Goal: Task Accomplishment & Management: Use online tool/utility

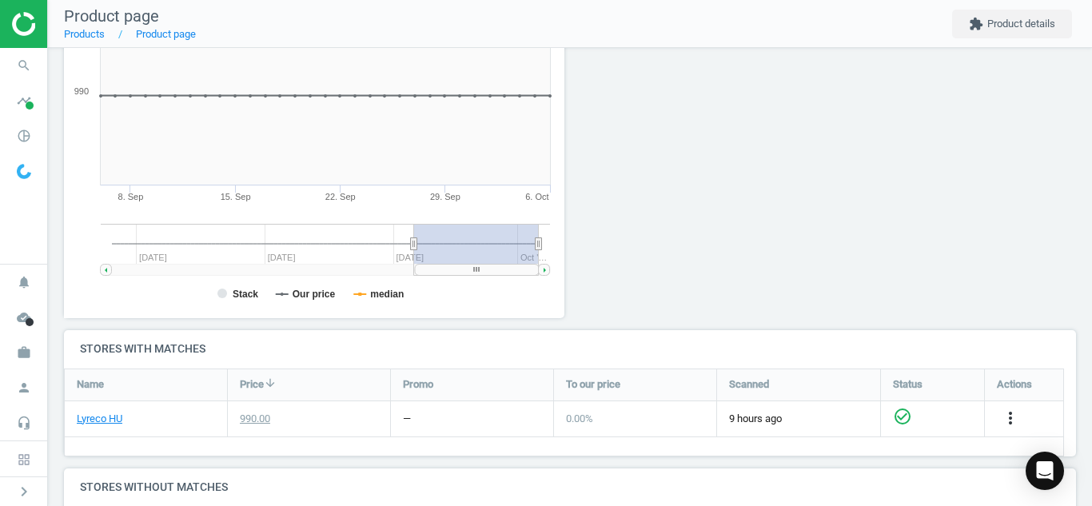
scroll to position [331, 0]
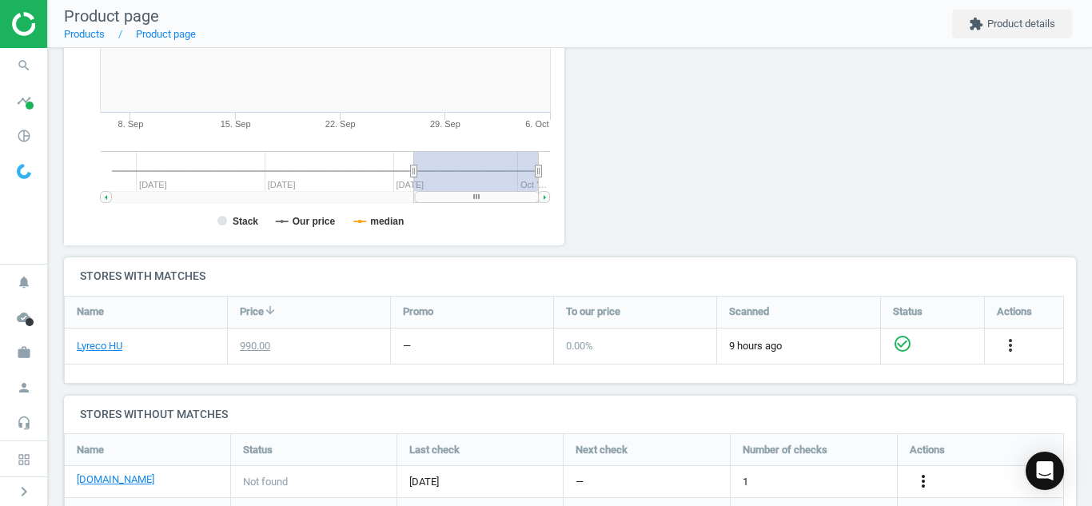
click at [927, 488] on icon "more_vert" at bounding box center [922, 481] width 19 height 19
click at [833, 468] on link "Edit URL/product option" at bounding box center [798, 468] width 219 height 25
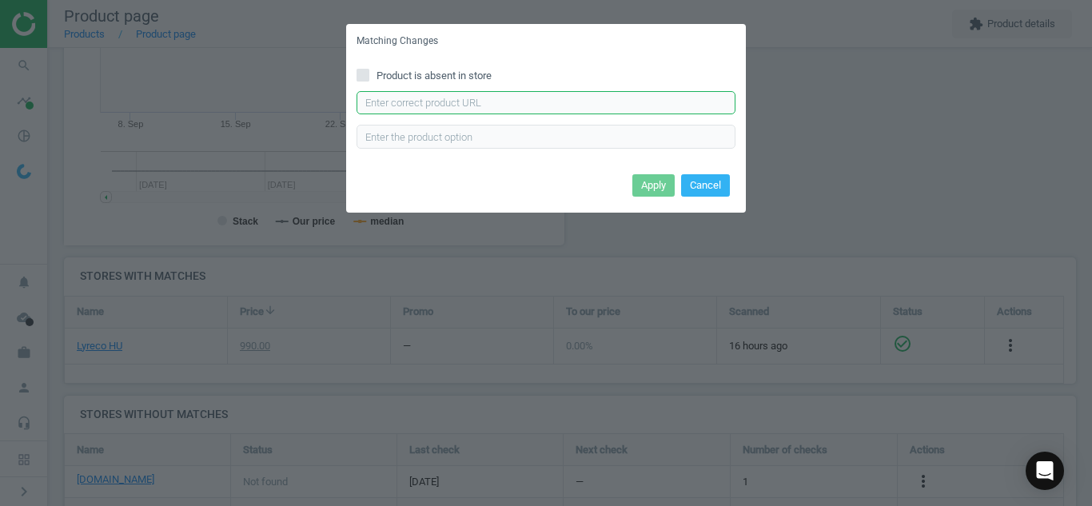
click at [585, 91] on input "text" at bounding box center [545, 103] width 379 height 24
paste input "[URL][DOMAIN_NAME]"
type input "[URL][DOMAIN_NAME]"
click at [647, 189] on button "Apply" at bounding box center [653, 185] width 42 height 22
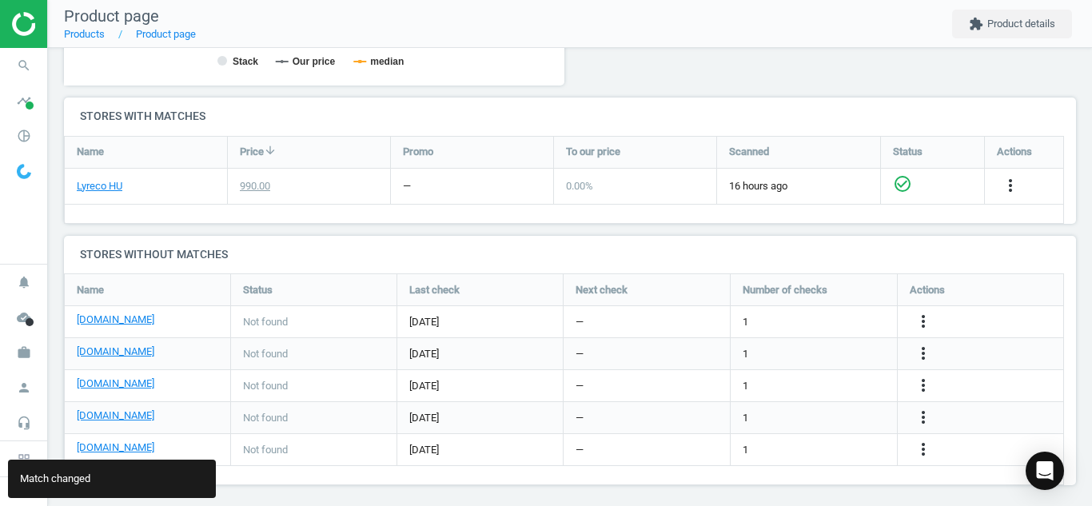
scroll to position [498, 0]
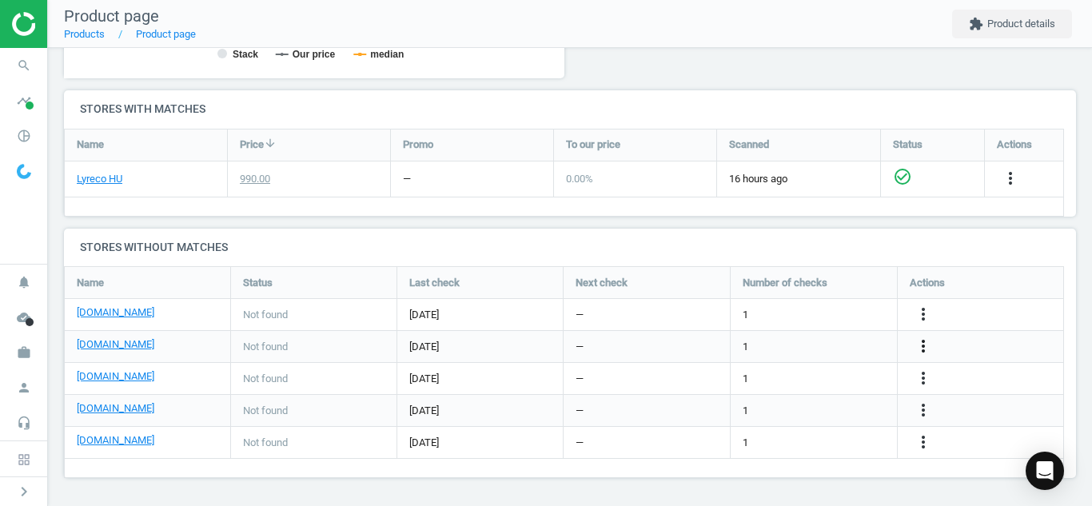
click at [921, 348] on icon "more_vert" at bounding box center [922, 345] width 19 height 19
click at [786, 341] on link "Edit URL/product option" at bounding box center [798, 346] width 219 height 25
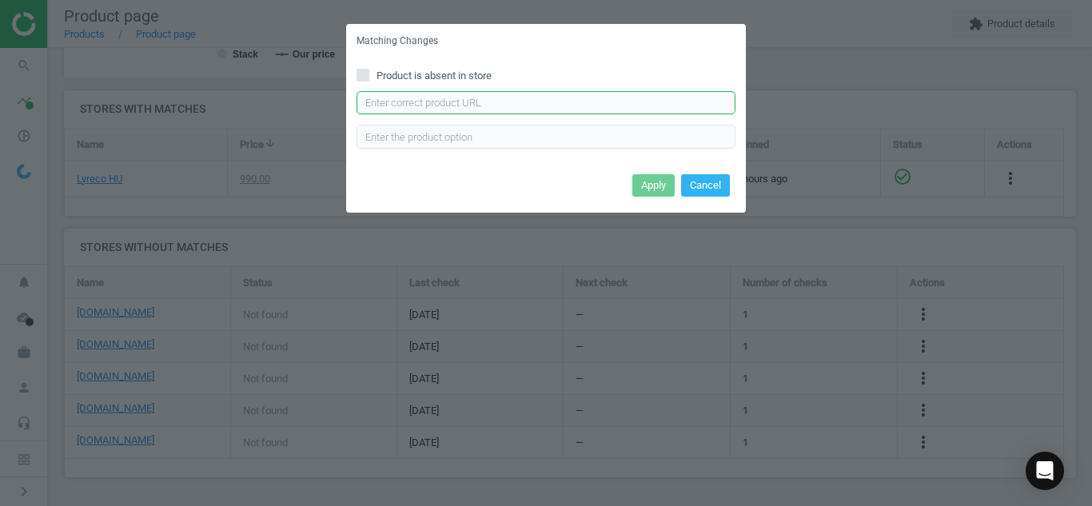
click at [555, 91] on input "text" at bounding box center [545, 103] width 379 height 24
paste input "[URL][DOMAIN_NAME][PERSON_NAME]"
type input "[URL][DOMAIN_NAME][PERSON_NAME]"
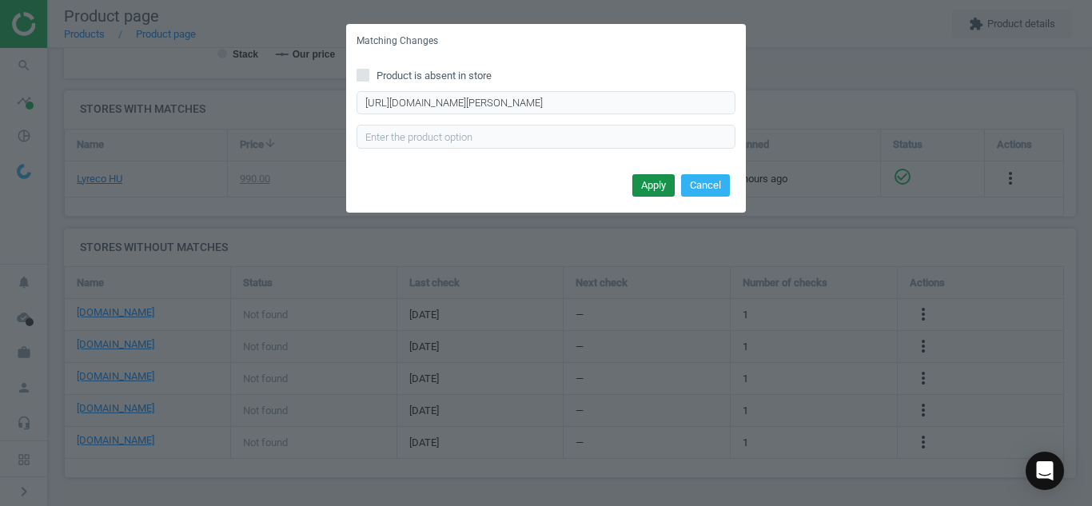
click at [655, 193] on button "Apply" at bounding box center [653, 185] width 42 height 22
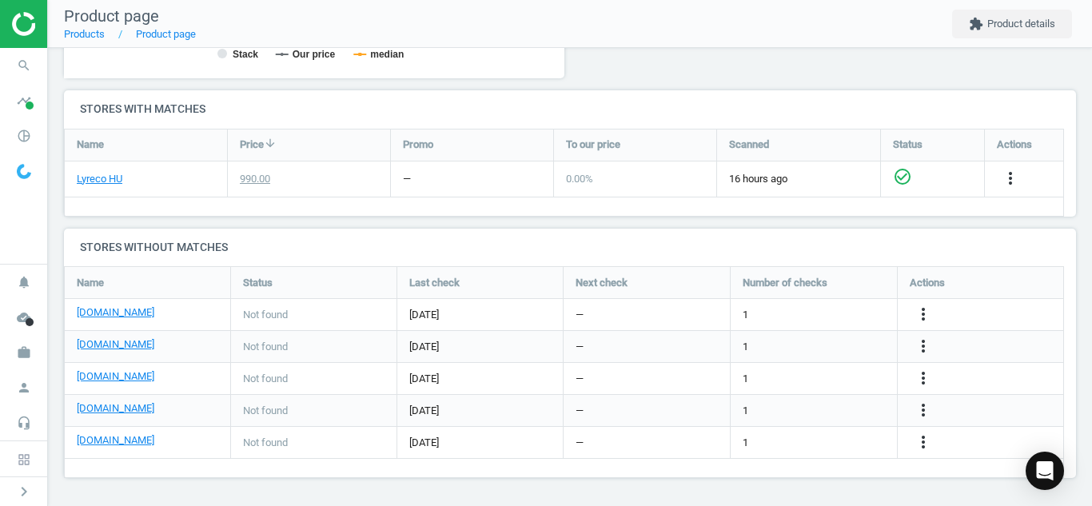
click at [922, 392] on div "more_vert" at bounding box center [980, 378] width 166 height 31
click at [921, 377] on icon "more_vert" at bounding box center [922, 377] width 19 height 19
click at [730, 383] on link "Edit URL/product option" at bounding box center [798, 378] width 219 height 25
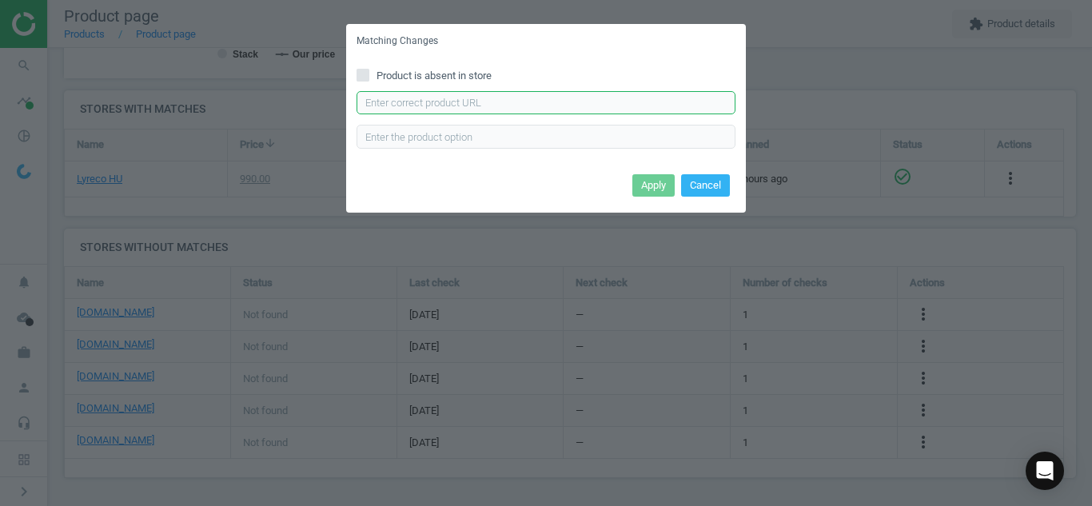
click at [511, 98] on input "text" at bounding box center [545, 103] width 379 height 24
paste input "[URL][DOMAIN_NAME][PERSON_NAME][PERSON_NAME][PERSON_NAME]"
type input "[URL][DOMAIN_NAME][PERSON_NAME][PERSON_NAME][PERSON_NAME]"
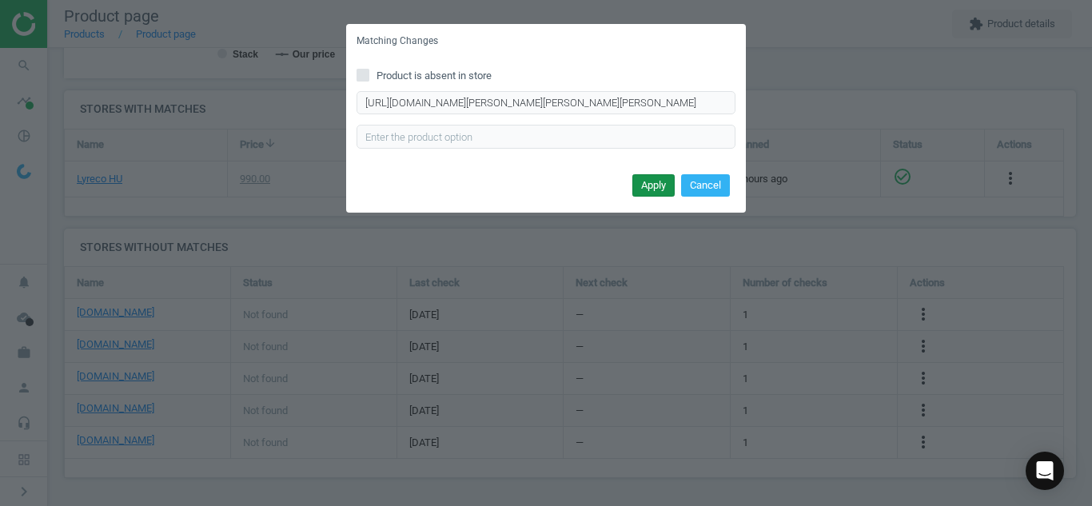
click at [639, 181] on button "Apply" at bounding box center [653, 185] width 42 height 22
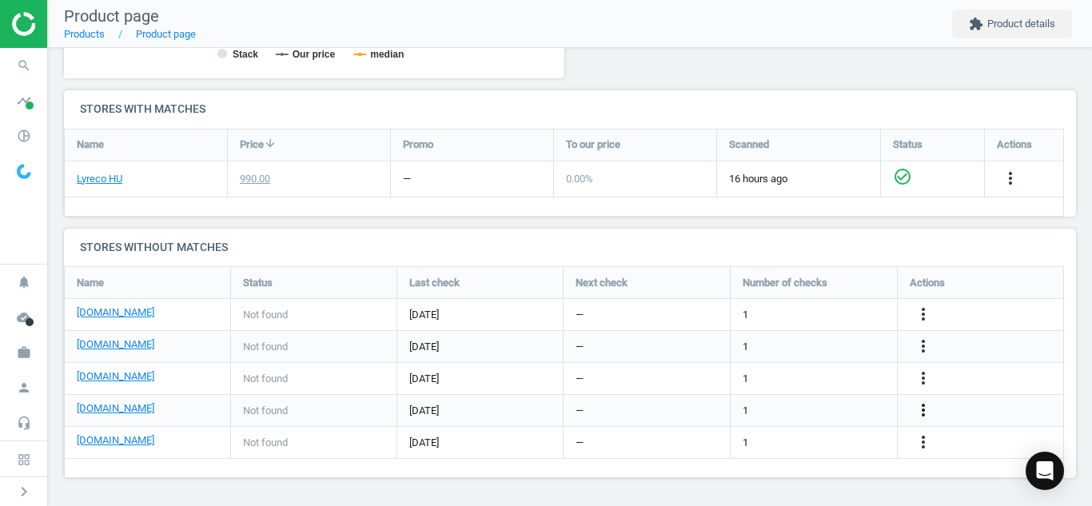
click at [922, 412] on icon "more_vert" at bounding box center [922, 409] width 19 height 19
click at [729, 405] on link "Edit URL/product option" at bounding box center [798, 410] width 219 height 25
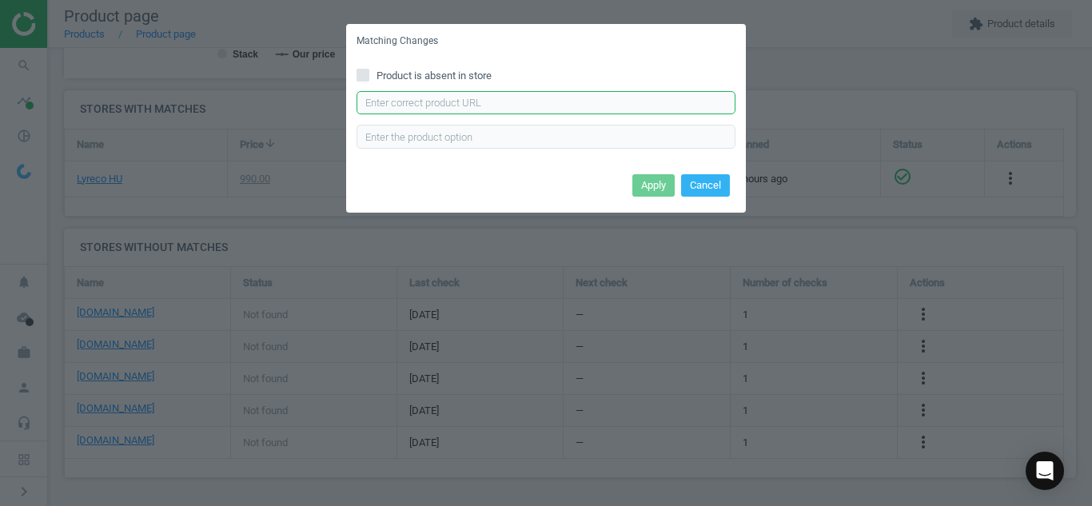
click at [491, 99] on input "text" at bounding box center [545, 103] width 379 height 24
paste input "[URL][DOMAIN_NAME][PERSON_NAME][PERSON_NAME]"
type input "[URL][DOMAIN_NAME][PERSON_NAME][PERSON_NAME]"
click at [654, 193] on button "Apply" at bounding box center [653, 185] width 42 height 22
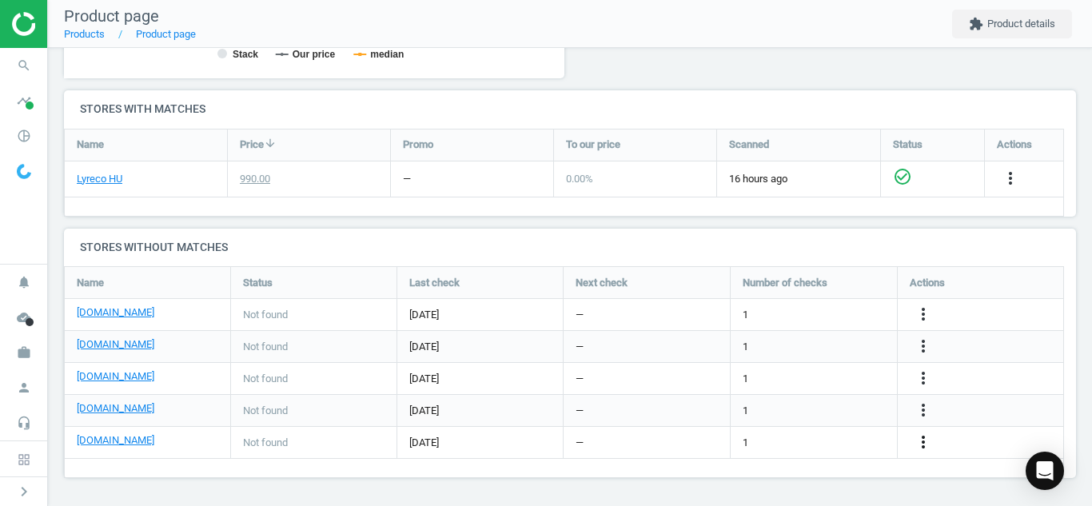
click at [919, 444] on icon "more_vert" at bounding box center [922, 441] width 19 height 19
click at [817, 444] on link "Edit URL/product option" at bounding box center [798, 442] width 219 height 25
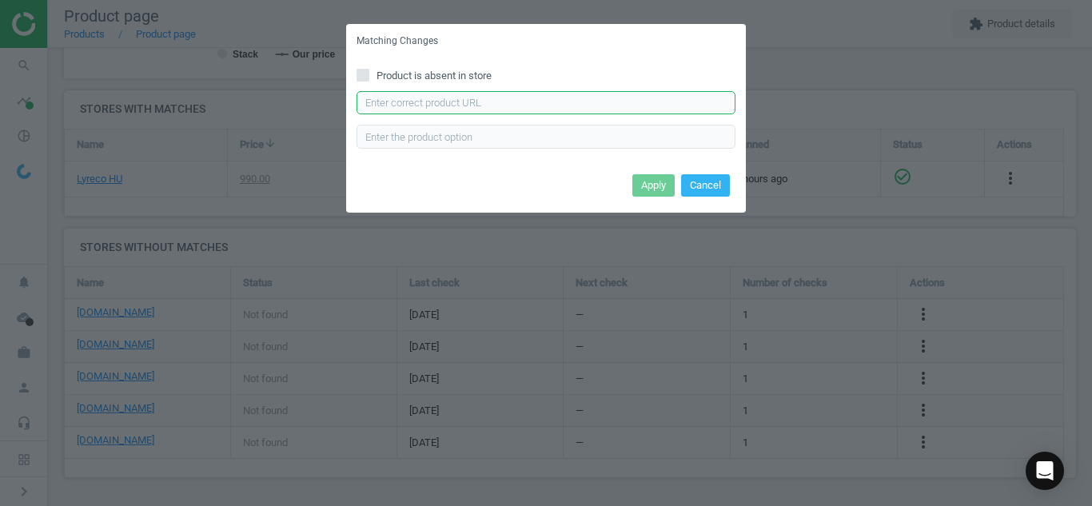
click at [591, 110] on input "text" at bounding box center [545, 103] width 379 height 24
paste input "[URL][DOMAIN_NAME][PERSON_NAME]"
type input "[URL][DOMAIN_NAME][PERSON_NAME]"
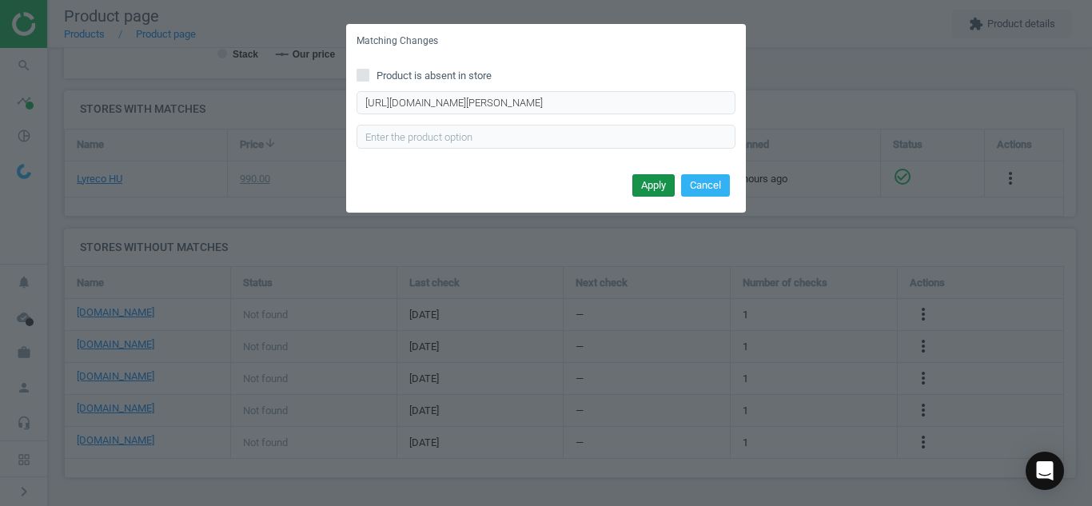
click at [652, 186] on button "Apply" at bounding box center [653, 185] width 42 height 22
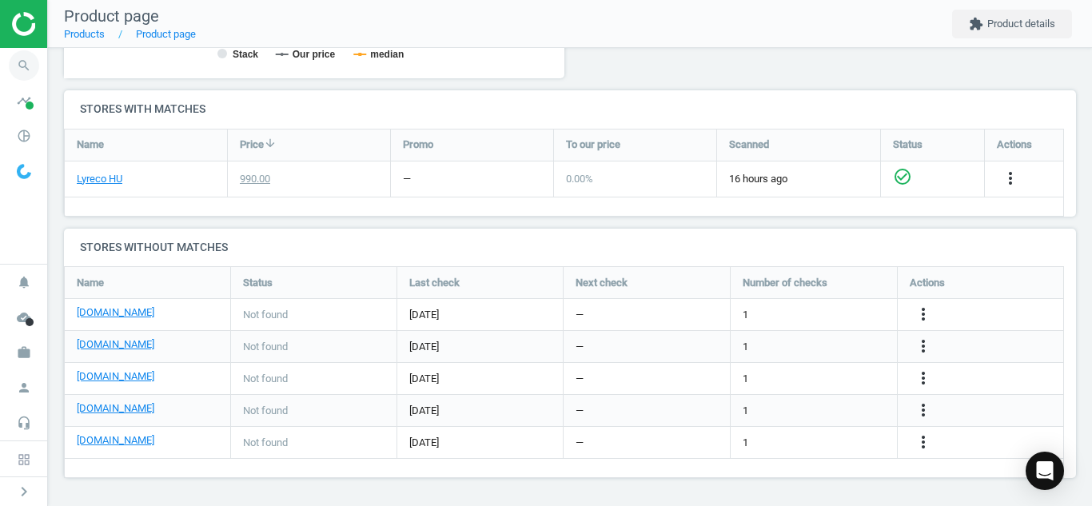
click at [22, 61] on icon "search" at bounding box center [24, 65] width 30 height 30
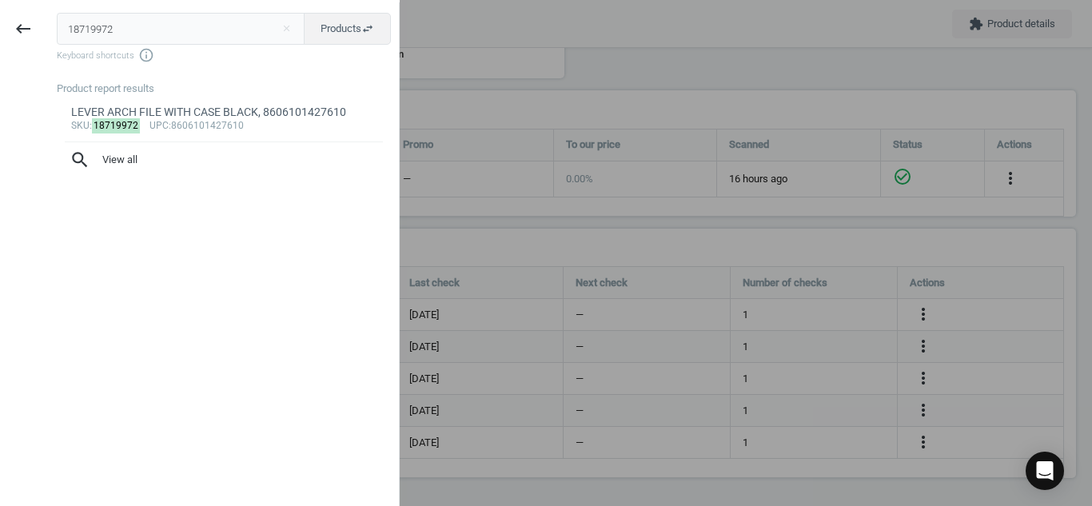
drag, startPoint x: 153, startPoint y: 20, endPoint x: 0, endPoint y: 87, distance: 166.8
click at [0, 87] on div "keyboard_backspace 18719972 close Products swap_horiz Keyboard shortcuts info_o…" at bounding box center [200, 255] width 400 height 506
type input "10259307"
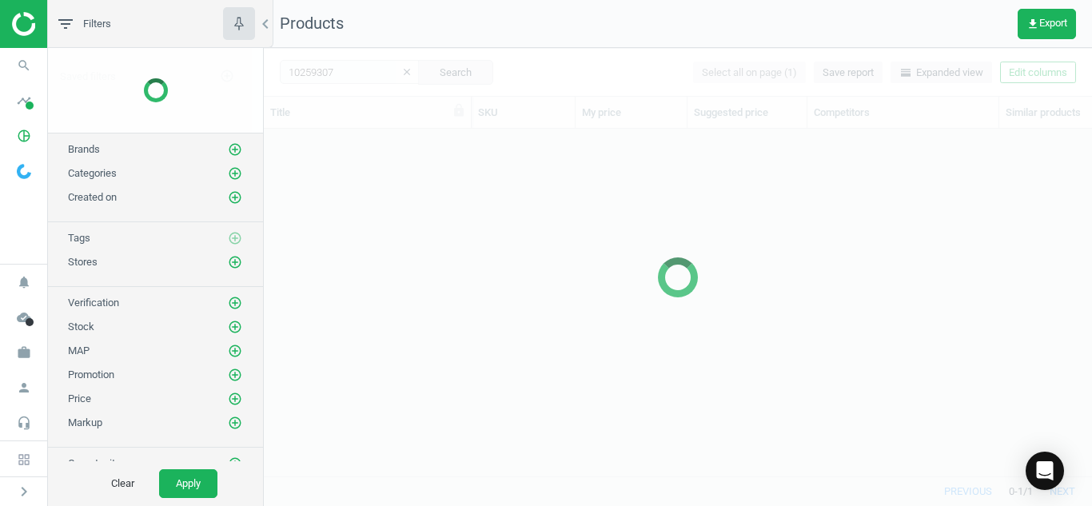
scroll to position [323, 816]
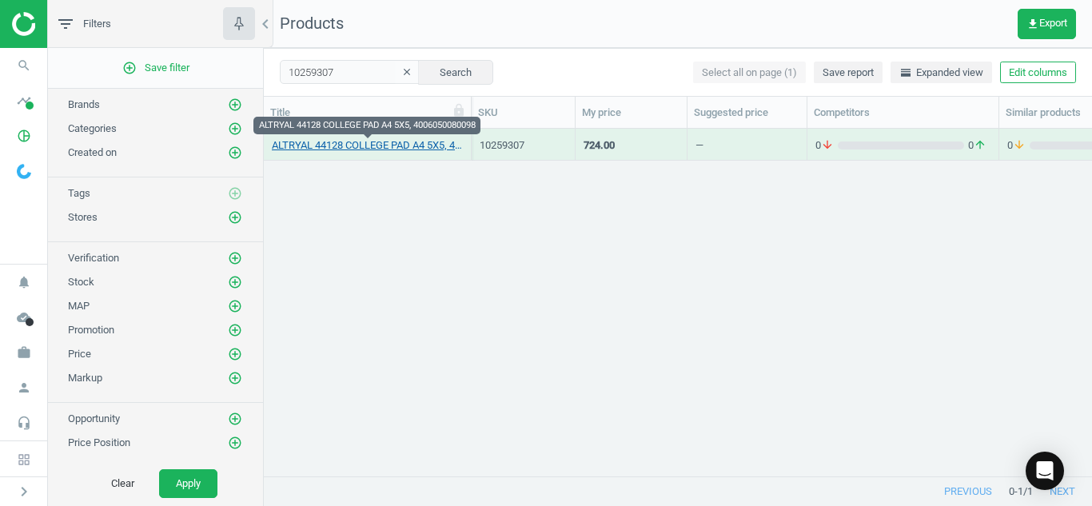
click at [353, 138] on link "ALTRYAL 44128 COLLEGE PAD A4 5X5, 4006050080098" at bounding box center [367, 145] width 191 height 14
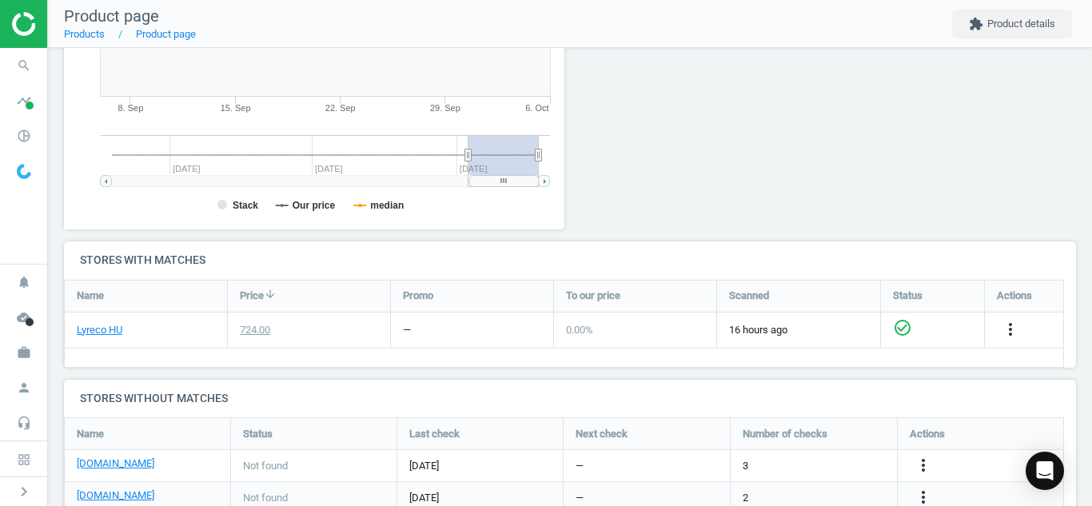
scroll to position [352, 0]
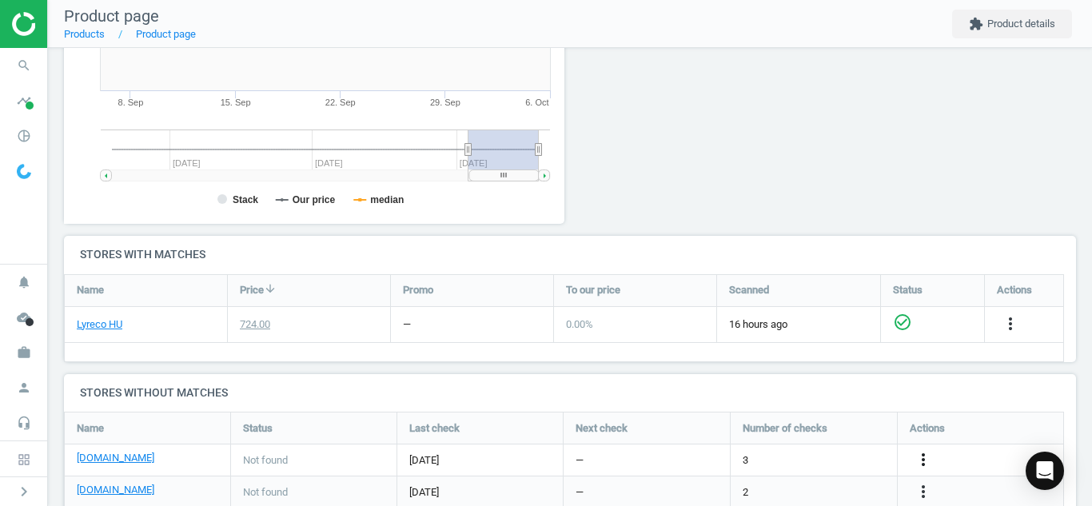
click at [927, 454] on icon "more_vert" at bounding box center [922, 459] width 19 height 19
click at [854, 453] on link "Edit URL/product option" at bounding box center [798, 460] width 219 height 25
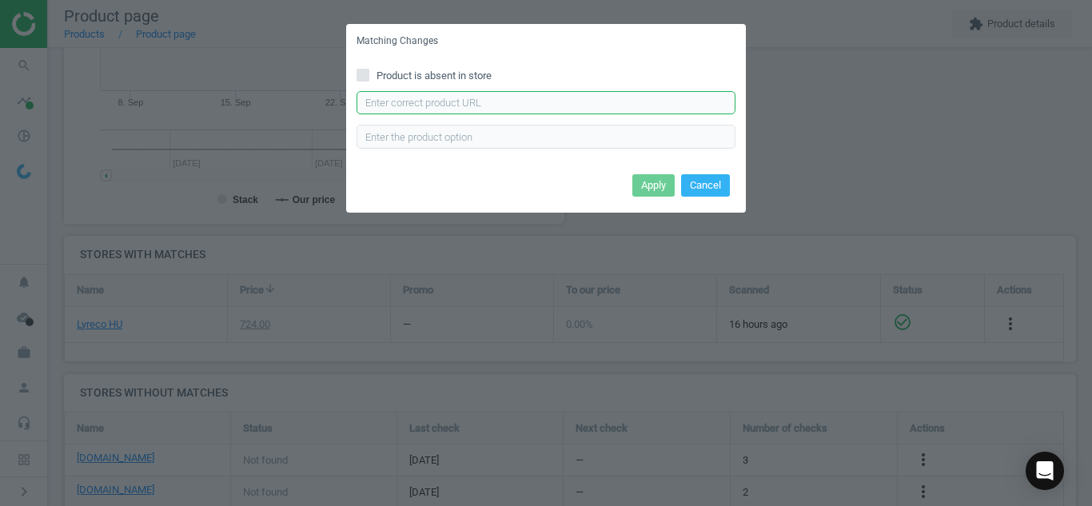
click at [604, 109] on input "text" at bounding box center [545, 103] width 379 height 24
paste input "[URL][DOMAIN_NAME]"
type input "[URL][DOMAIN_NAME]"
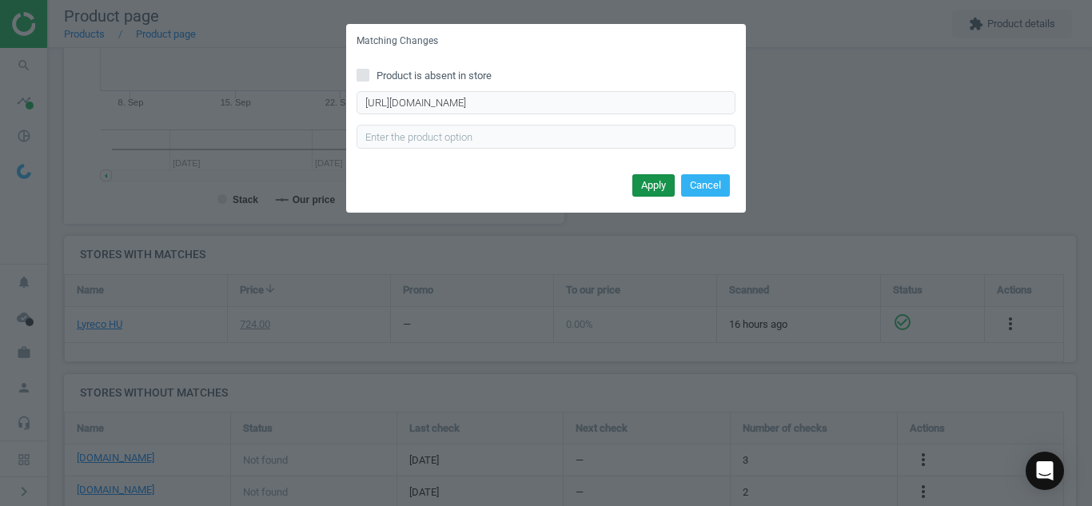
click at [649, 185] on button "Apply" at bounding box center [653, 185] width 42 height 22
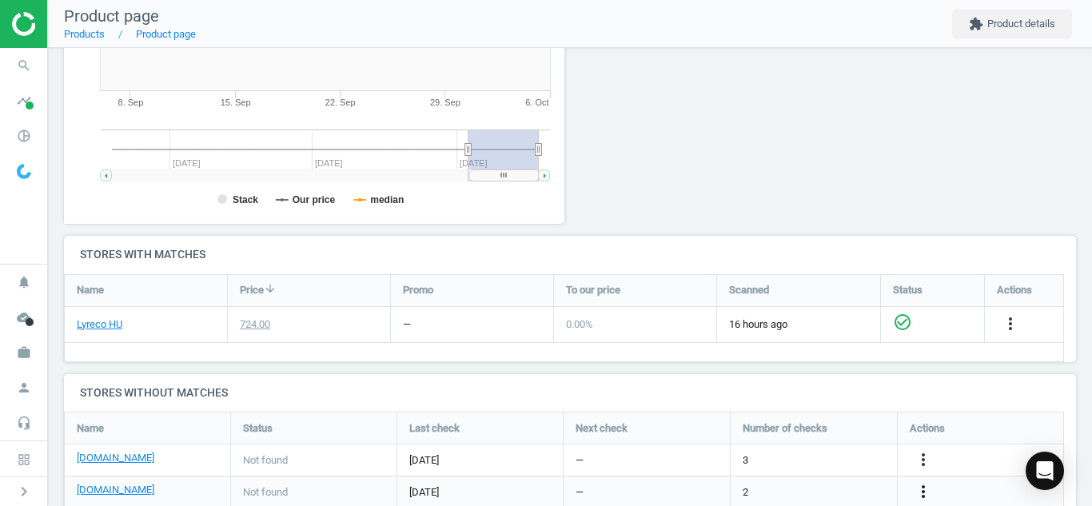
click at [925, 489] on icon "more_vert" at bounding box center [922, 491] width 19 height 19
click at [840, 465] on link "Edit URL/product option" at bounding box center [798, 468] width 219 height 25
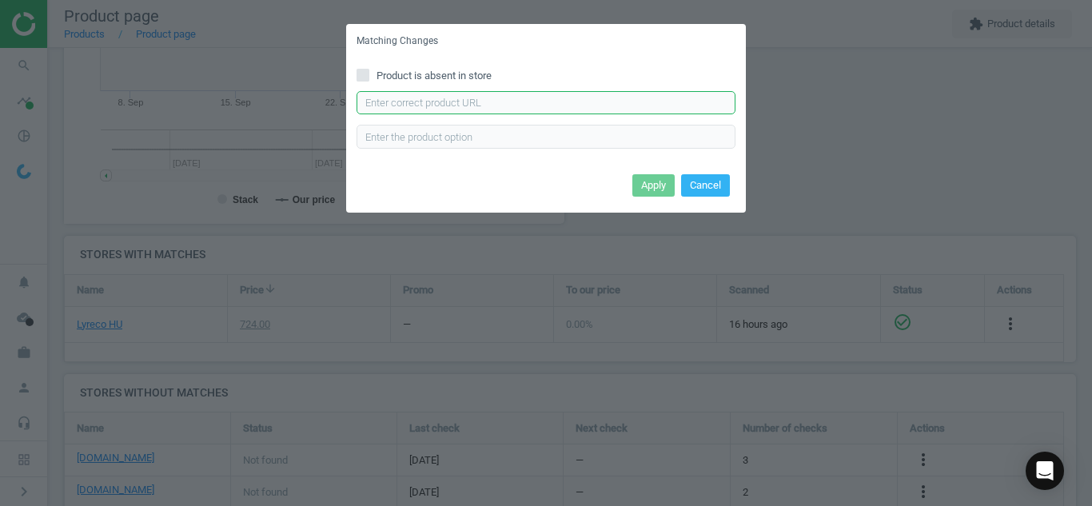
click at [527, 114] on input "text" at bounding box center [545, 103] width 379 height 24
paste input "[URL][DOMAIN_NAME]"
type input "[URL][DOMAIN_NAME]"
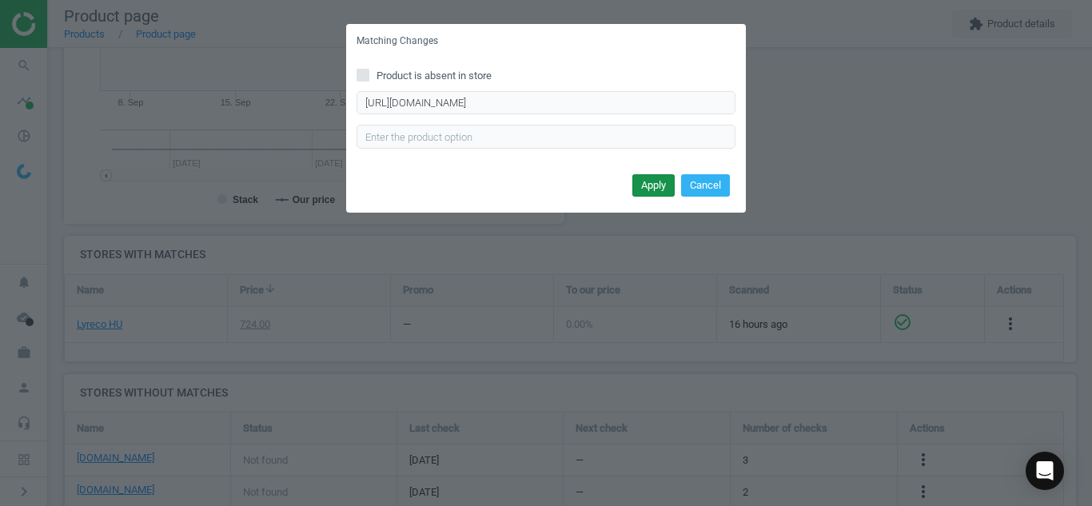
click at [657, 179] on button "Apply" at bounding box center [653, 185] width 42 height 22
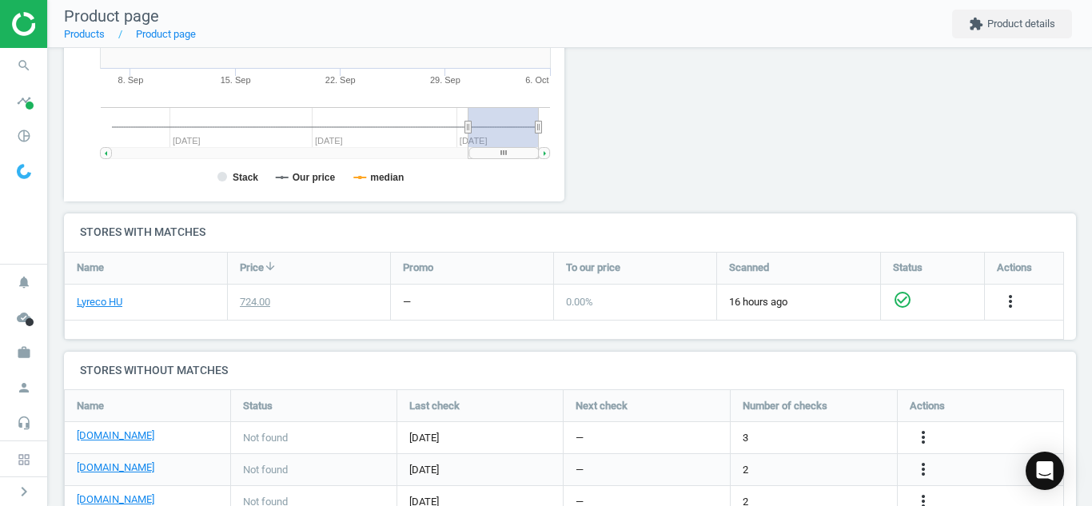
scroll to position [498, 0]
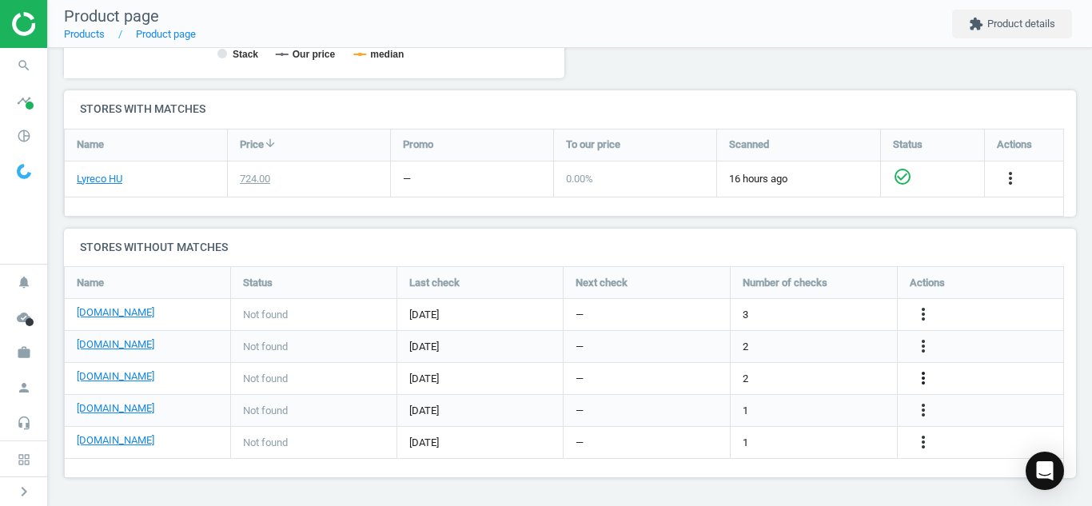
click at [921, 377] on icon "more_vert" at bounding box center [922, 377] width 19 height 19
click at [724, 382] on link "Edit URL/product option" at bounding box center [798, 378] width 219 height 25
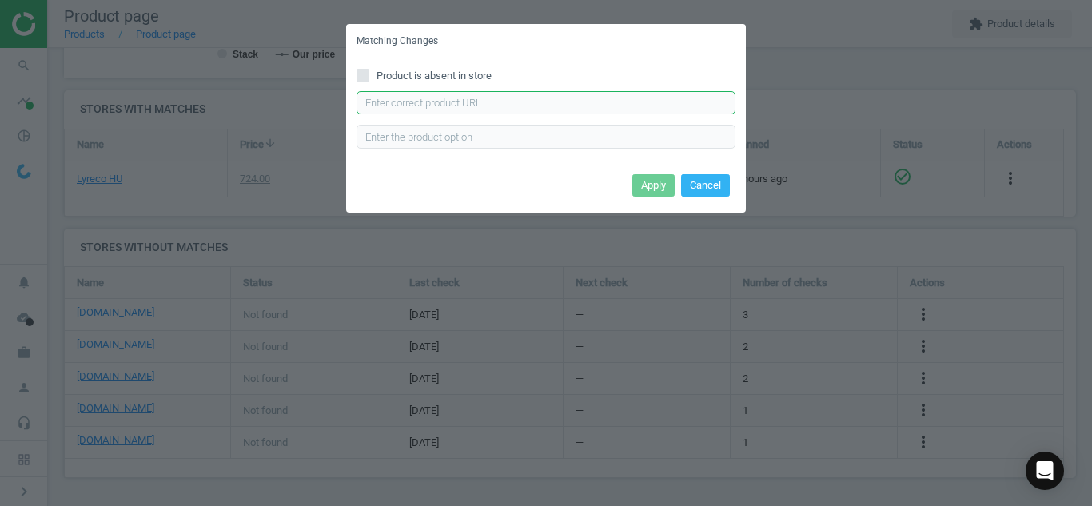
click at [528, 93] on input "text" at bounding box center [545, 103] width 379 height 24
paste input "[URL][DOMAIN_NAME][PERSON_NAME]"
type input "[URL][DOMAIN_NAME][PERSON_NAME]"
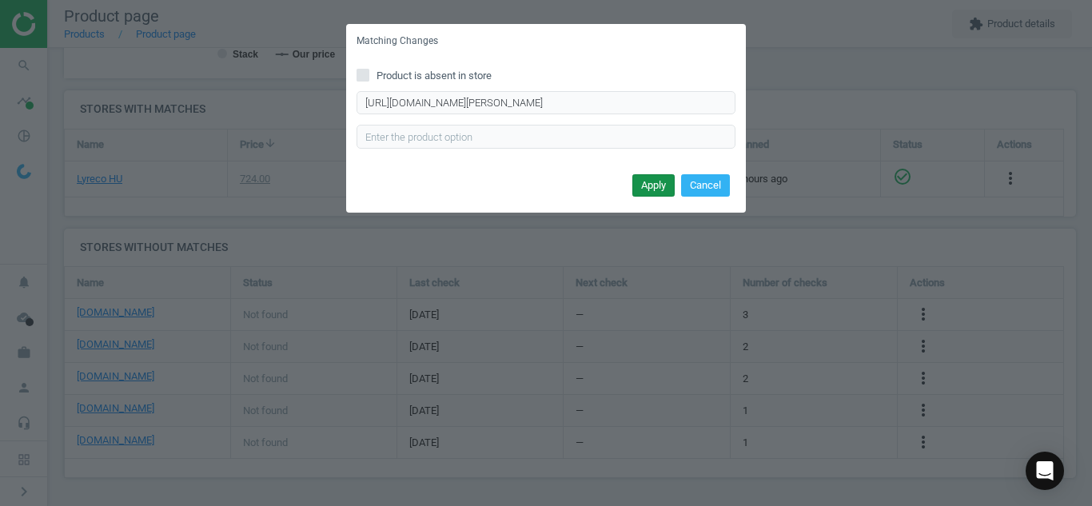
click at [650, 183] on button "Apply" at bounding box center [653, 185] width 42 height 22
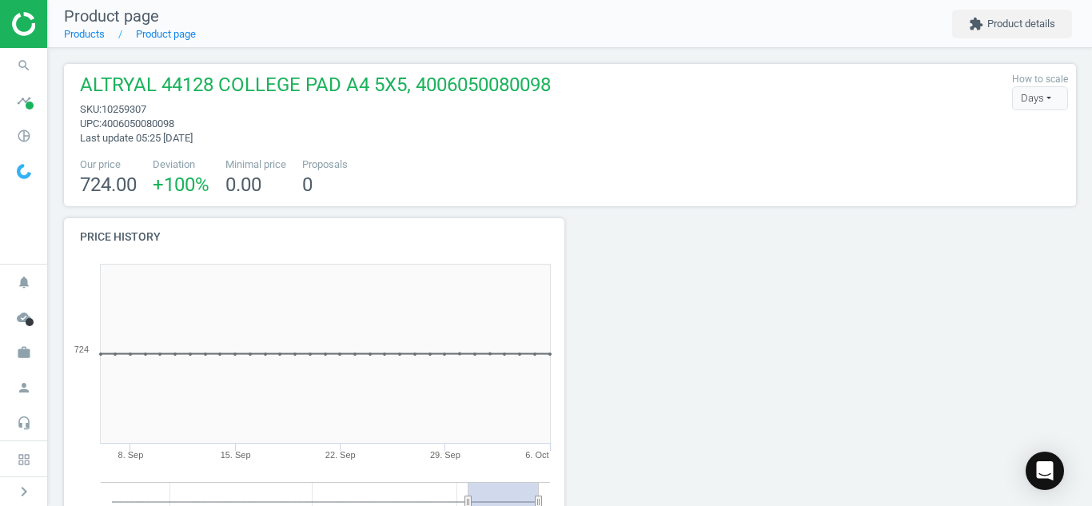
drag, startPoint x: 1074, startPoint y: 178, endPoint x: 1084, endPoint y: 181, distance: 10.7
click at [1084, 181] on div "ALTRYAL 44128 COLLEGE PAD A4 5X5, 4006050080098 sku : 10259307 upc : 4006050080…" at bounding box center [570, 277] width 1044 height 458
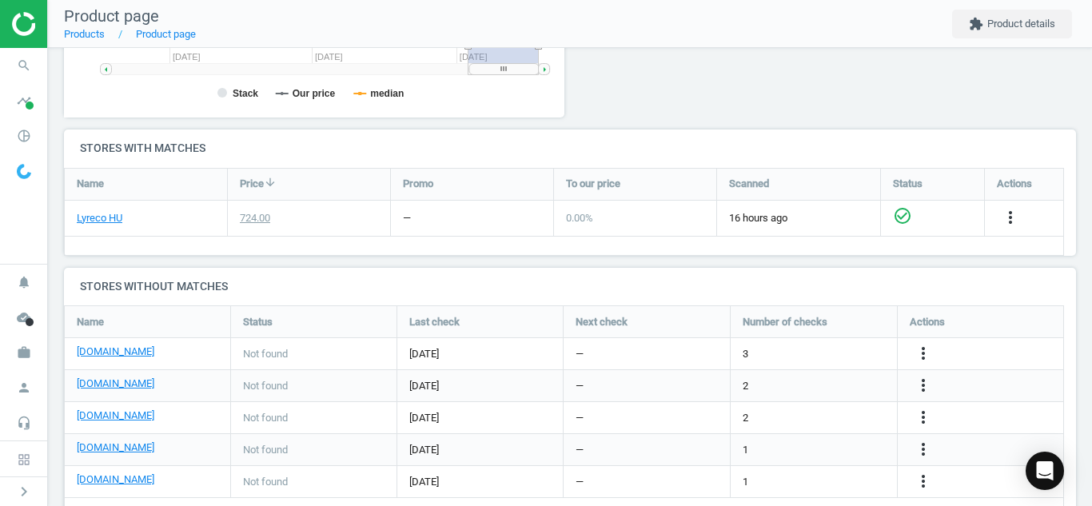
scroll to position [496, 0]
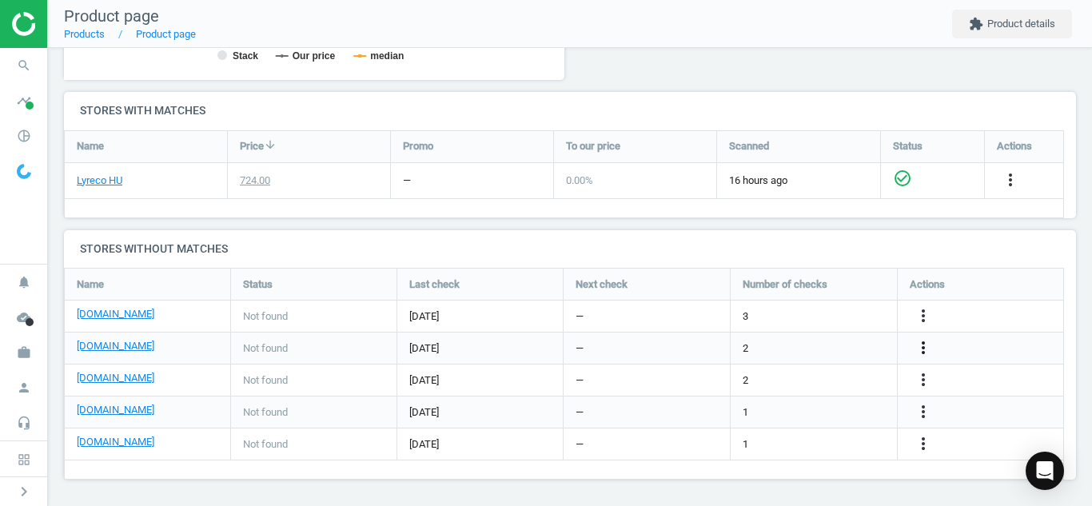
click at [927, 347] on icon "more_vert" at bounding box center [922, 347] width 19 height 19
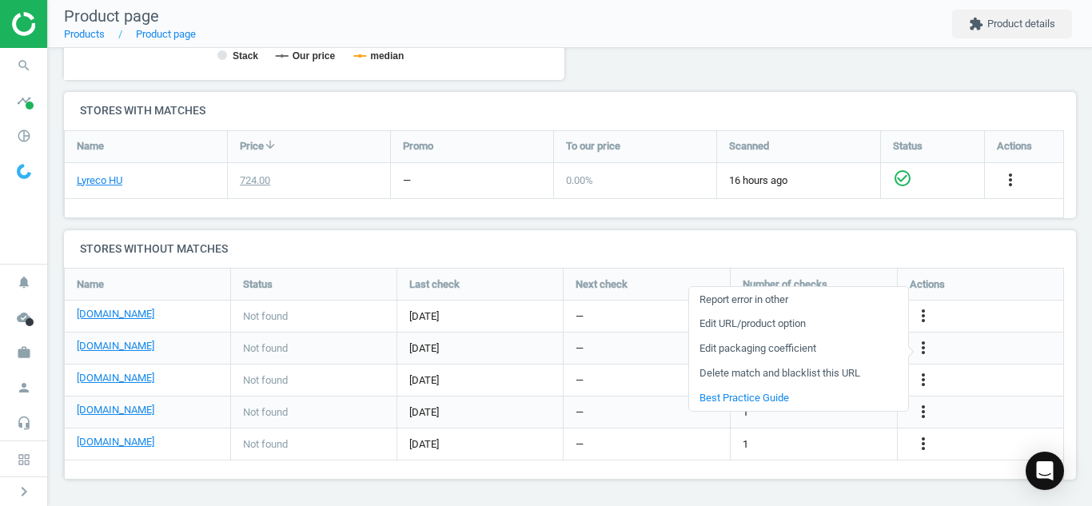
click at [798, 328] on link "Edit URL/product option" at bounding box center [798, 324] width 219 height 25
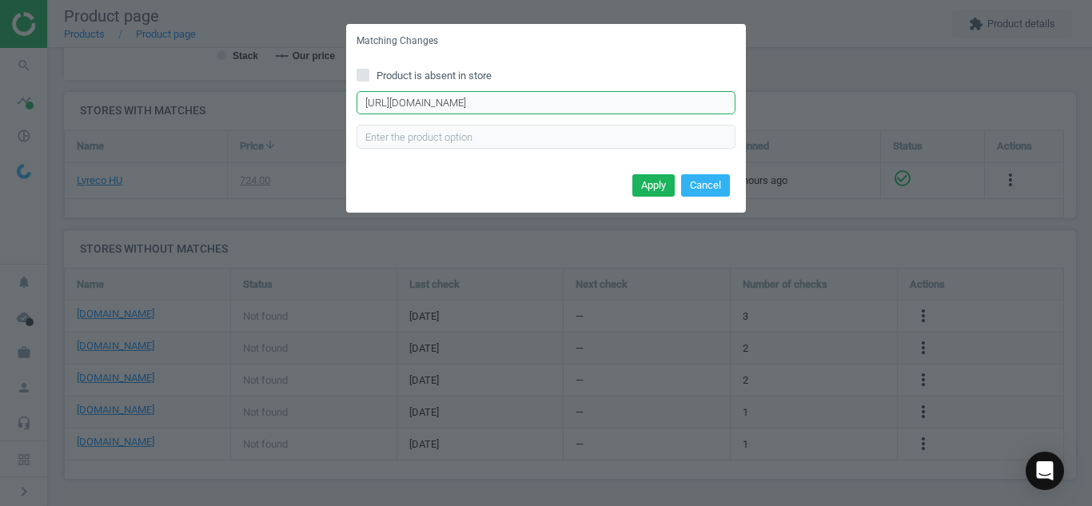
click at [569, 113] on input "[URL][DOMAIN_NAME]" at bounding box center [545, 103] width 379 height 24
paste input "Novum-A4-80-[PERSON_NAME]-kockas-spiralfuzet-p278718"
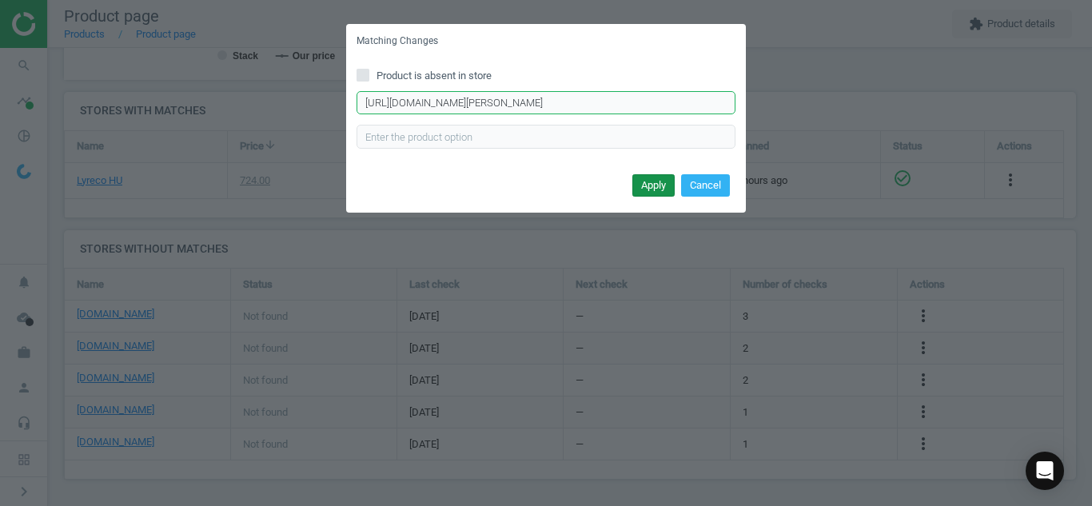
type input "[URL][DOMAIN_NAME][PERSON_NAME]"
click at [648, 183] on button "Apply" at bounding box center [653, 185] width 42 height 22
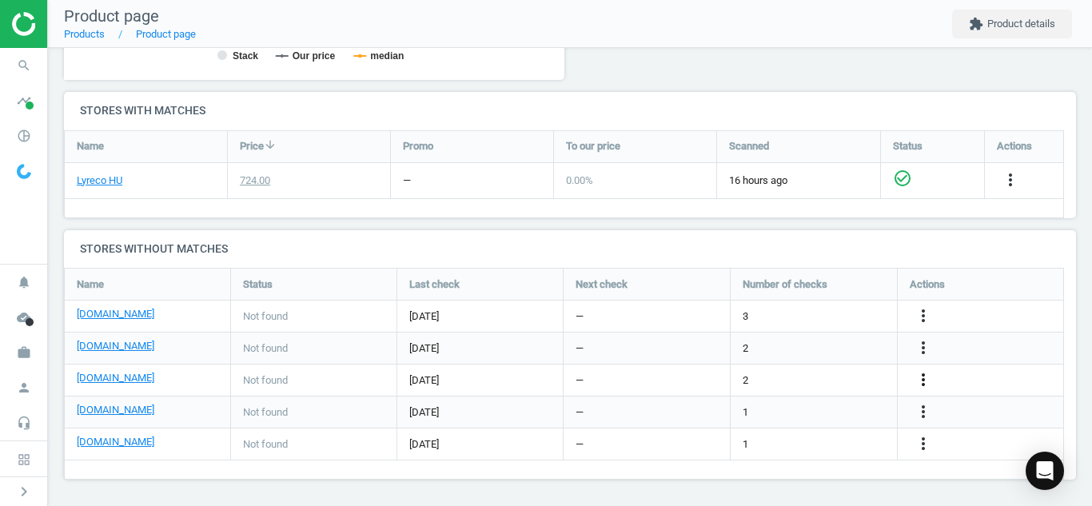
click at [918, 384] on icon "more_vert" at bounding box center [922, 379] width 19 height 19
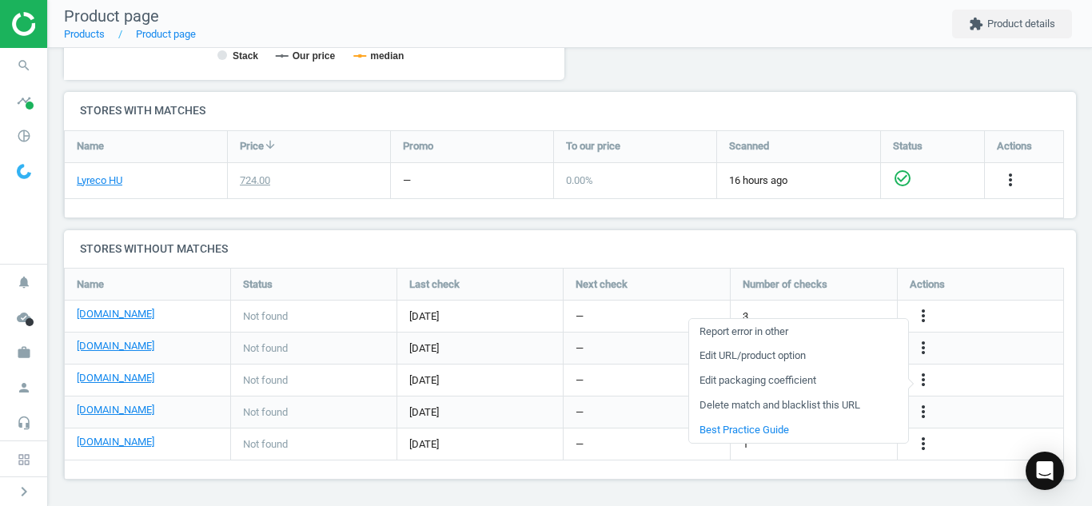
click at [803, 351] on link "Edit URL/product option" at bounding box center [798, 356] width 219 height 25
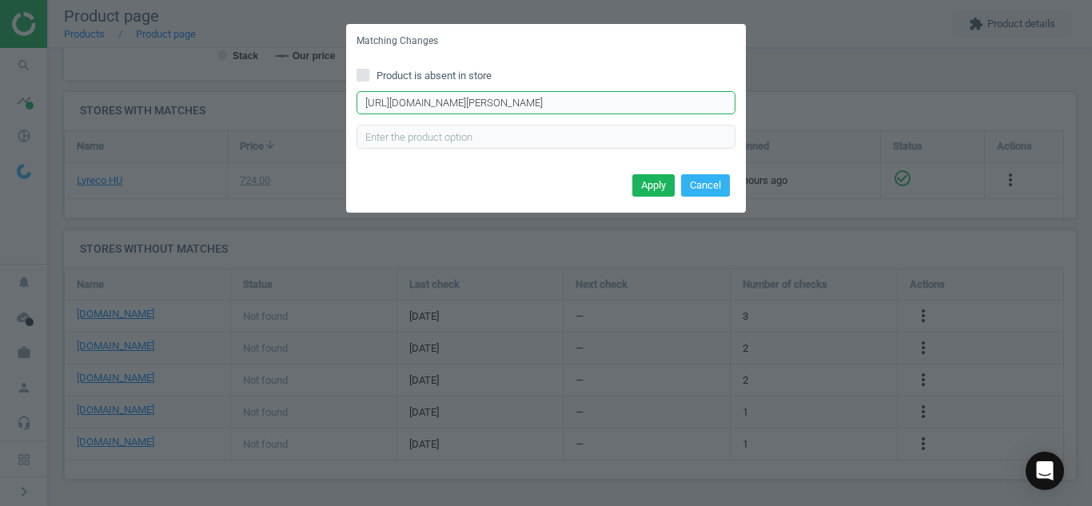
click at [561, 112] on input "[URL][DOMAIN_NAME][PERSON_NAME]" at bounding box center [545, 103] width 379 height 24
paste input "lipamill-a-4-80-[PERSON_NAME]-neon-01-08320-p111150"
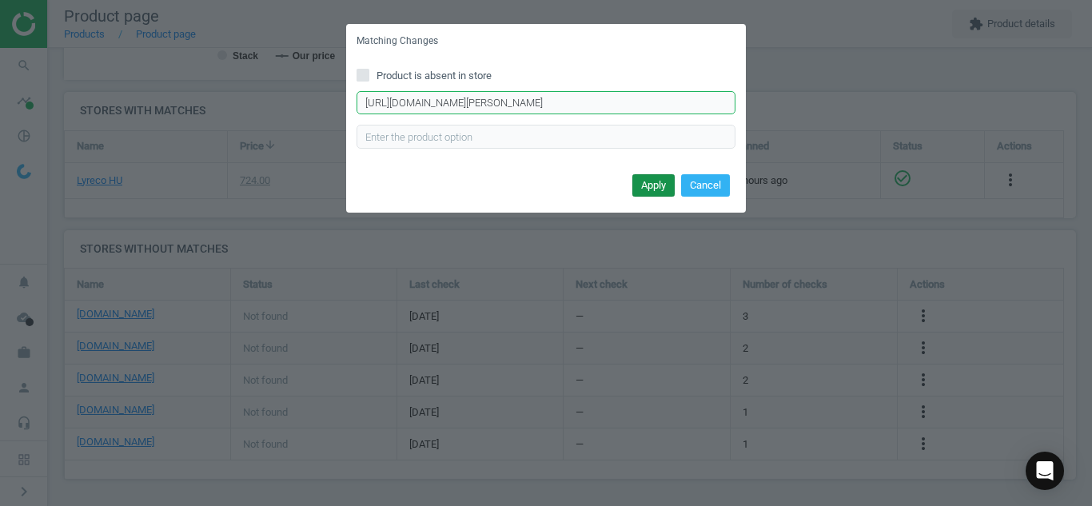
type input "[URL][DOMAIN_NAME][PERSON_NAME]"
click at [640, 185] on button "Apply" at bounding box center [653, 185] width 42 height 22
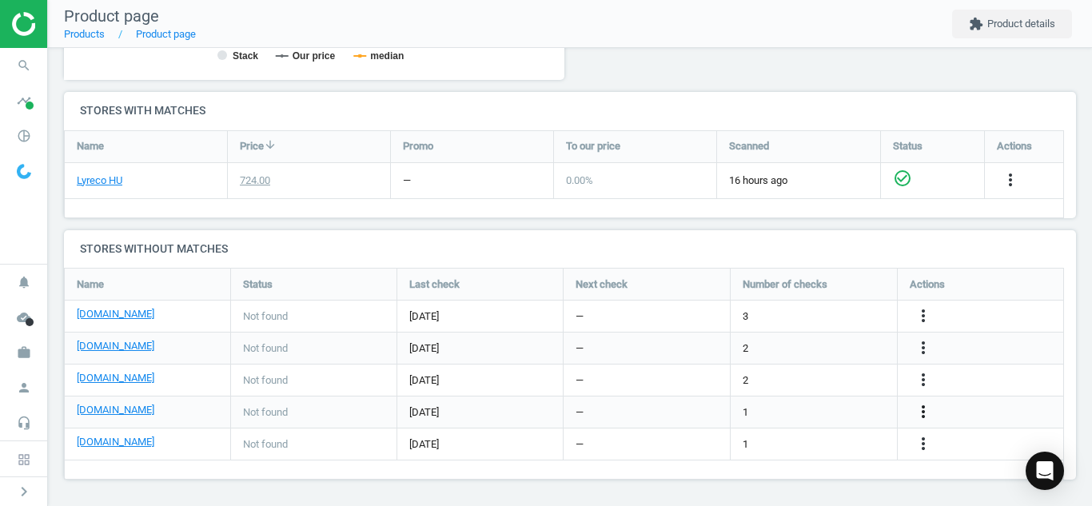
click at [921, 419] on icon "more_vert" at bounding box center [922, 411] width 19 height 19
click at [779, 409] on link "Edit URL/product option" at bounding box center [798, 412] width 219 height 25
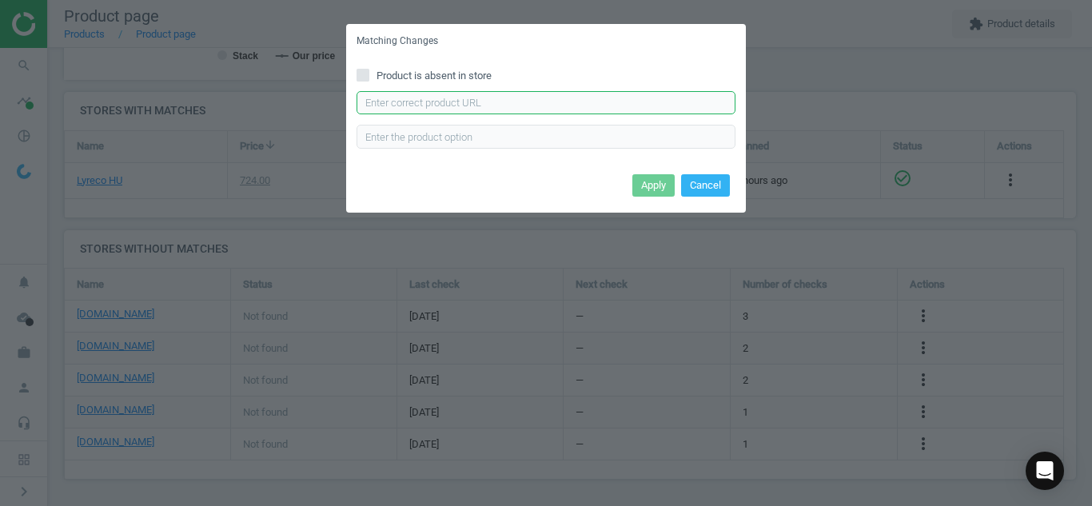
click at [587, 101] on input "text" at bounding box center [545, 103] width 379 height 24
paste input "[URL][DOMAIN_NAME]"
type input "[URL][DOMAIN_NAME]"
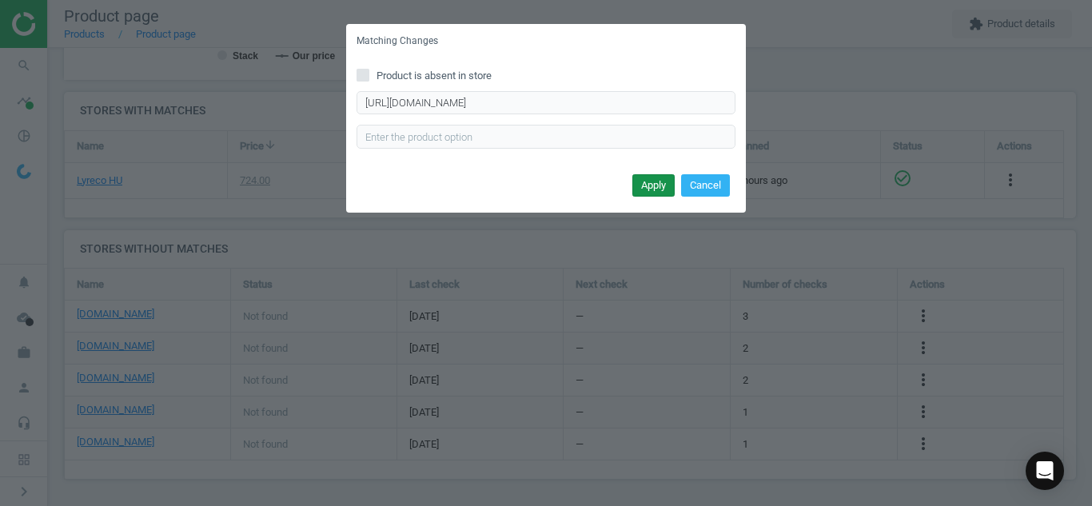
click at [649, 189] on button "Apply" at bounding box center [653, 185] width 42 height 22
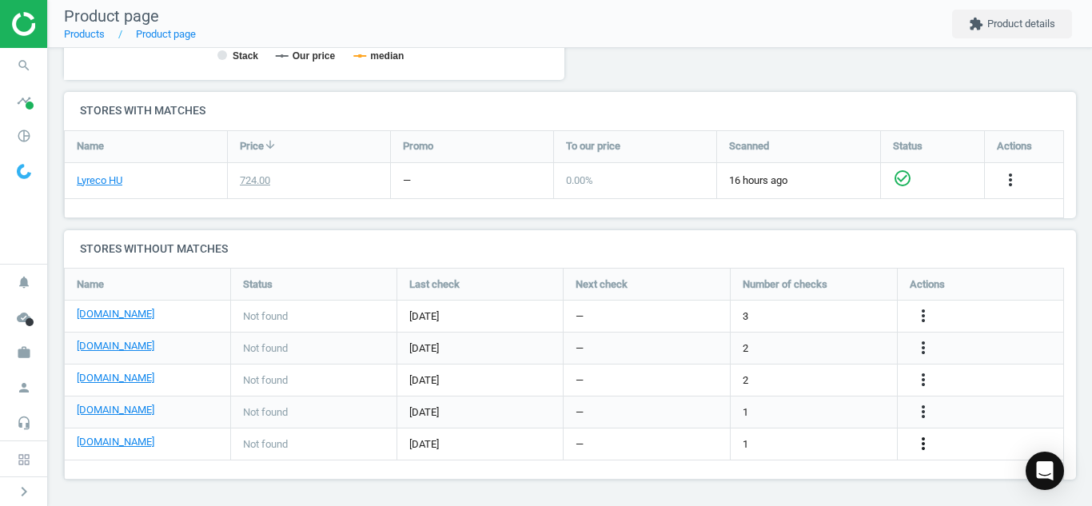
click at [921, 443] on icon "more_vert" at bounding box center [922, 443] width 19 height 19
click at [836, 437] on link "Edit URL/product option" at bounding box center [798, 444] width 219 height 25
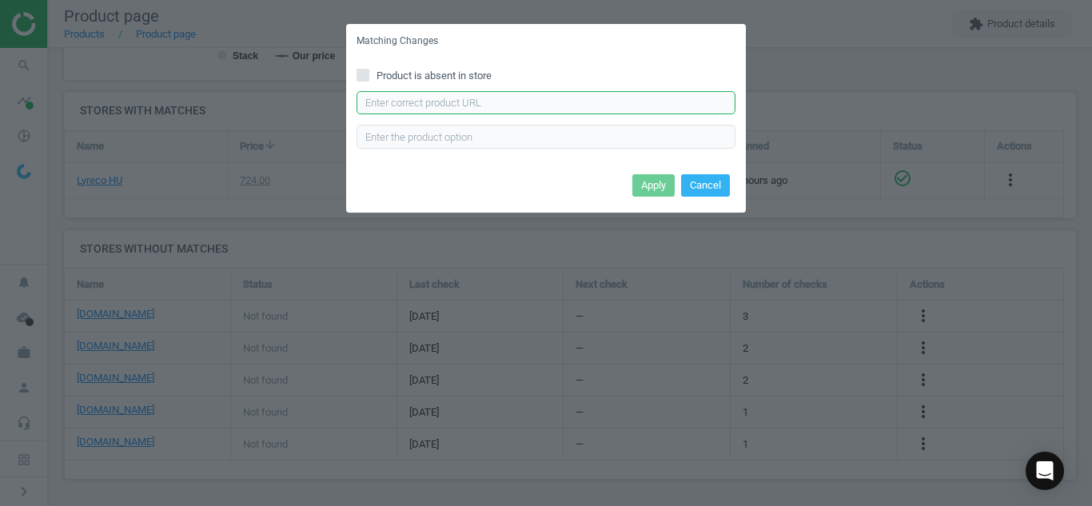
click at [618, 97] on input "text" at bounding box center [545, 103] width 379 height 24
paste input "[URL][DOMAIN_NAME]"
type input "[URL][DOMAIN_NAME]"
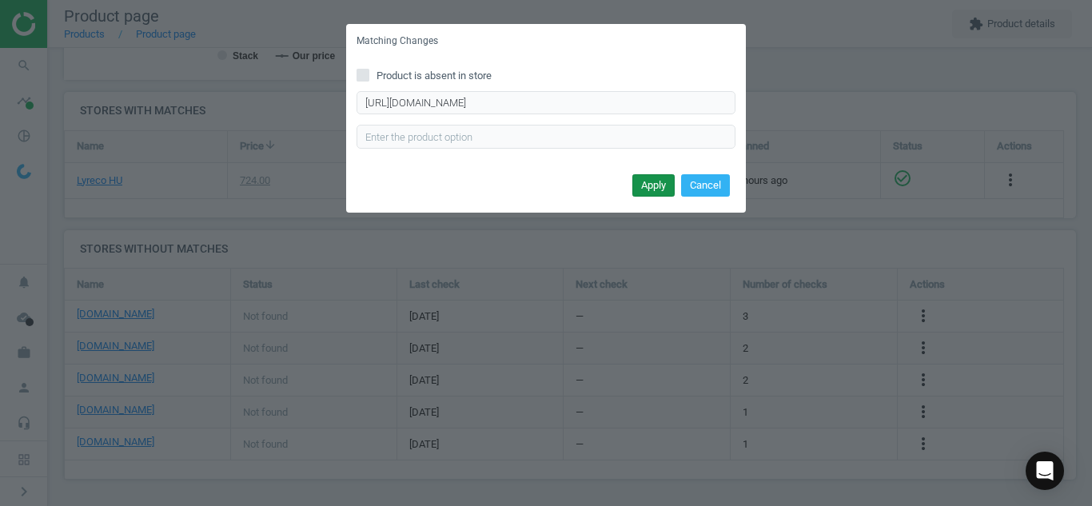
click at [654, 181] on button "Apply" at bounding box center [653, 185] width 42 height 22
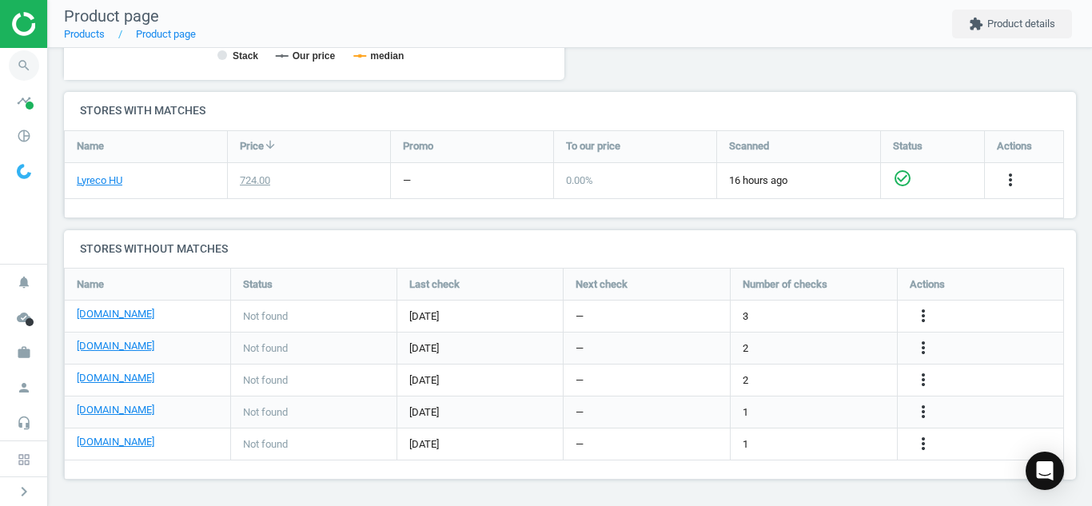
click at [25, 68] on icon "search" at bounding box center [24, 65] width 30 height 30
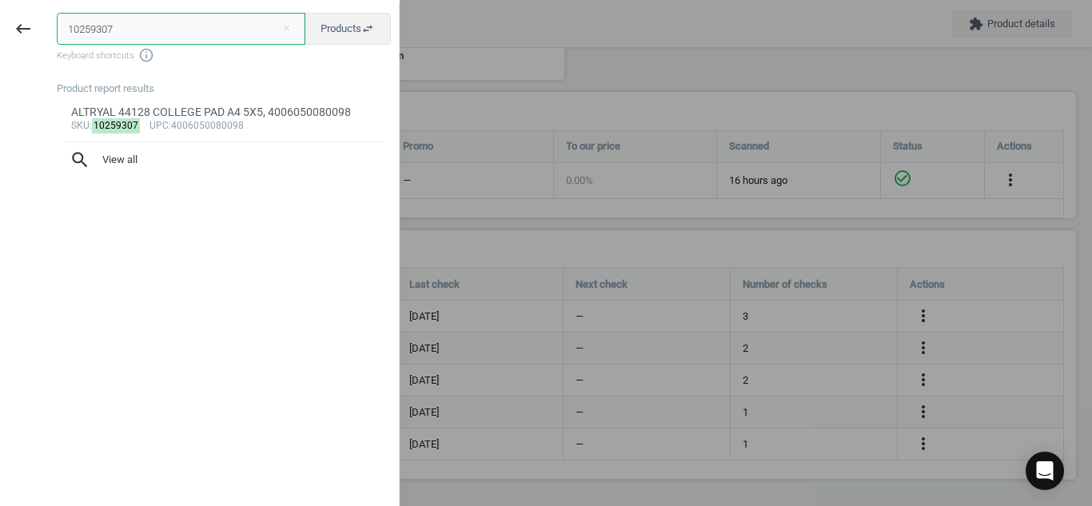
drag, startPoint x: 127, startPoint y: 24, endPoint x: 0, endPoint y: 42, distance: 128.3
click at [0, 42] on div "keyboard_backspace 10259307 close Products swap_horiz Keyboard shortcuts info_o…" at bounding box center [200, 255] width 400 height 506
paste input "646949"
type input "6469497"
click at [188, 32] on input "6469497" at bounding box center [181, 29] width 249 height 32
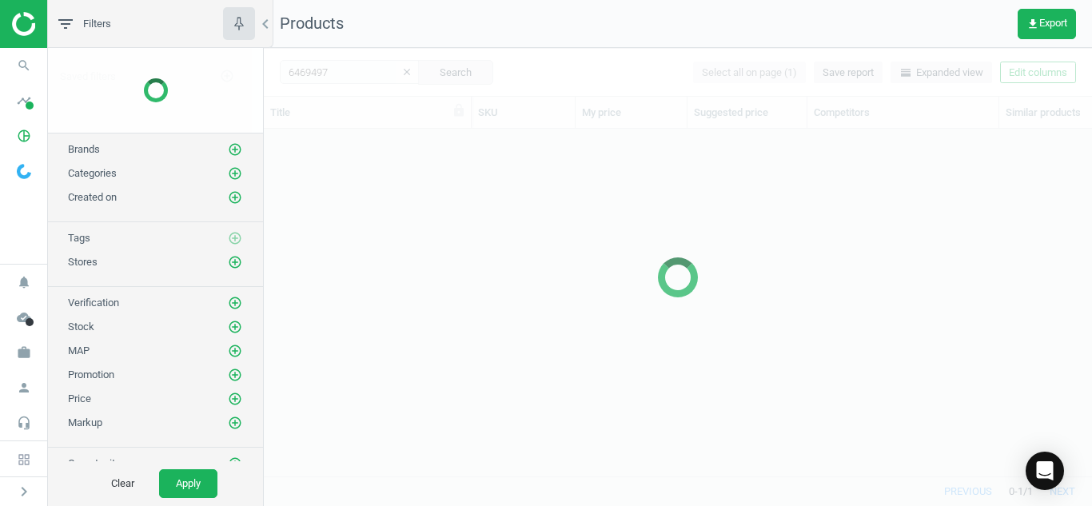
scroll to position [323, 816]
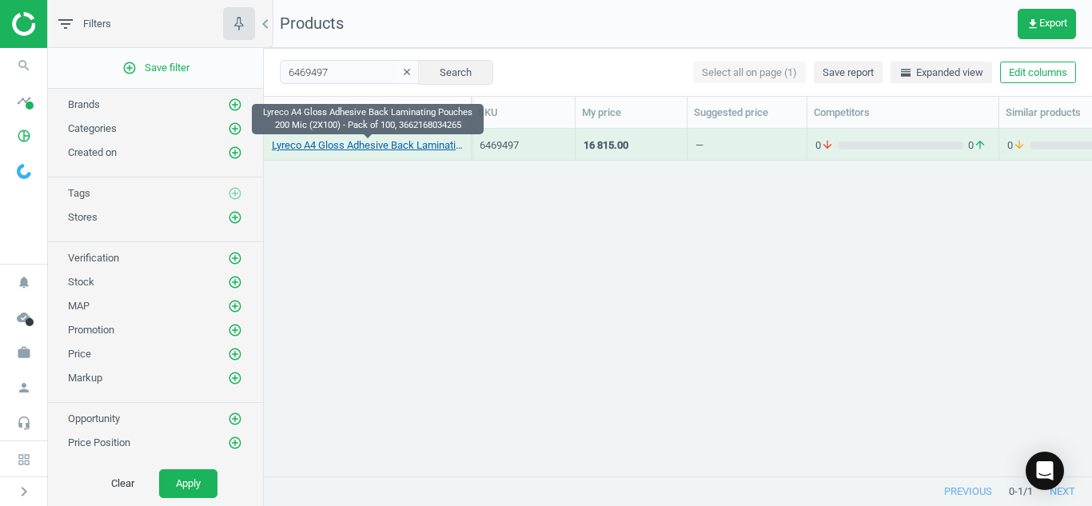
click at [418, 147] on link "Lyreco A4 Gloss Adhesive Back Laminating Pouches 200 Mic (2X100) - Pack of 100,…" at bounding box center [367, 145] width 191 height 14
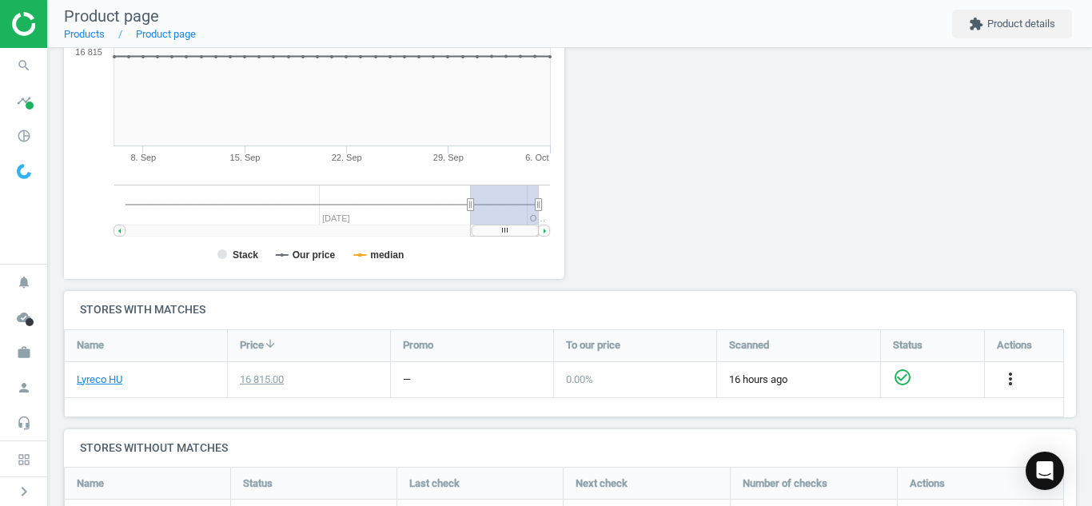
scroll to position [320, 0]
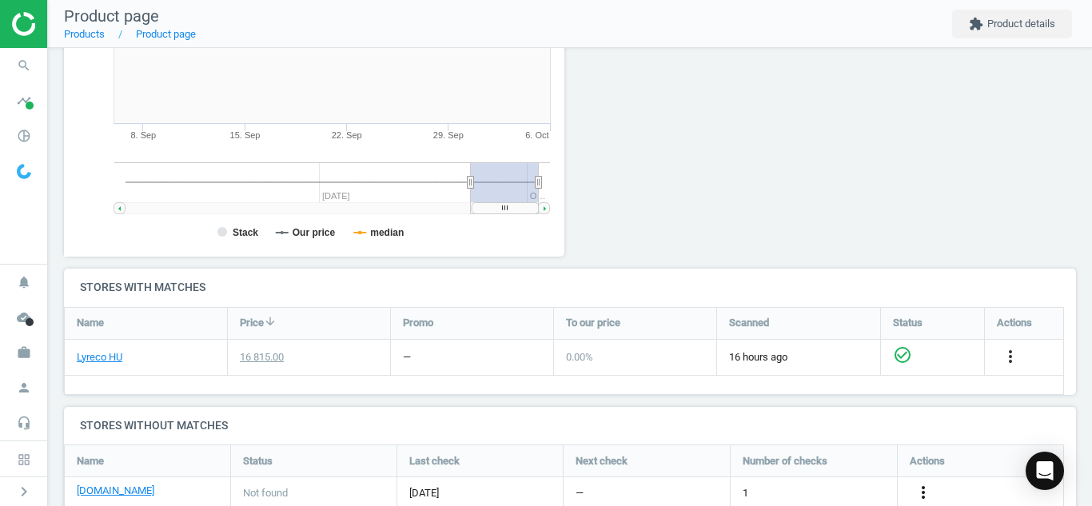
click at [919, 491] on icon "more_vert" at bounding box center [922, 492] width 19 height 19
click at [794, 466] on link "Edit URL/product option" at bounding box center [798, 468] width 219 height 25
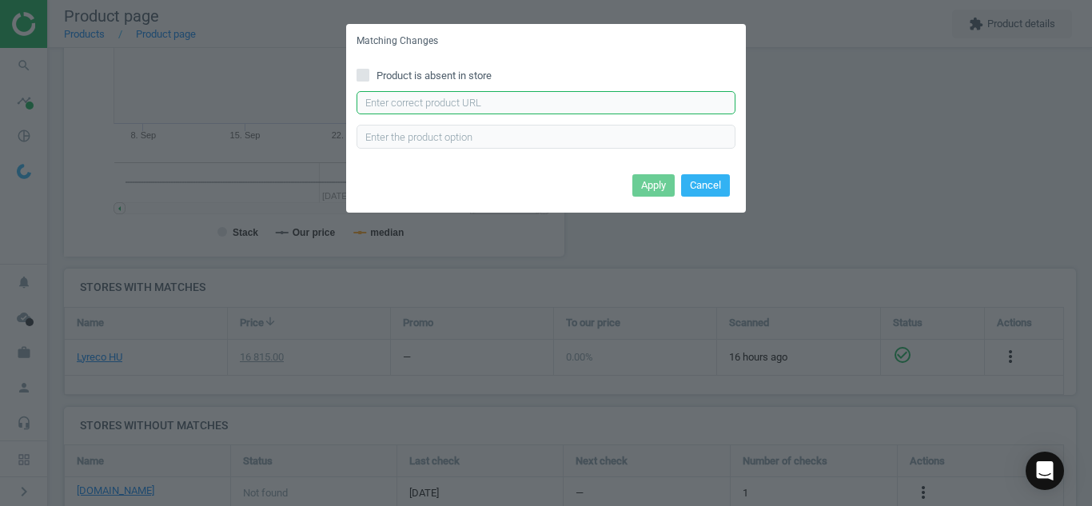
click at [604, 107] on input "text" at bounding box center [545, 103] width 379 height 24
paste input "[URL][DOMAIN_NAME]"
type input "[URL][DOMAIN_NAME]"
click at [648, 187] on button "Apply" at bounding box center [653, 185] width 42 height 22
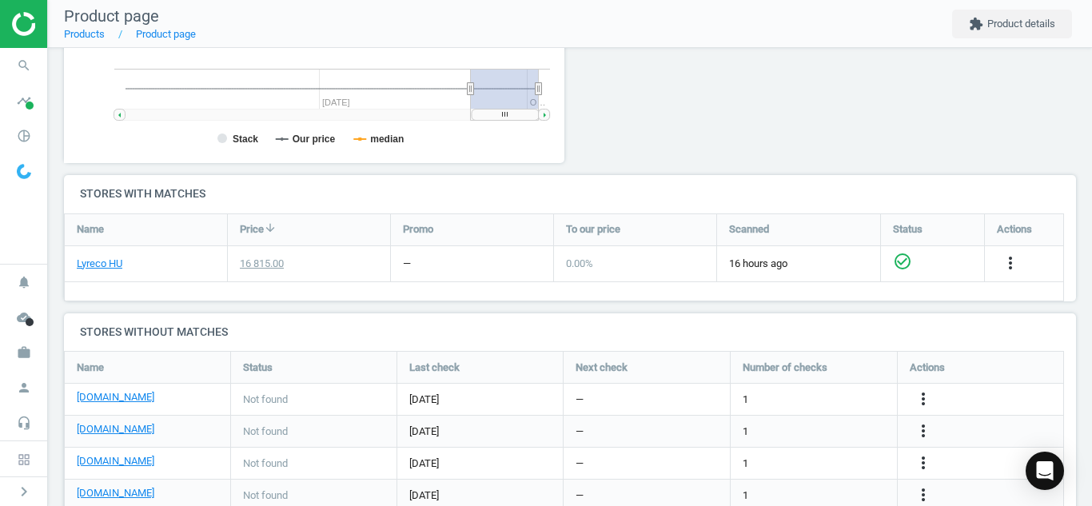
scroll to position [466, 0]
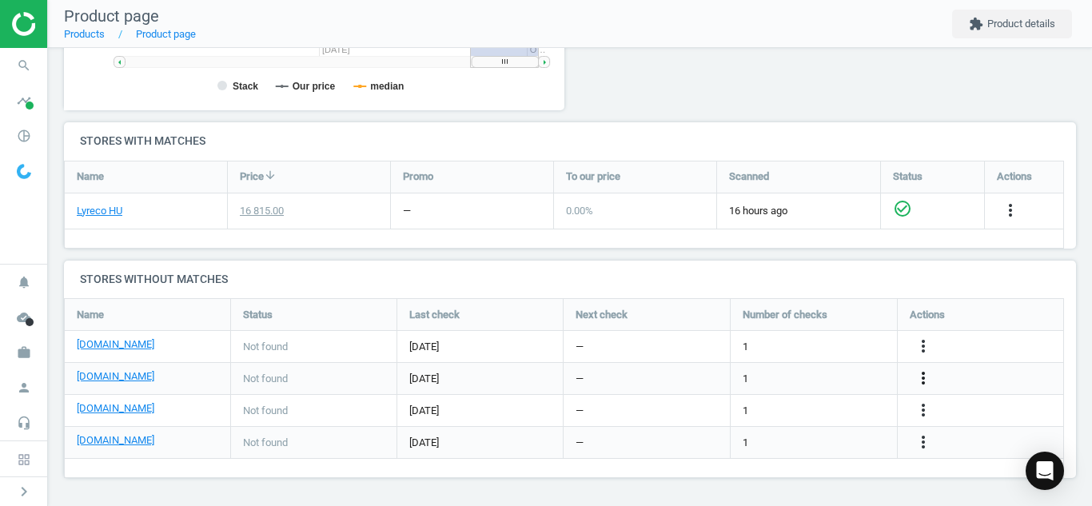
click at [918, 381] on icon "more_vert" at bounding box center [922, 377] width 19 height 19
click at [799, 378] on link "Edit URL/product option" at bounding box center [798, 378] width 219 height 25
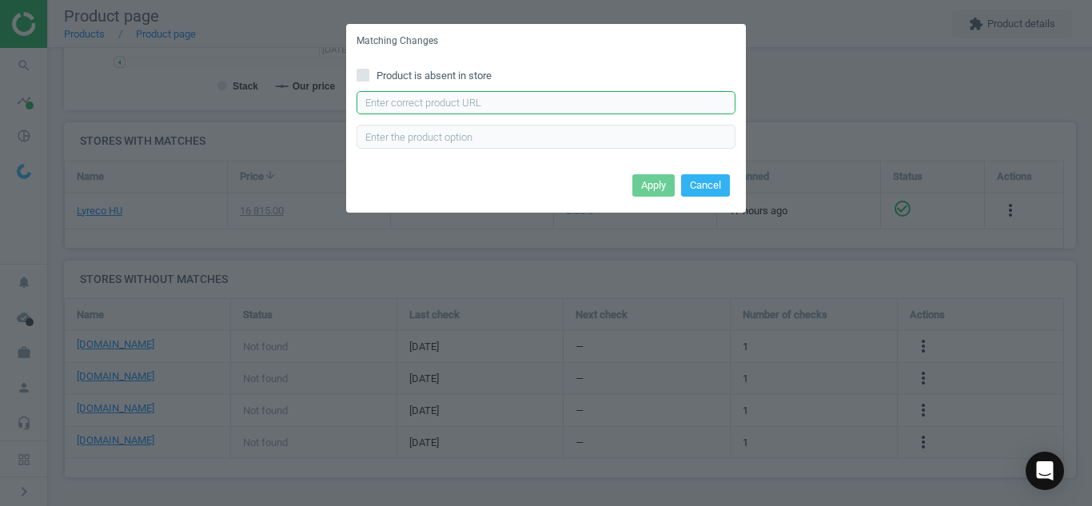
click at [614, 97] on input "text" at bounding box center [545, 103] width 379 height 24
paste input "[URL][DOMAIN_NAME][PERSON_NAME]"
type input "[URL][DOMAIN_NAME][PERSON_NAME]"
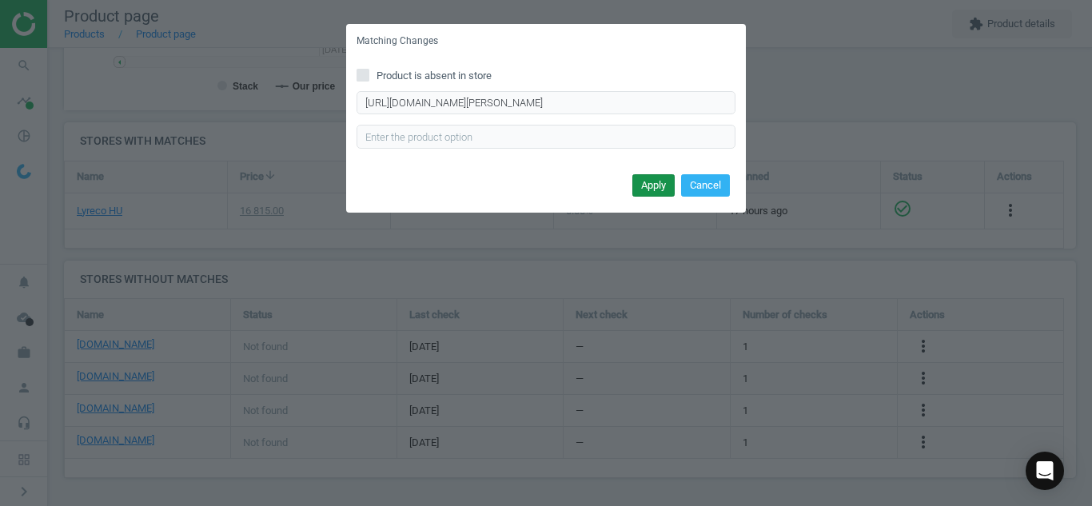
click at [650, 182] on button "Apply" at bounding box center [653, 185] width 42 height 22
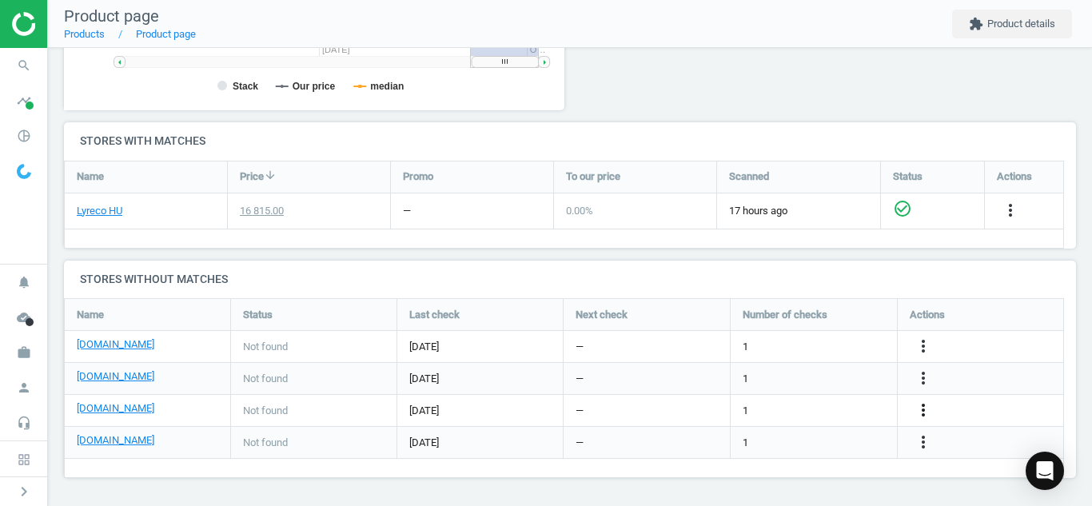
click at [920, 411] on icon "more_vert" at bounding box center [922, 409] width 19 height 19
click at [765, 405] on link "Edit URL/product option" at bounding box center [798, 410] width 219 height 25
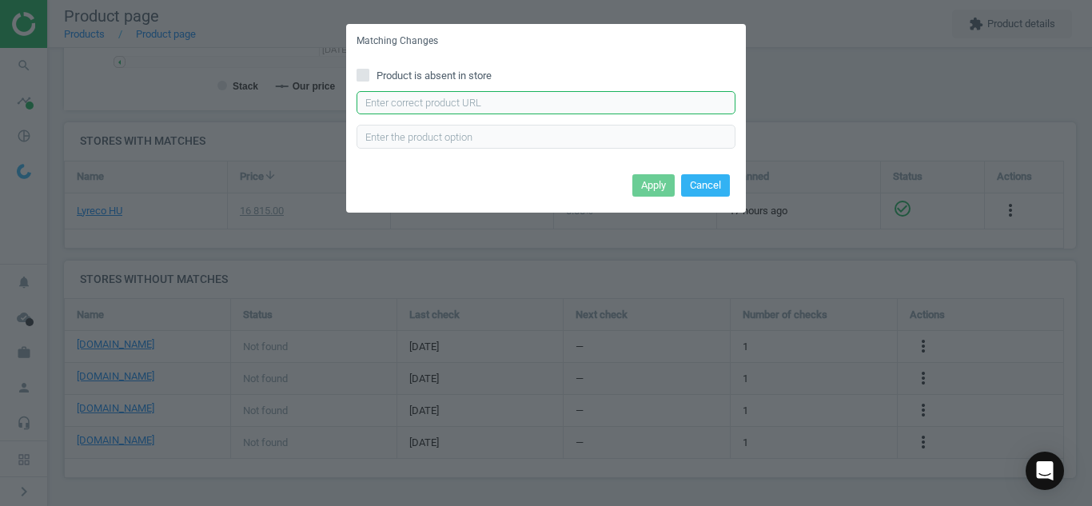
click at [567, 101] on input "text" at bounding box center [545, 103] width 379 height 24
paste input "[URL][DOMAIN_NAME]"
type input "[URL][DOMAIN_NAME]"
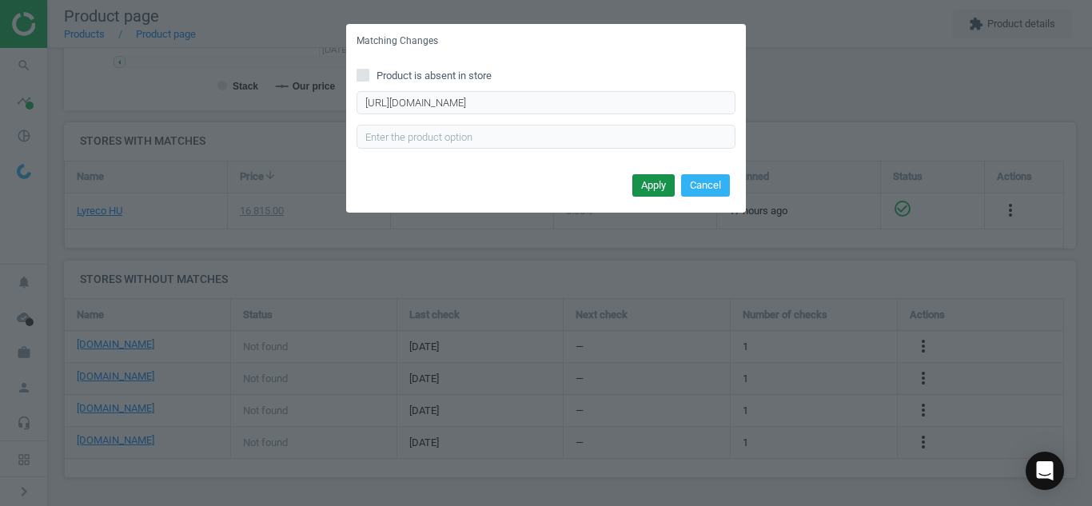
click at [646, 193] on button "Apply" at bounding box center [653, 185] width 42 height 22
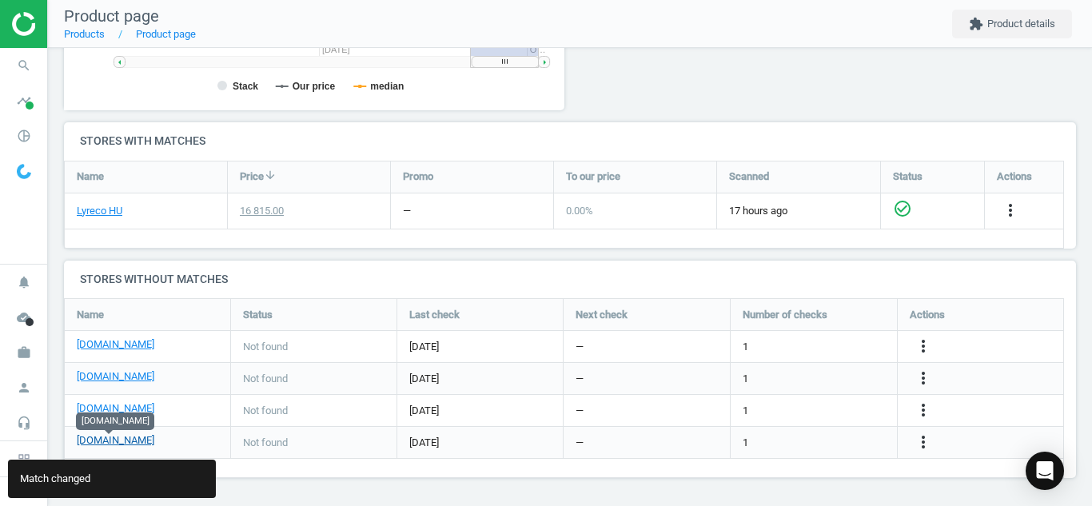
click at [115, 442] on link "[DOMAIN_NAME]" at bounding box center [116, 440] width 78 height 14
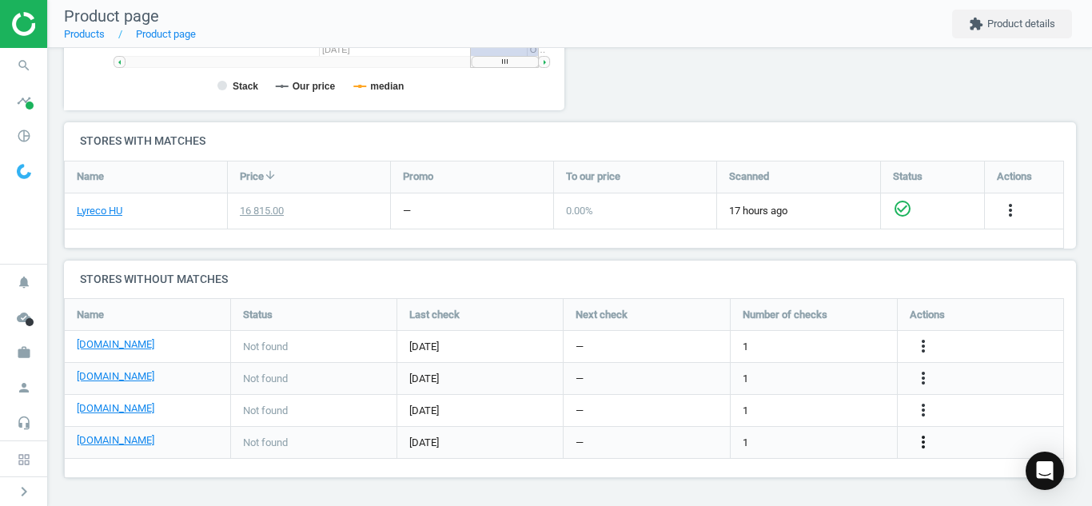
click at [918, 440] on icon "more_vert" at bounding box center [922, 441] width 19 height 19
click at [852, 444] on link "Edit URL/product option" at bounding box center [798, 442] width 219 height 25
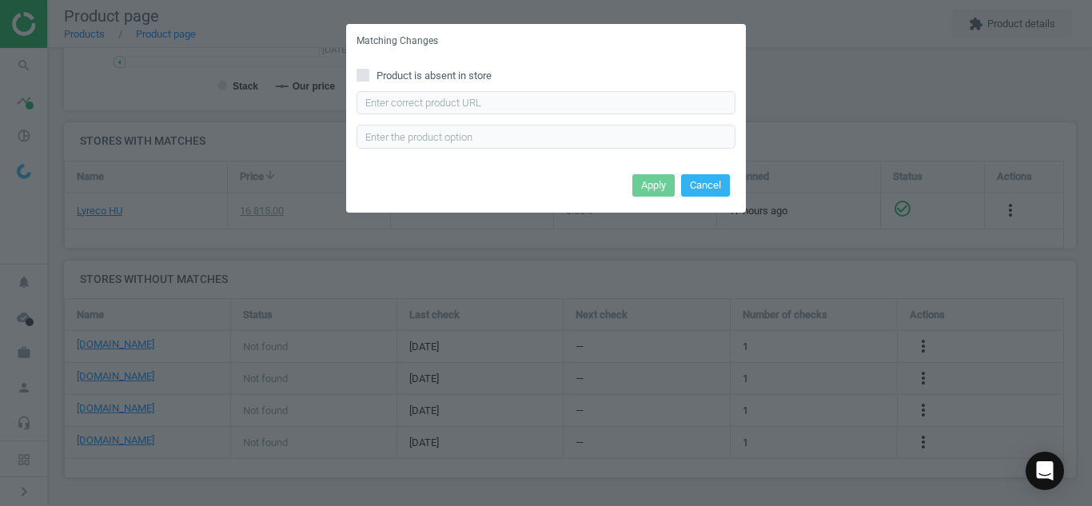
click at [372, 66] on div "Product is absent in store Enter correct product url" at bounding box center [546, 113] width 400 height 111
click at [362, 72] on input "Product is absent in store" at bounding box center [363, 75] width 10 height 10
checkbox input "true"
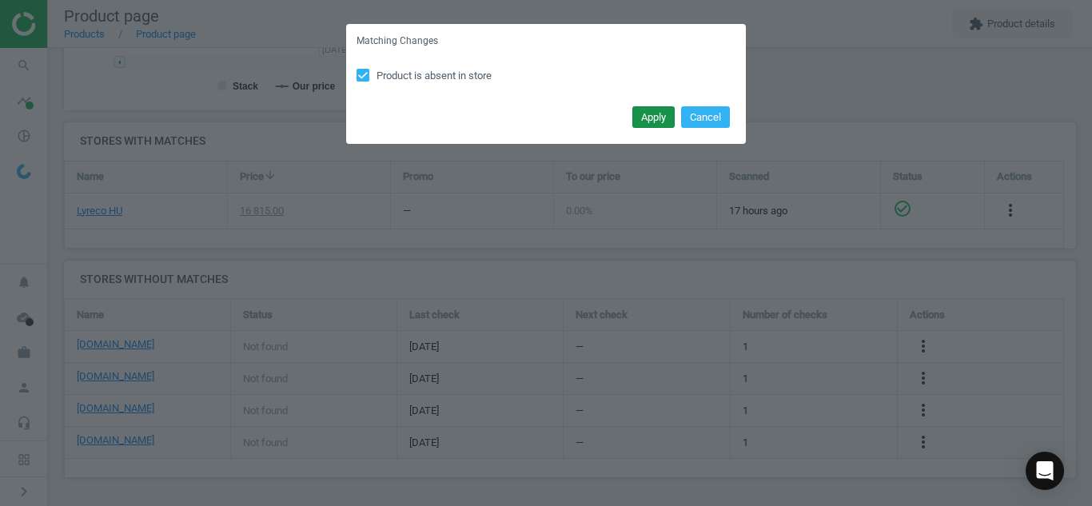
click at [643, 109] on button "Apply" at bounding box center [653, 117] width 42 height 22
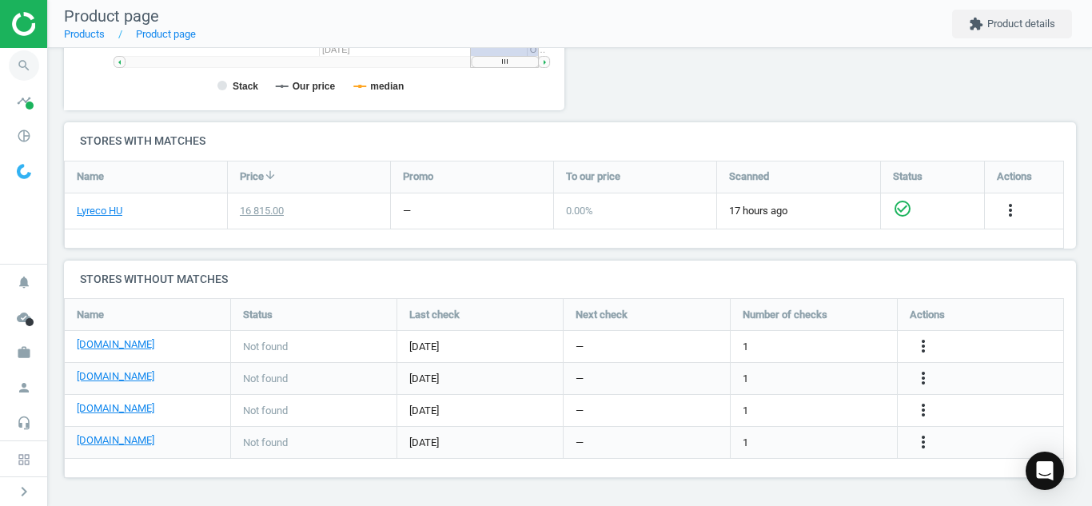
click at [15, 61] on icon "search" at bounding box center [24, 65] width 30 height 30
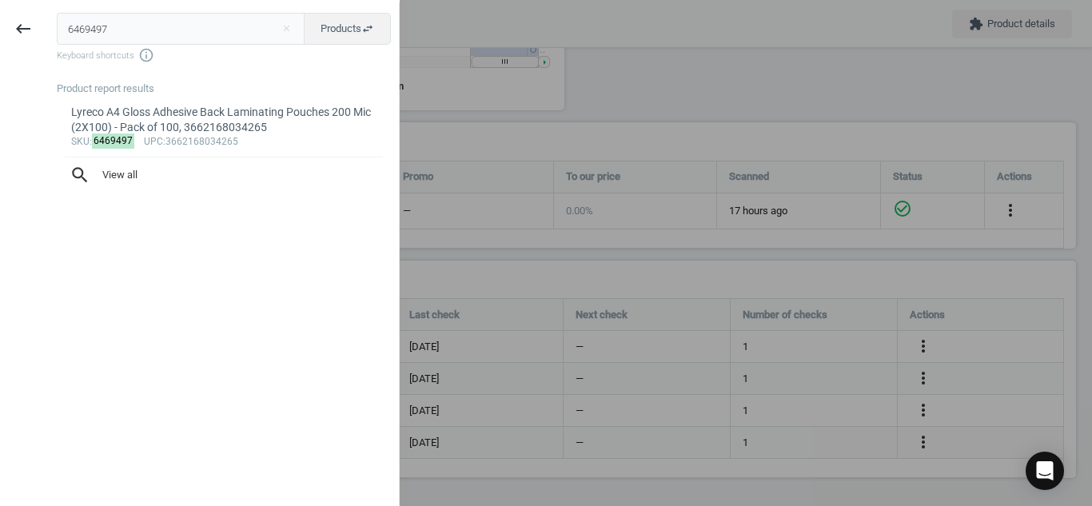
drag, startPoint x: 170, startPoint y: 43, endPoint x: 0, endPoint y: 39, distance: 170.3
click at [0, 39] on div "keyboard_backspace 6469497 close Products swap_horiz Keyboard shortcuts info_ou…" at bounding box center [200, 255] width 400 height 506
type input "17224931"
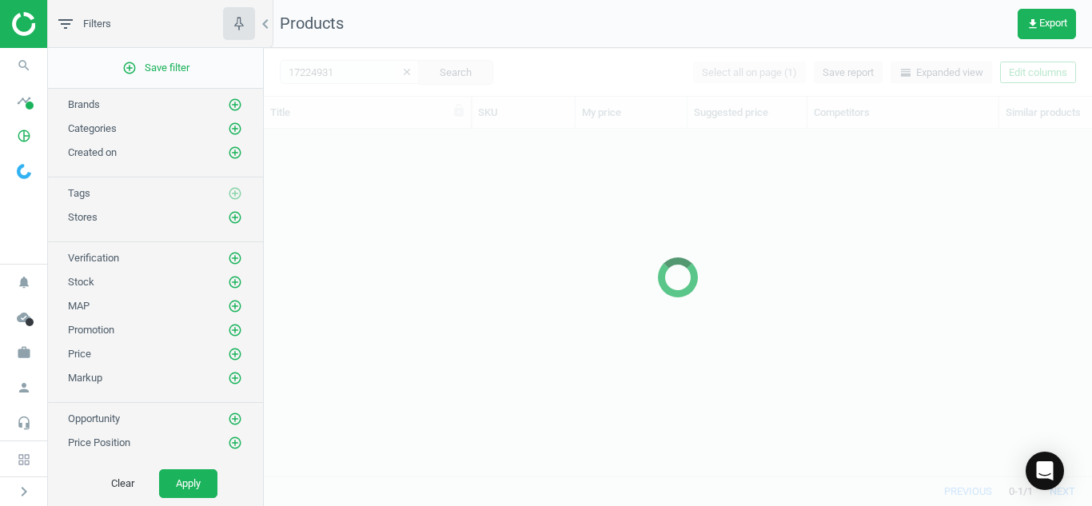
scroll to position [323, 816]
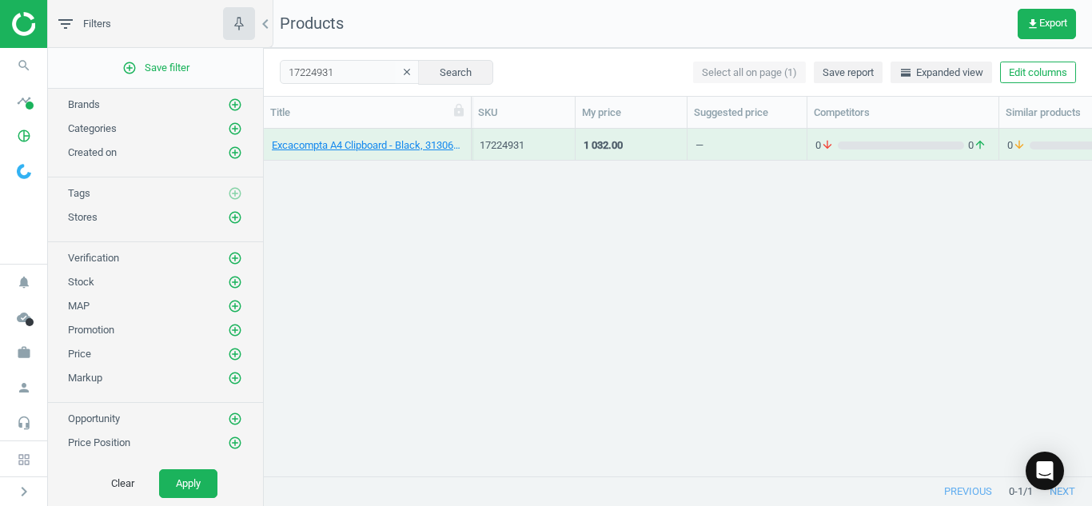
click at [324, 153] on div "Excacompta A4 Clipboard - Black, 3130630172918" at bounding box center [367, 148] width 191 height 20
click at [324, 147] on link "Excacompta A4 Clipboard - Black, 3130630172918" at bounding box center [367, 145] width 191 height 14
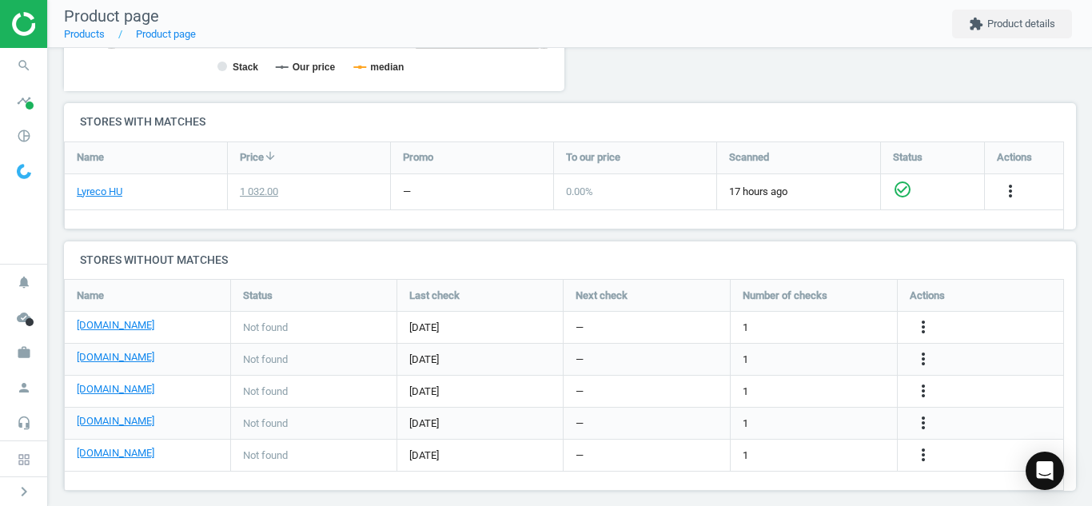
scroll to position [498, 0]
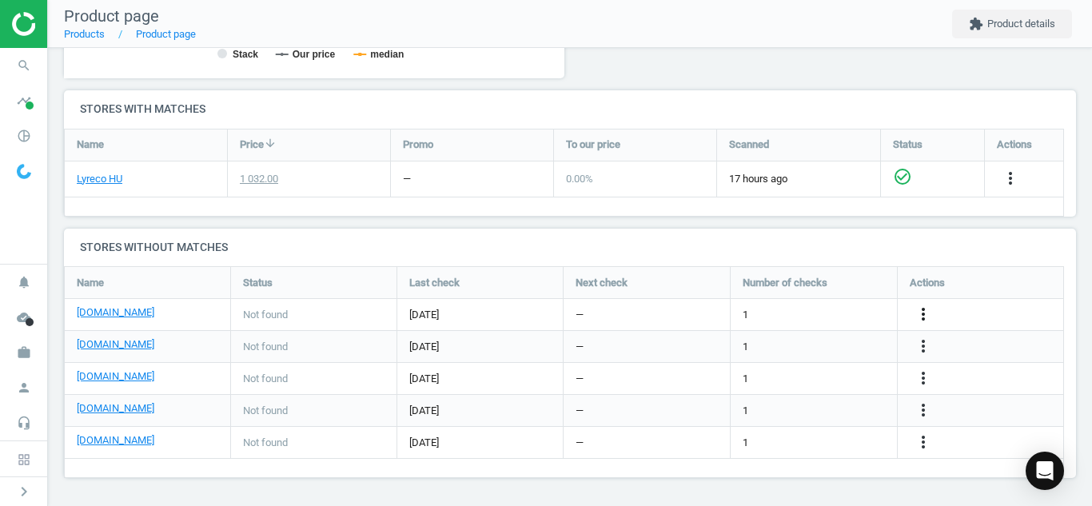
click at [927, 309] on icon "more_vert" at bounding box center [922, 313] width 19 height 19
click at [722, 309] on link "Edit URL/product option" at bounding box center [798, 314] width 219 height 25
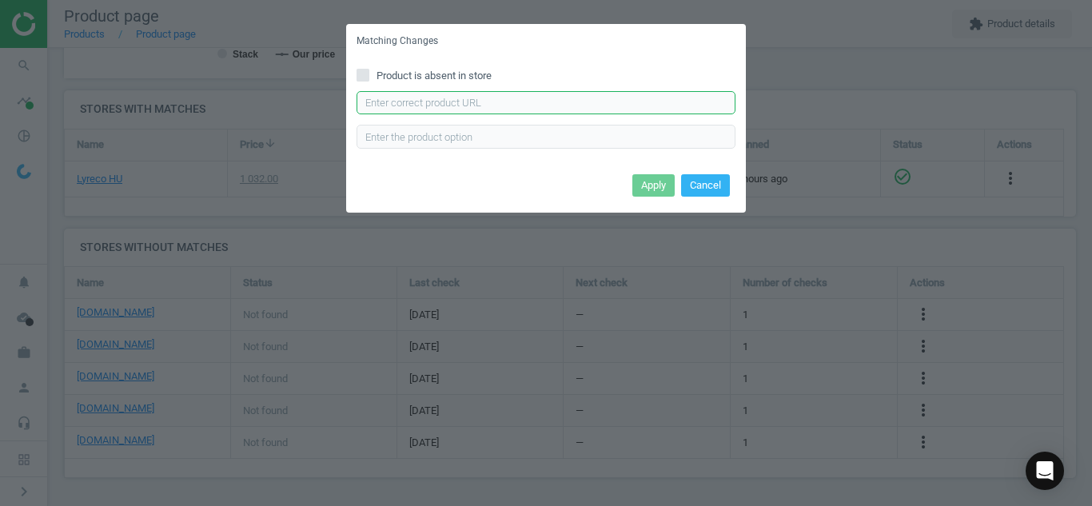
click at [452, 97] on input "text" at bounding box center [545, 103] width 379 height 24
paste input "[URL][DOMAIN_NAME]"
type input "[URL][DOMAIN_NAME]"
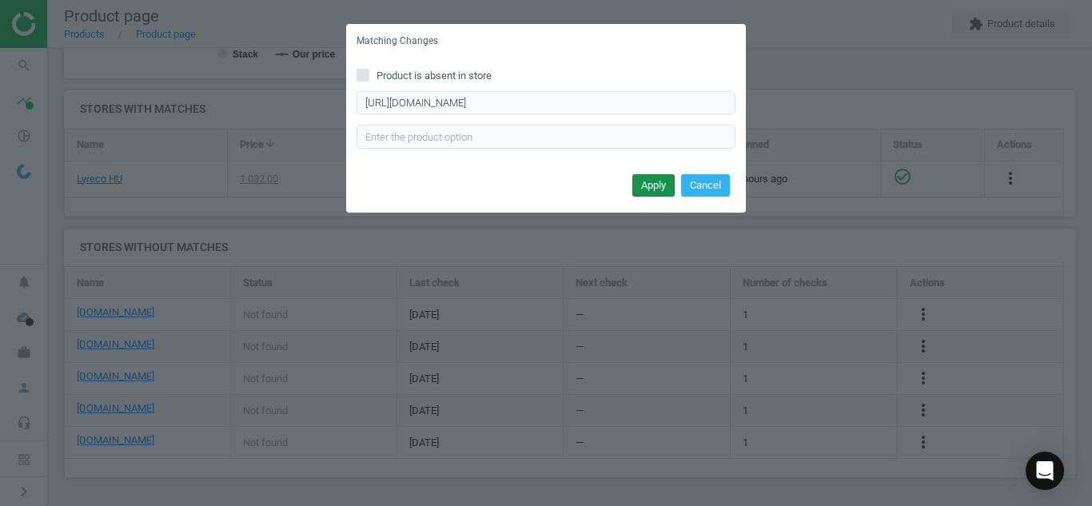
click at [644, 181] on button "Apply" at bounding box center [653, 185] width 42 height 22
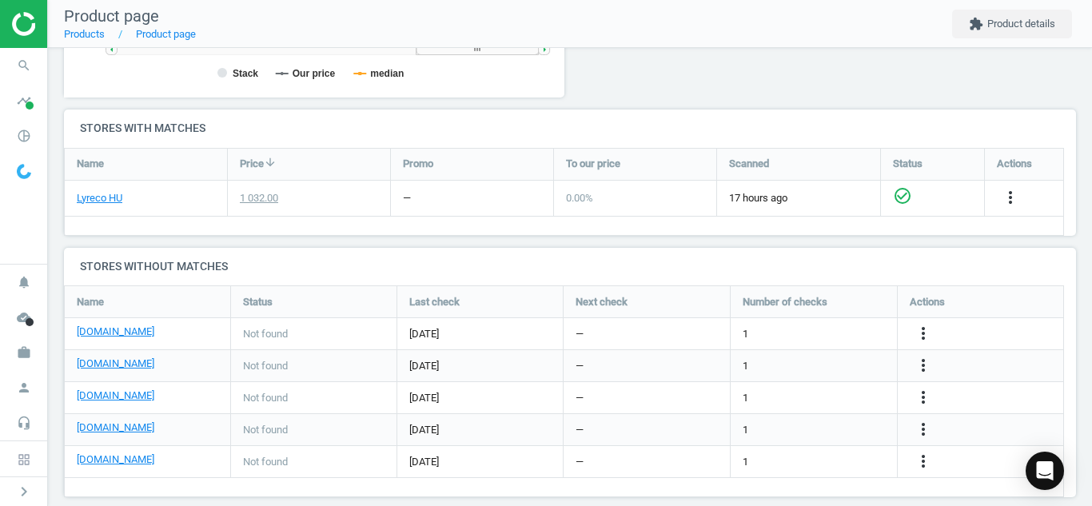
scroll to position [498, 0]
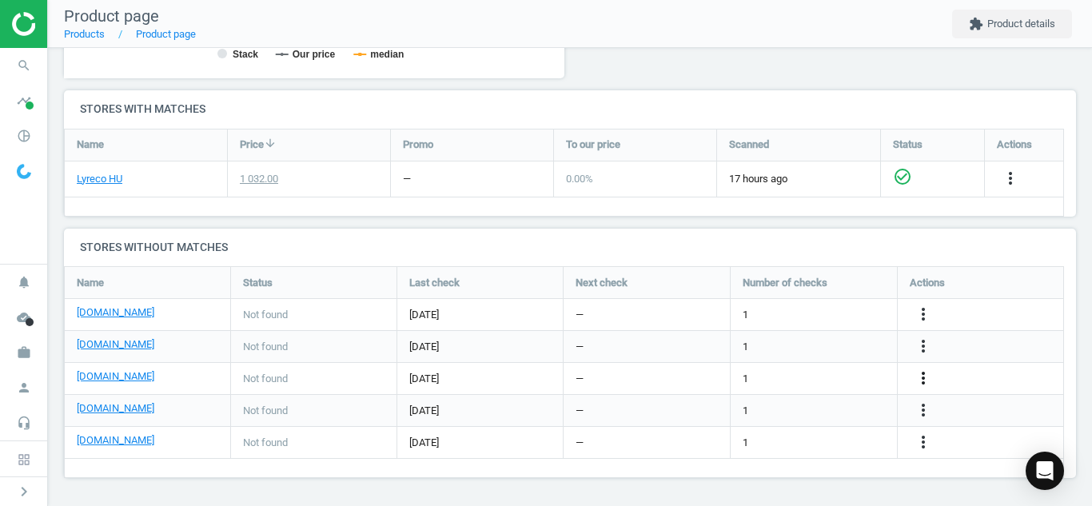
click at [929, 379] on icon "more_vert" at bounding box center [922, 377] width 19 height 19
click at [758, 376] on link "Edit URL/product option" at bounding box center [798, 378] width 219 height 25
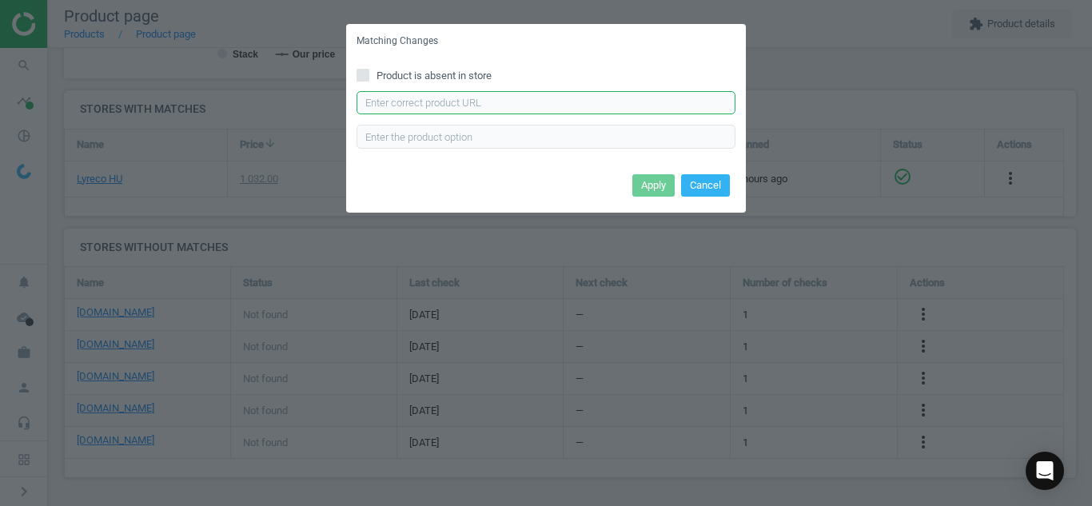
click at [611, 99] on input "text" at bounding box center [545, 103] width 379 height 24
paste input "[URL][DOMAIN_NAME][PERSON_NAME]"
type input "[URL][DOMAIN_NAME][PERSON_NAME]"
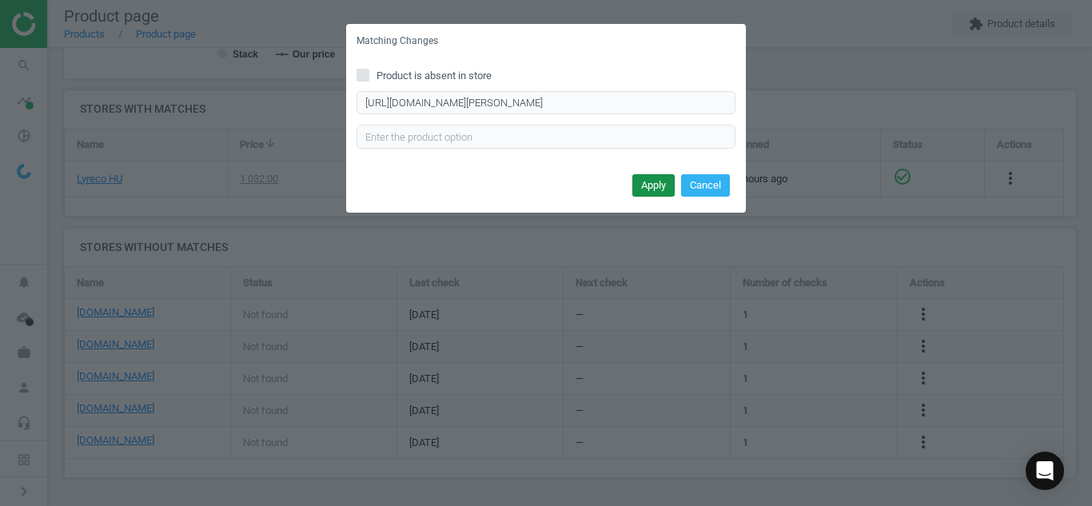
click at [642, 192] on button "Apply" at bounding box center [653, 185] width 42 height 22
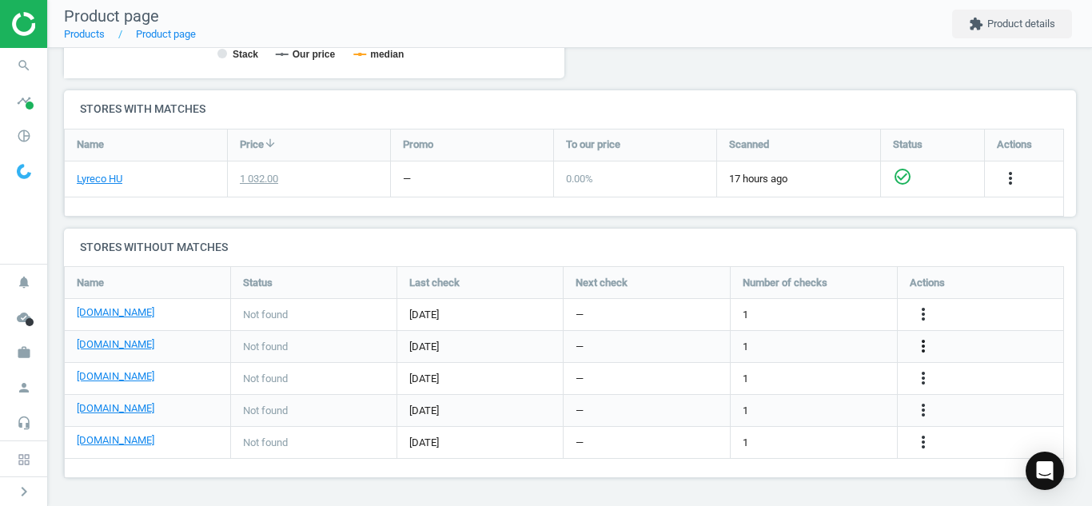
click at [921, 340] on icon "more_vert" at bounding box center [922, 345] width 19 height 19
click at [820, 341] on link "Edit URL/product option" at bounding box center [798, 346] width 219 height 25
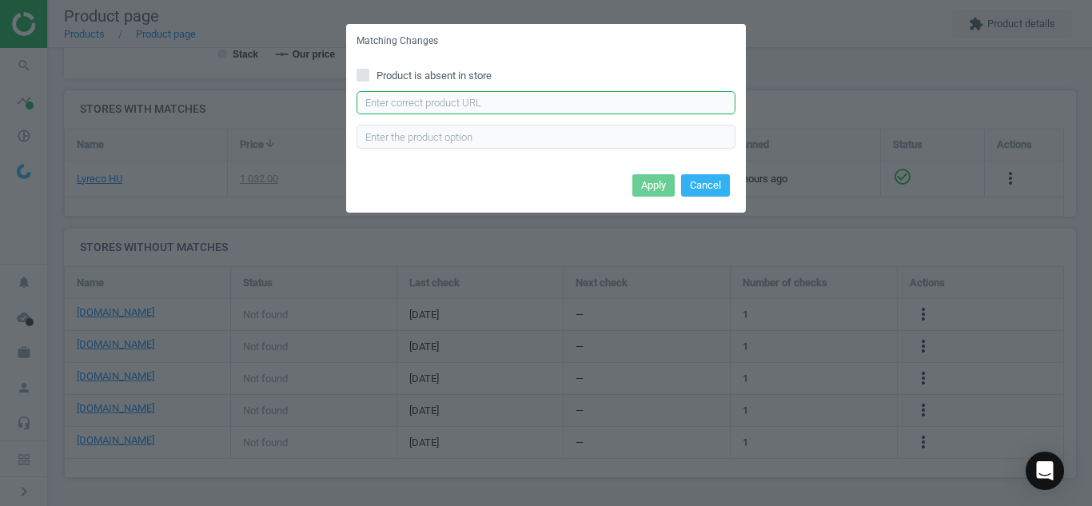
click at [651, 109] on input "text" at bounding box center [545, 103] width 379 height 24
paste input "elirotabla-p289274.html"
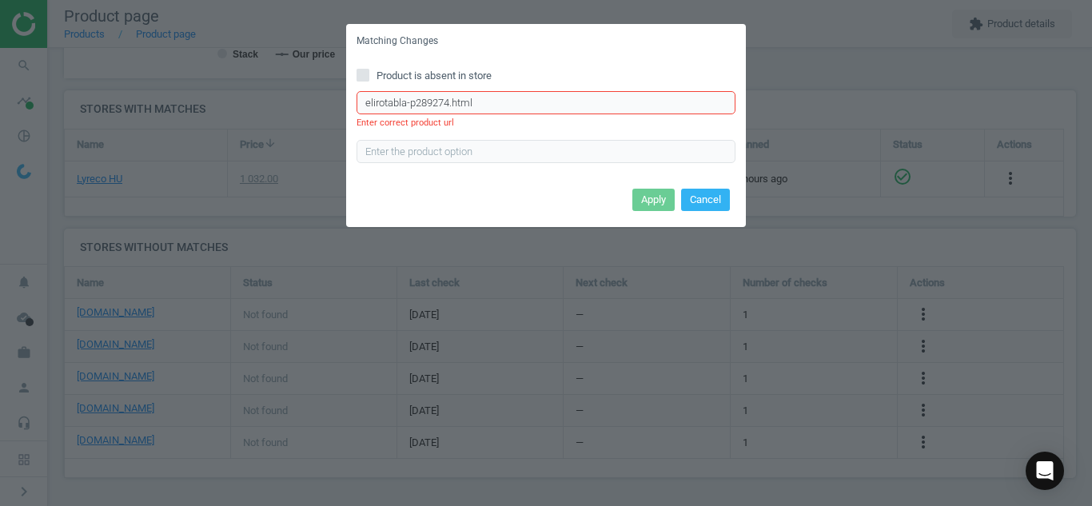
drag, startPoint x: 472, startPoint y: 103, endPoint x: 203, endPoint y: 115, distance: 268.8
click at [203, 115] on div "Matching Changes Product is absent in store elirotabla-p289274.html Enter corre…" at bounding box center [546, 253] width 1092 height 506
paste input "[URL][DOMAIN_NAME][PERSON_NAME]"
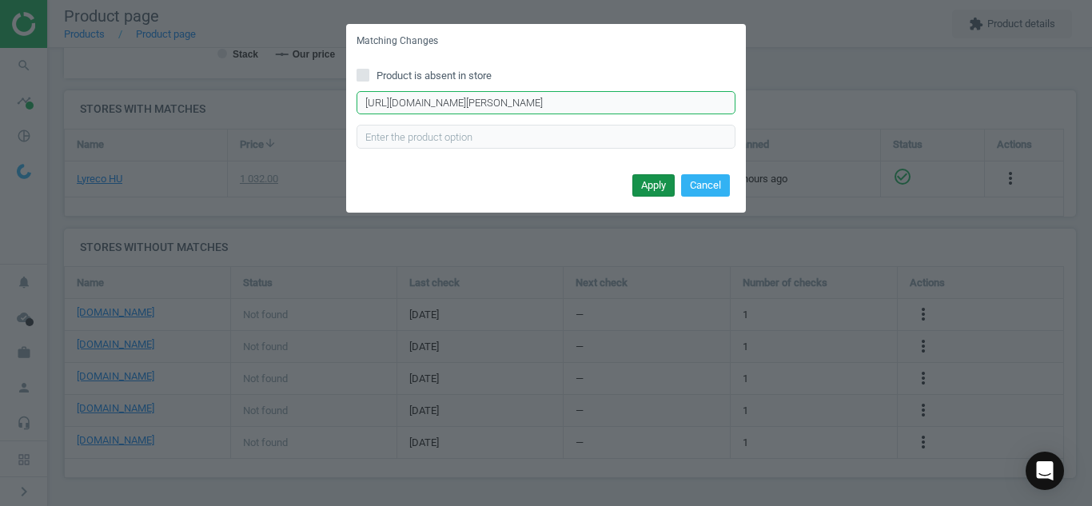
type input "[URL][DOMAIN_NAME][PERSON_NAME]"
click at [647, 186] on button "Apply" at bounding box center [653, 185] width 42 height 22
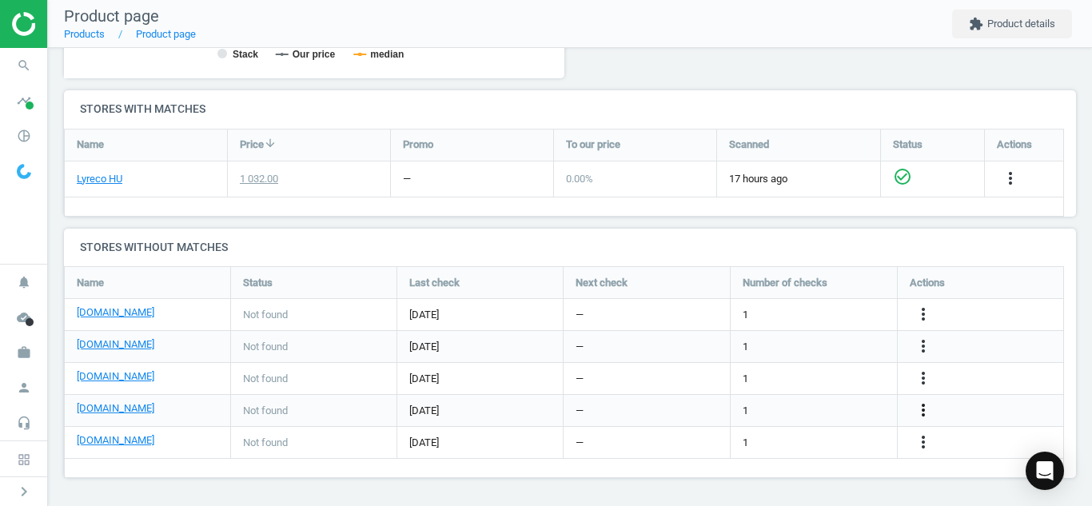
click at [923, 414] on icon "more_vert" at bounding box center [922, 409] width 19 height 19
click at [730, 407] on link "Edit URL/product option" at bounding box center [798, 410] width 219 height 25
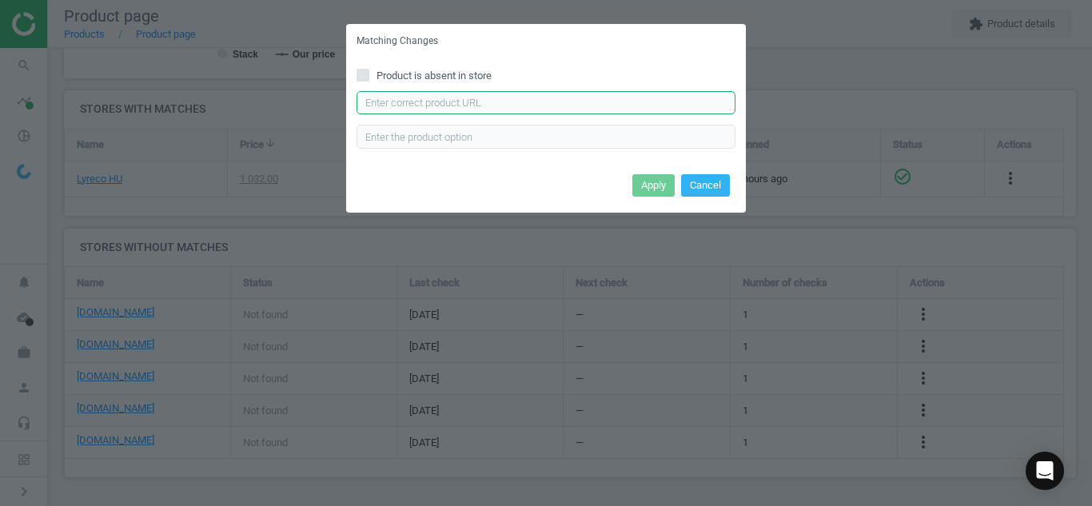
click at [531, 109] on input "text" at bounding box center [545, 103] width 379 height 24
paste input "[URL][DOMAIN_NAME][PERSON_NAME]"
type input "[URL][DOMAIN_NAME][PERSON_NAME]"
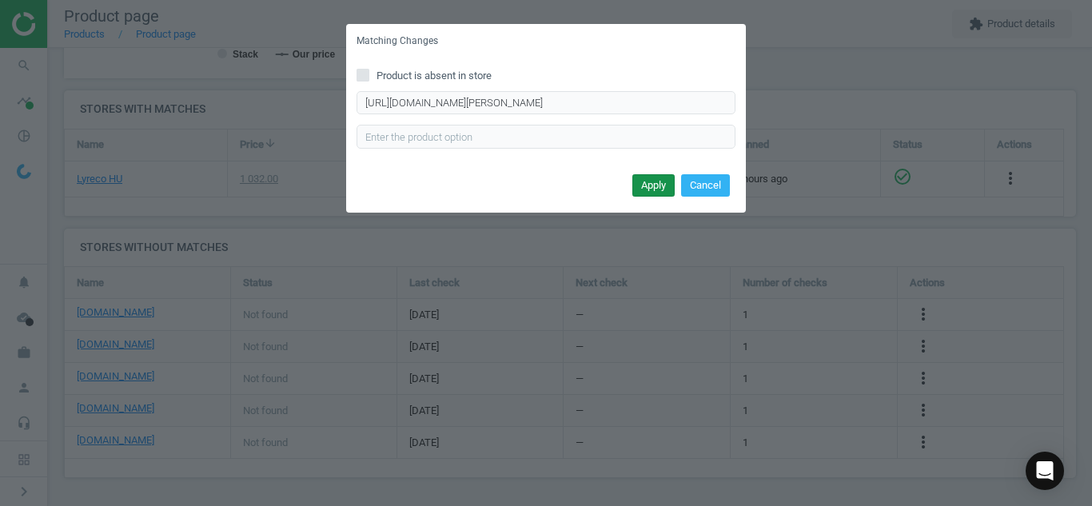
click at [646, 188] on button "Apply" at bounding box center [653, 185] width 42 height 22
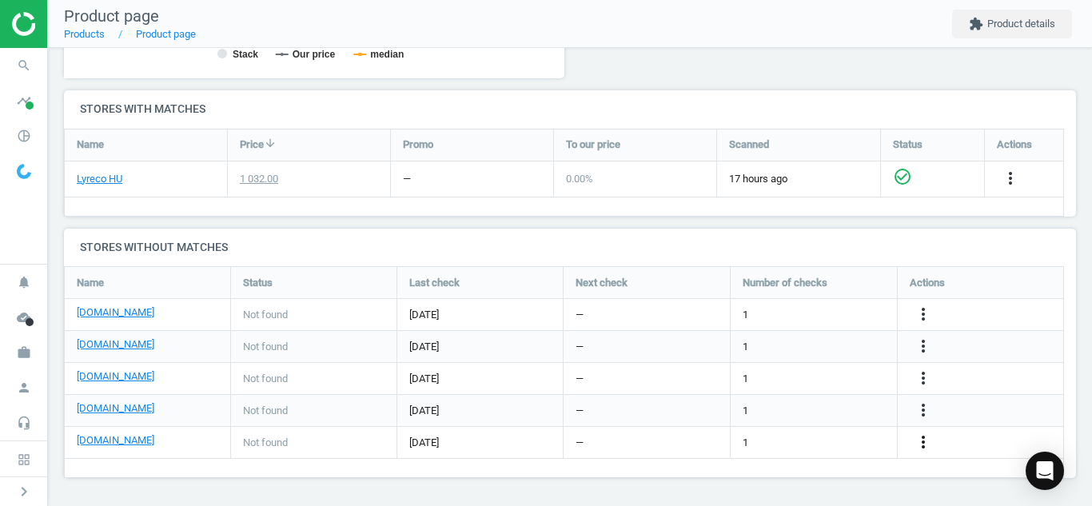
click at [924, 440] on icon "more_vert" at bounding box center [922, 441] width 19 height 19
click at [841, 451] on link "Edit URL/product option" at bounding box center [798, 442] width 219 height 25
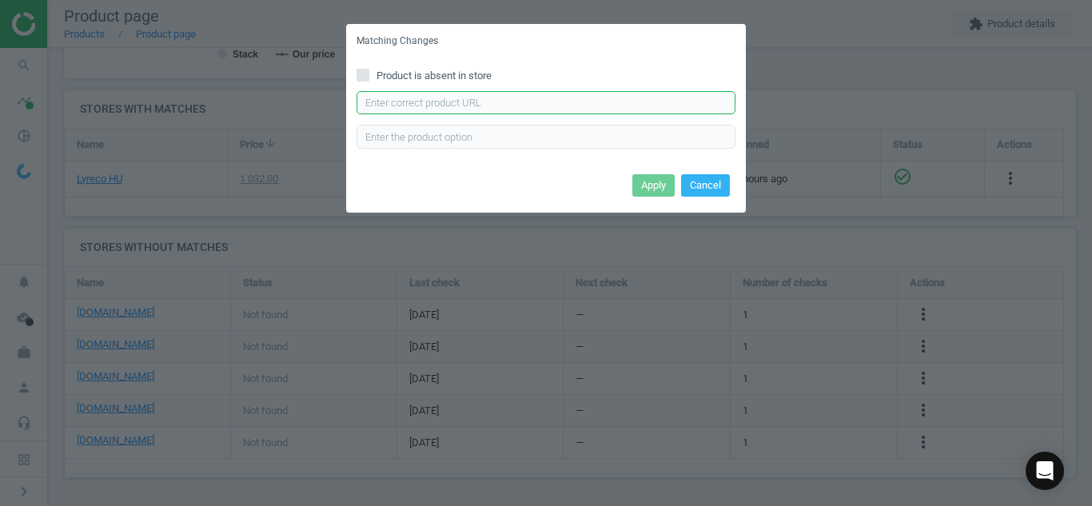
click at [594, 108] on input "text" at bounding box center [545, 103] width 379 height 24
paste input "[URL][DOMAIN_NAME][PERSON_NAME]"
type input "[URL][DOMAIN_NAME][PERSON_NAME]"
click at [645, 192] on button "Apply" at bounding box center [653, 185] width 42 height 22
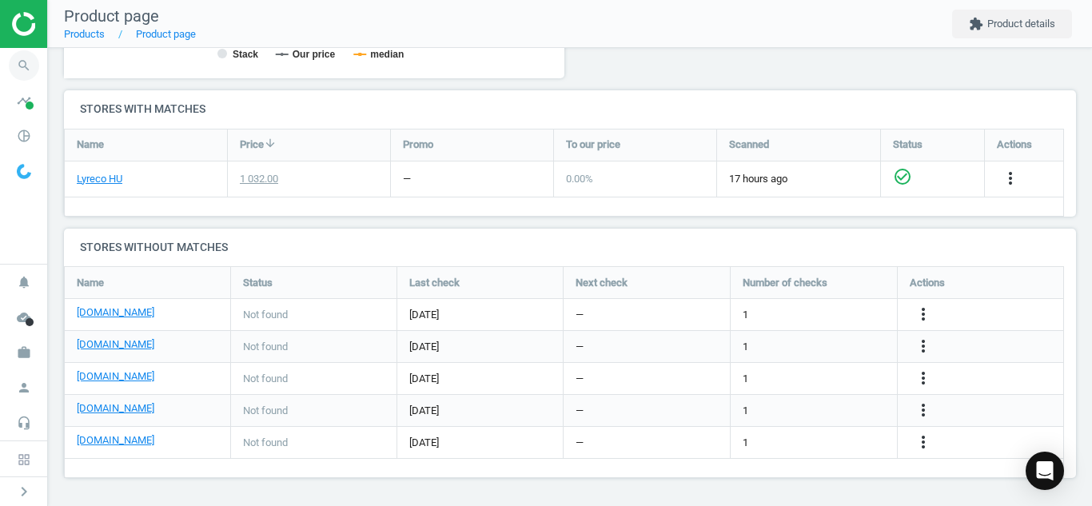
click at [24, 70] on icon "search" at bounding box center [24, 65] width 30 height 30
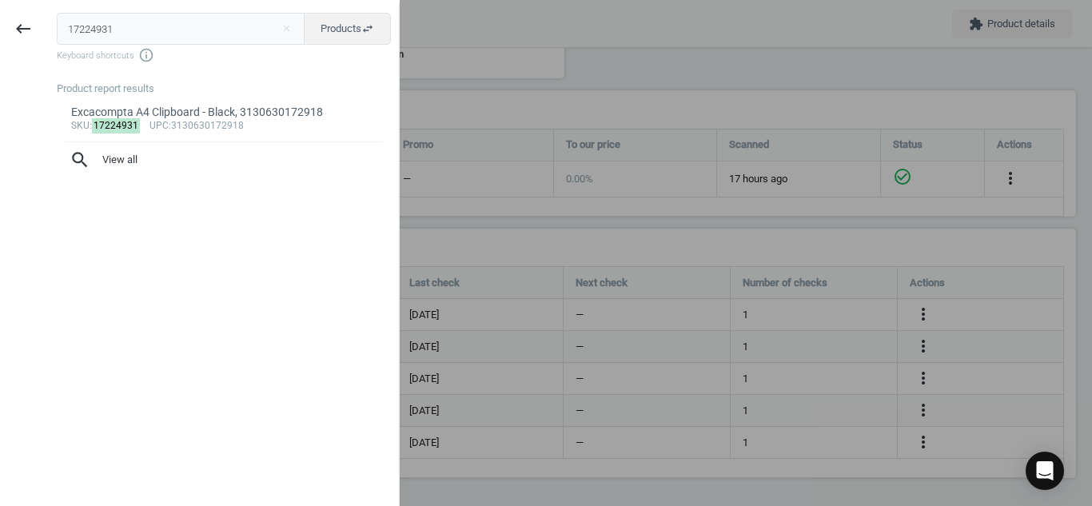
drag, startPoint x: 143, startPoint y: 36, endPoint x: 0, endPoint y: 74, distance: 148.1
click at [0, 74] on div "keyboard_backspace 17224931 close Products swap_horiz Keyboard shortcuts info_o…" at bounding box center [200, 255] width 400 height 506
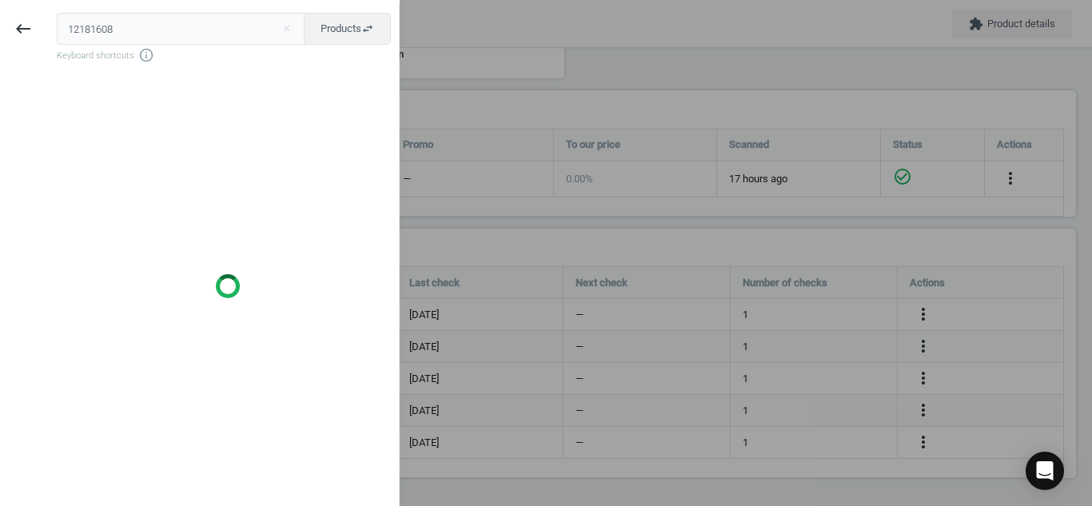
type input "12181608"
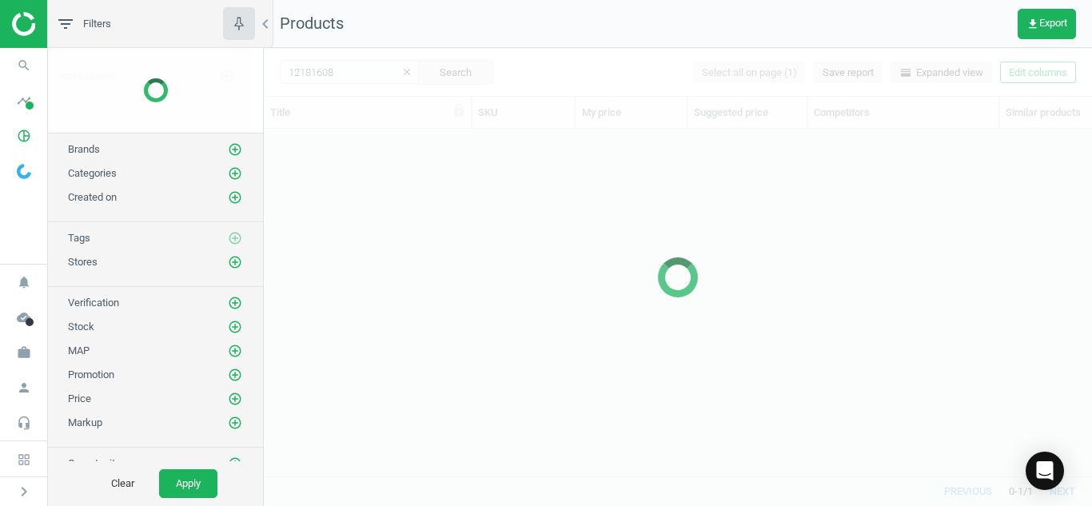
scroll to position [323, 816]
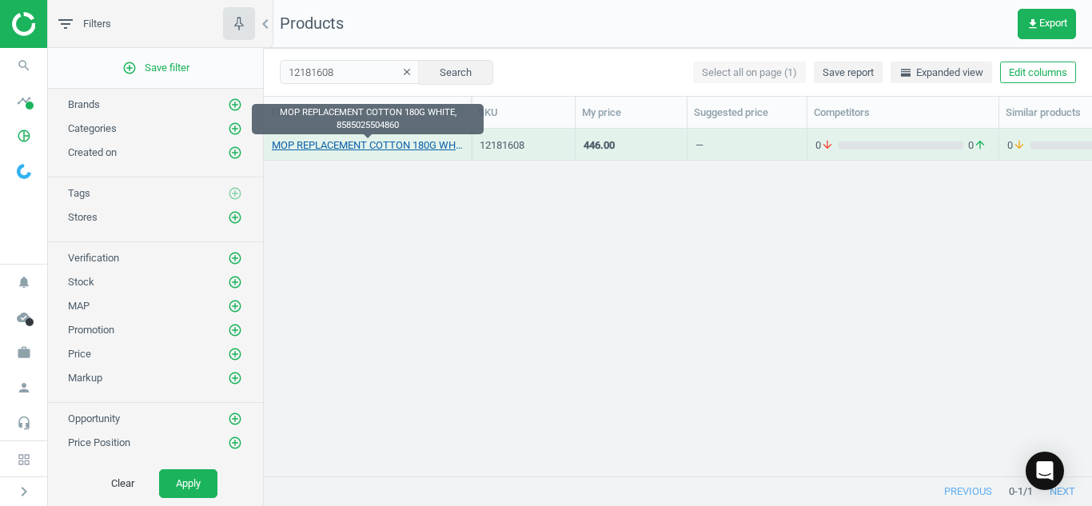
click at [316, 151] on link "MOP REPLACEMENT COTTON 180G WHITE, 8585025504860" at bounding box center [367, 145] width 191 height 14
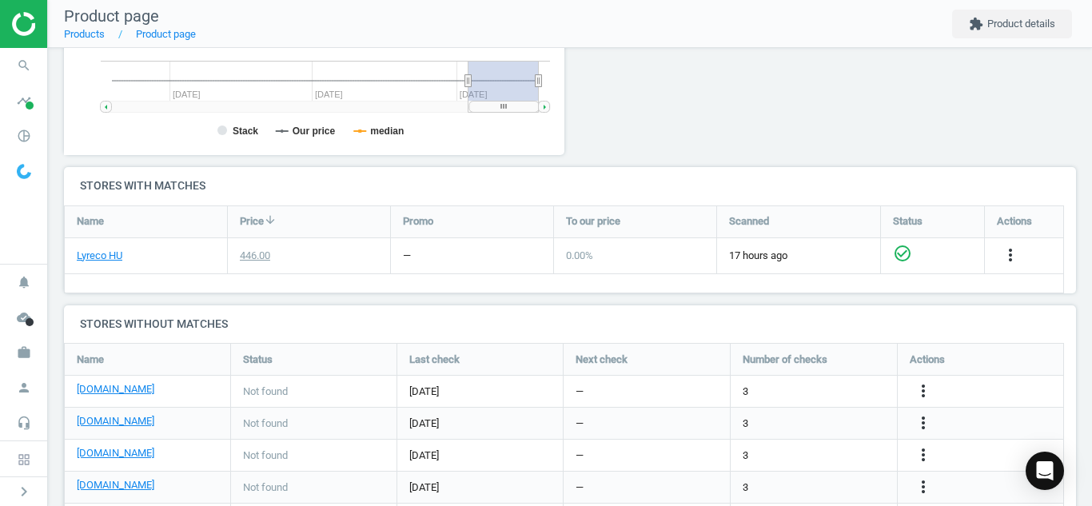
scroll to position [436, 0]
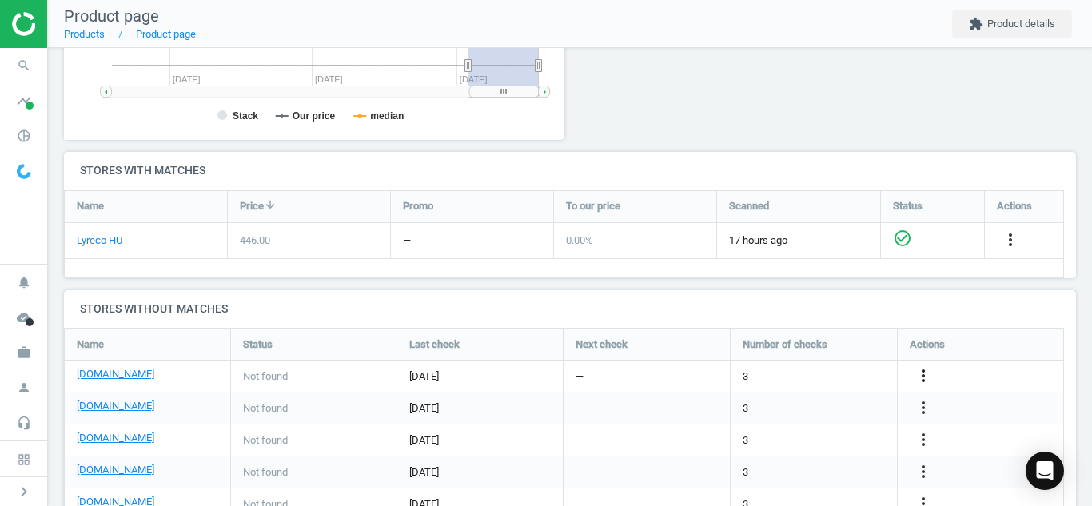
click at [922, 368] on icon "more_vert" at bounding box center [922, 375] width 19 height 19
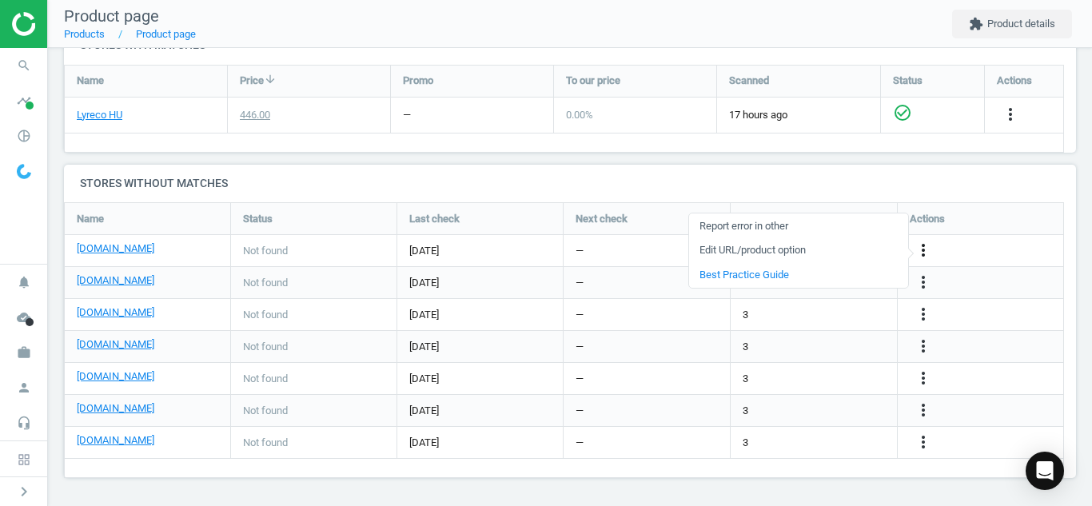
click at [926, 249] on icon "more_vert" at bounding box center [922, 250] width 19 height 19
click at [919, 253] on icon "more_vert" at bounding box center [922, 250] width 19 height 19
click at [830, 253] on link "Edit URL/product option" at bounding box center [798, 250] width 219 height 25
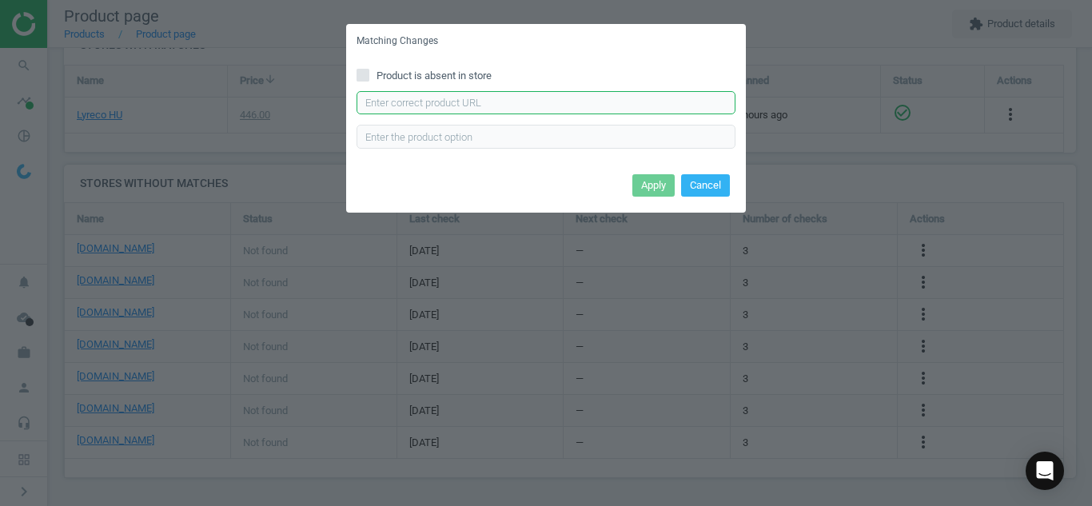
click at [649, 105] on input "text" at bounding box center [545, 103] width 379 height 24
paste input "[URL][DOMAIN_NAME]"
type input "[URL][DOMAIN_NAME]"
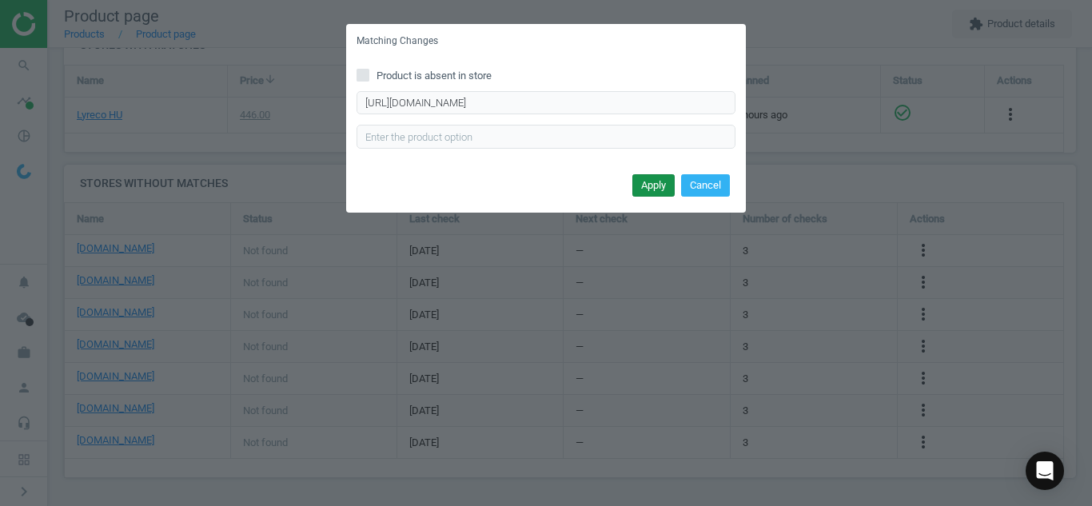
click at [647, 181] on button "Apply" at bounding box center [653, 185] width 42 height 22
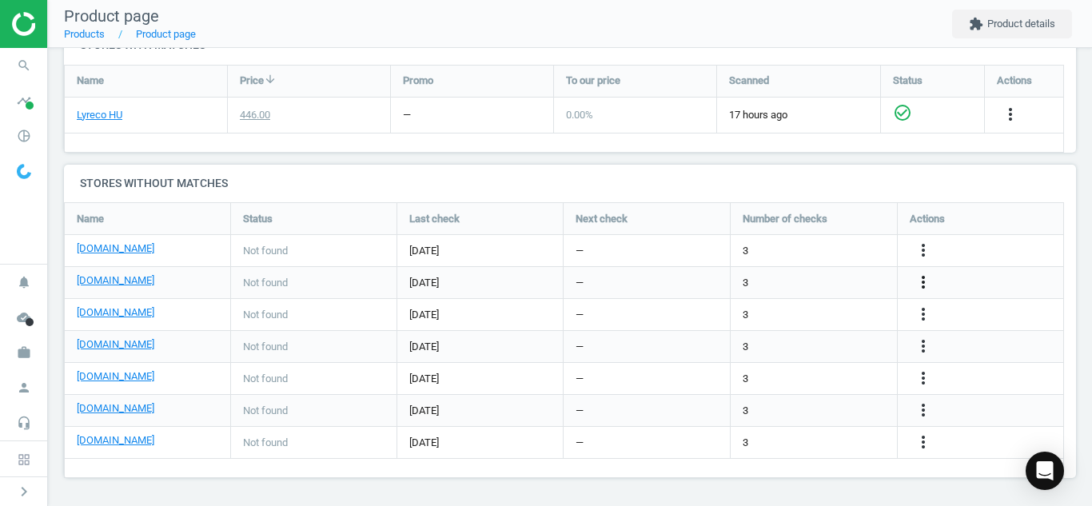
click at [929, 278] on icon "more_vert" at bounding box center [922, 282] width 19 height 19
click at [838, 288] on link "Edit URL/product option" at bounding box center [798, 282] width 219 height 25
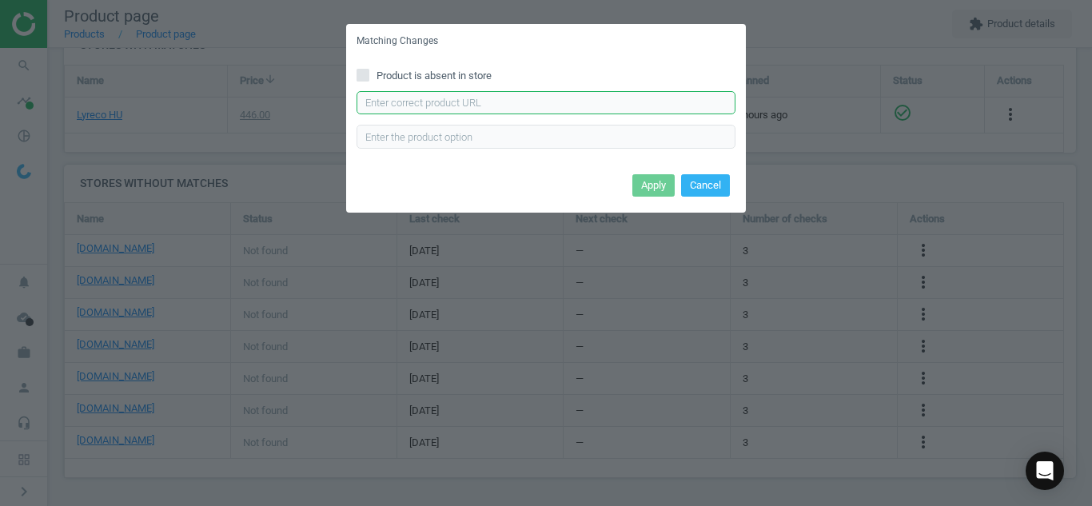
click at [627, 98] on input "text" at bounding box center [545, 103] width 379 height 24
paste input "[URL][DOMAIN_NAME][PERSON_NAME]"
type input "[URL][DOMAIN_NAME][PERSON_NAME]"
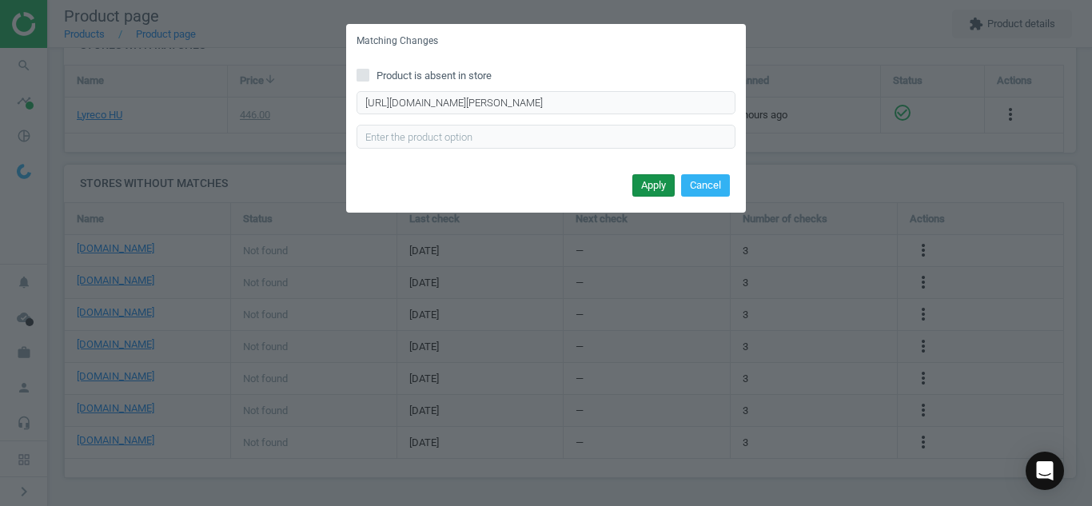
click at [652, 179] on button "Apply" at bounding box center [653, 185] width 42 height 22
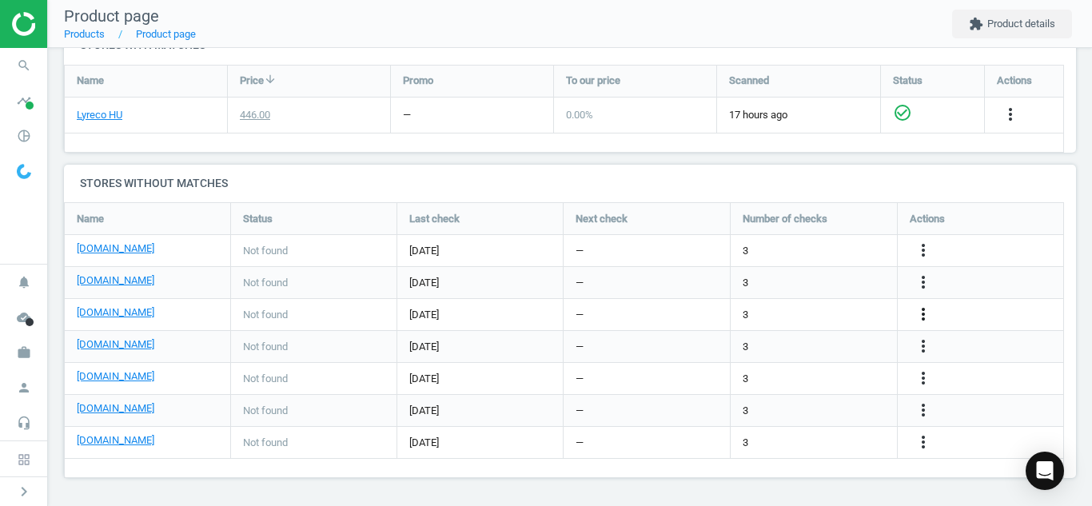
click at [923, 318] on icon "more_vert" at bounding box center [922, 313] width 19 height 19
click at [794, 315] on link "Edit URL/product option" at bounding box center [798, 314] width 219 height 25
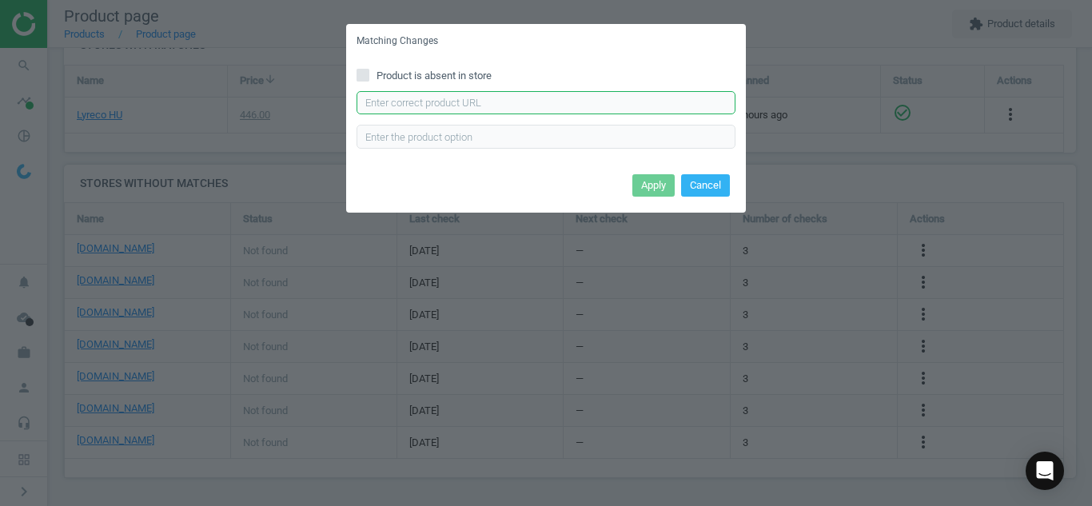
click at [645, 101] on input "text" at bounding box center [545, 103] width 379 height 24
paste input "[URL][DOMAIN_NAME]"
type input "[URL][DOMAIN_NAME]"
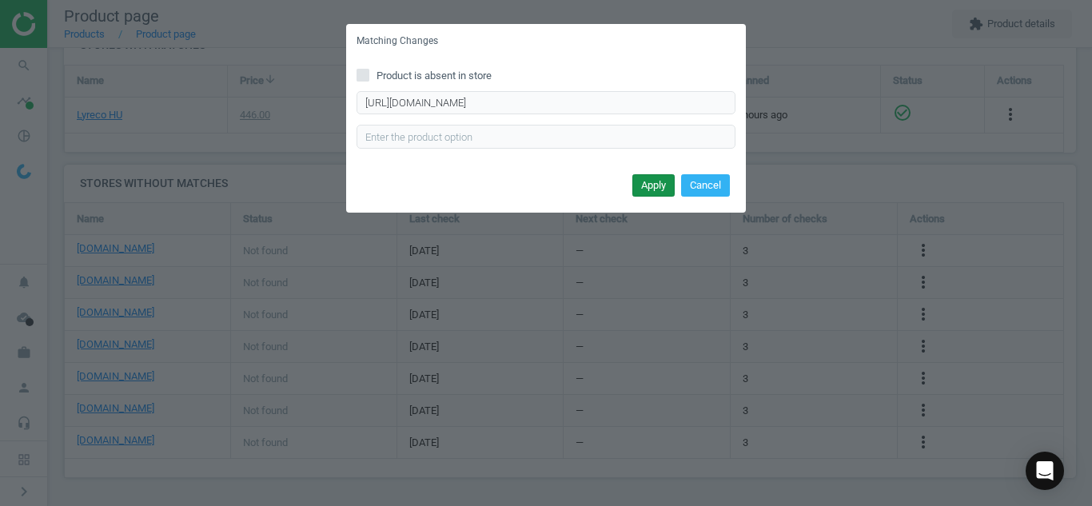
click at [647, 181] on button "Apply" at bounding box center [653, 185] width 42 height 22
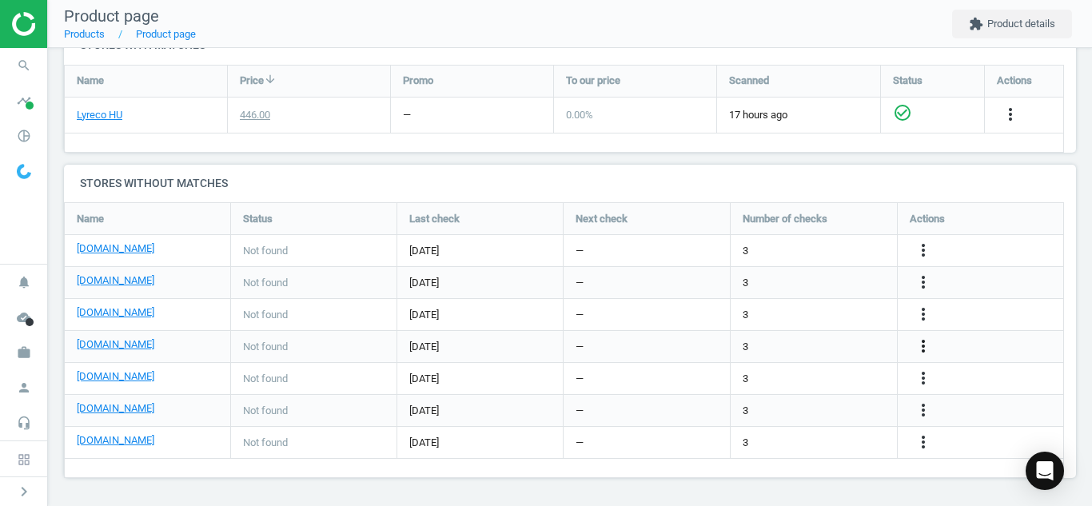
click at [927, 348] on icon "more_vert" at bounding box center [922, 345] width 19 height 19
click at [770, 344] on link "Edit URL/product option" at bounding box center [798, 346] width 219 height 25
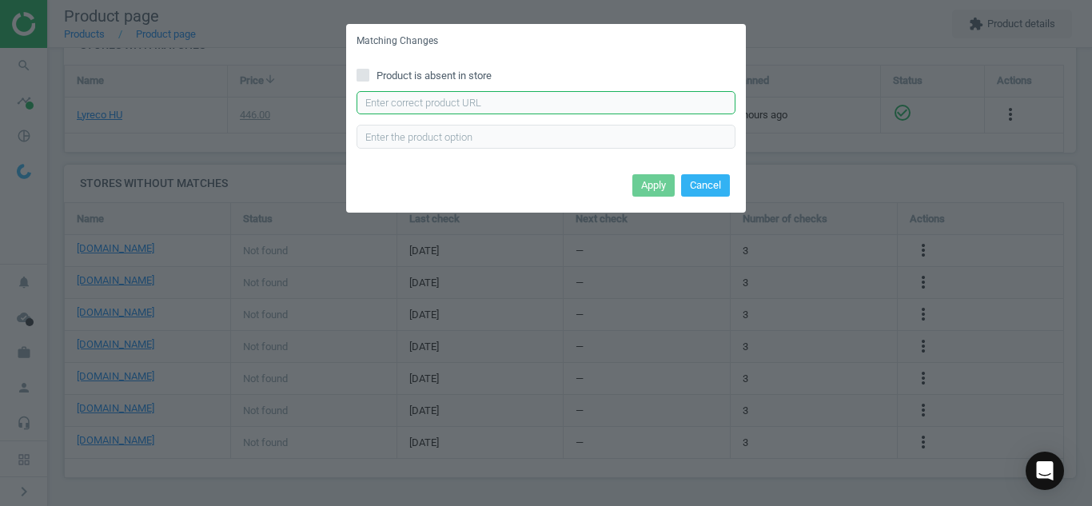
click at [499, 98] on input "text" at bounding box center [545, 103] width 379 height 24
paste input "[URL][DOMAIN_NAME]"
type input "[URL][DOMAIN_NAME]"
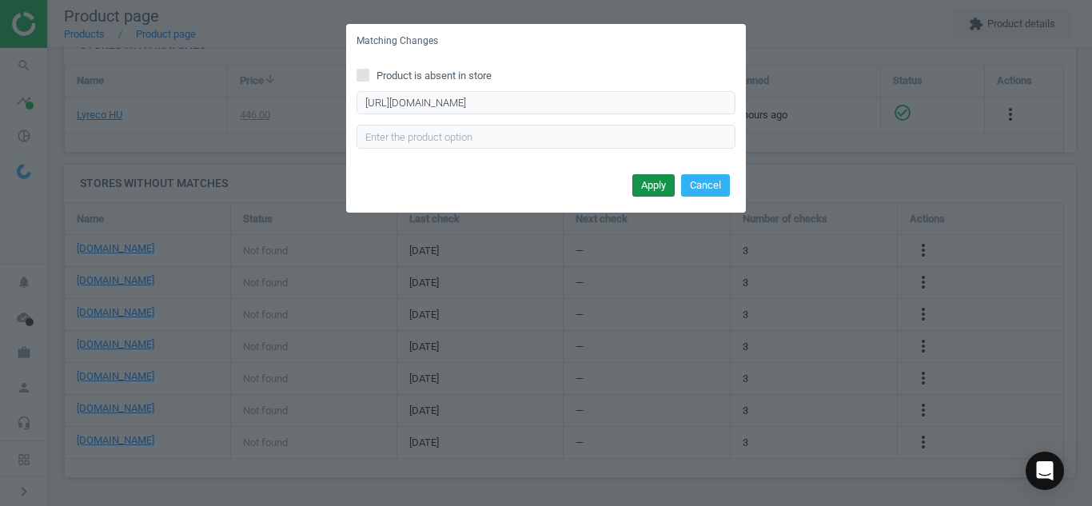
click at [639, 181] on button "Apply" at bounding box center [653, 185] width 42 height 22
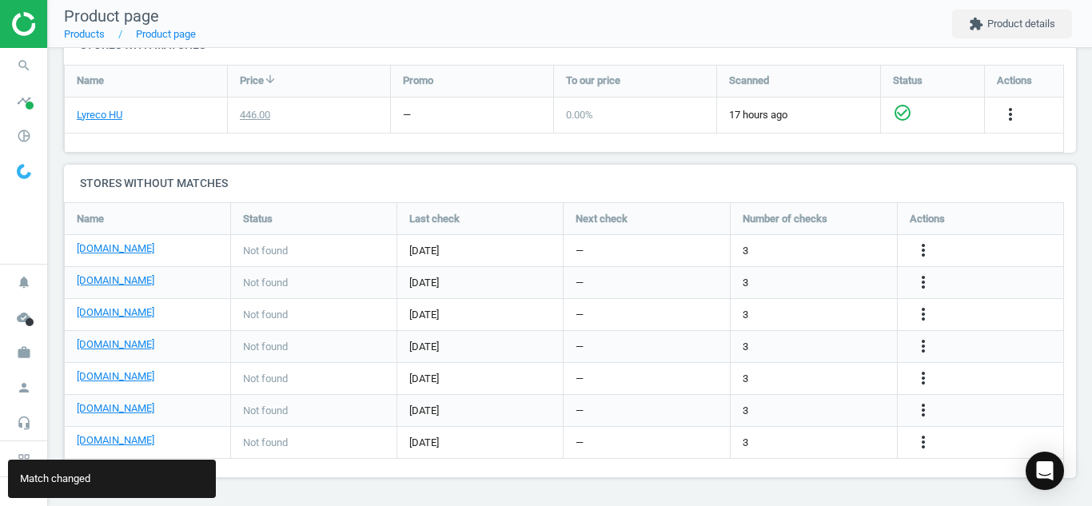
click at [83, 384] on div "[DOMAIN_NAME]" at bounding box center [147, 378] width 141 height 18
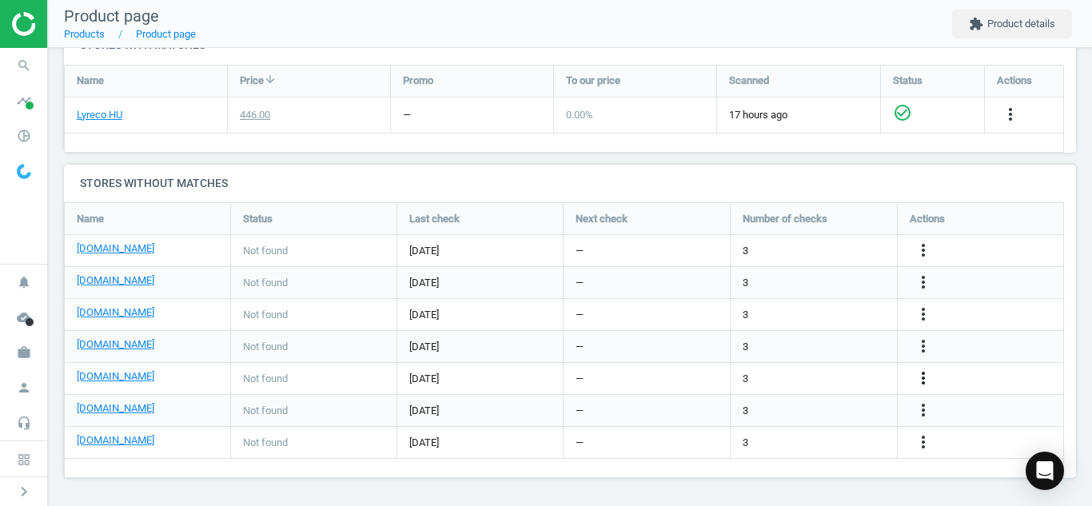
click at [915, 384] on icon "more_vert" at bounding box center [922, 377] width 19 height 19
click at [822, 381] on link "Edit URL/product option" at bounding box center [798, 378] width 219 height 25
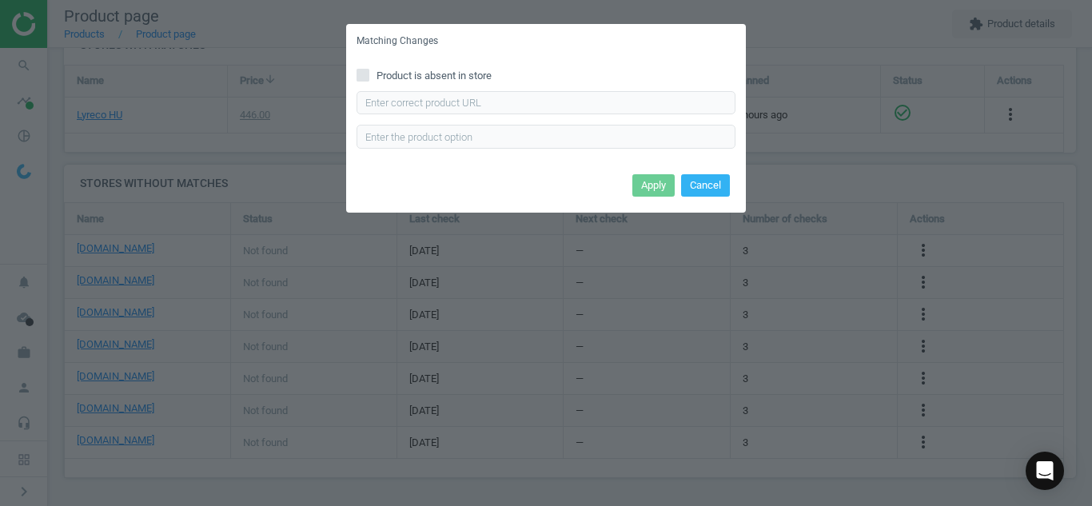
click at [367, 77] on input "Product is absent in store" at bounding box center [363, 75] width 10 height 10
checkbox input "true"
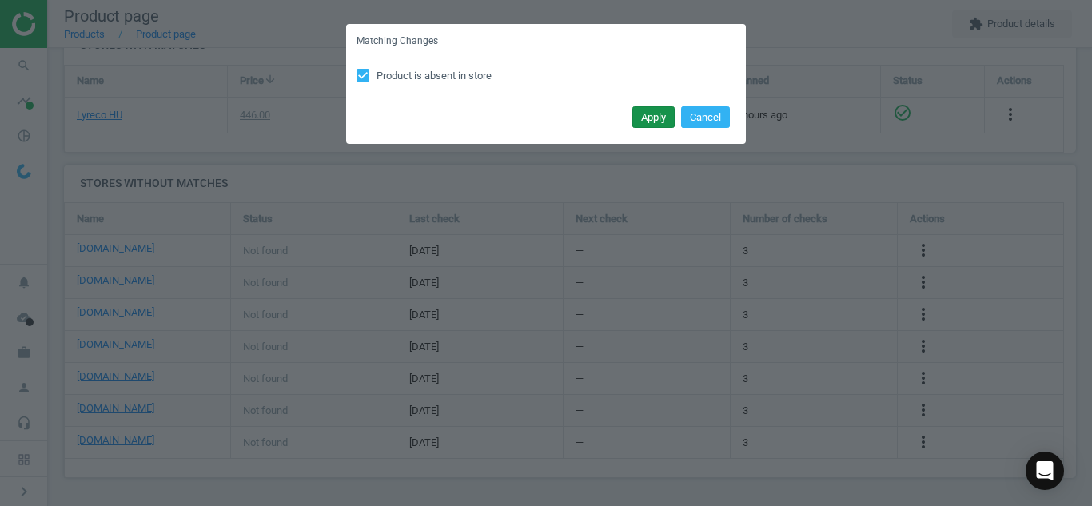
click at [643, 116] on button "Apply" at bounding box center [653, 117] width 42 height 22
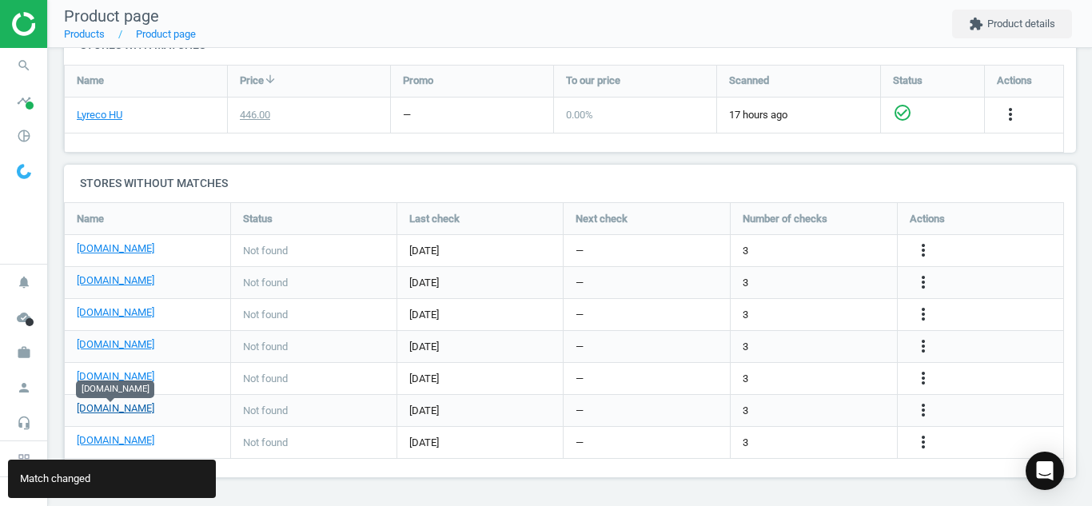
click at [112, 416] on link "[DOMAIN_NAME]" at bounding box center [116, 408] width 78 height 14
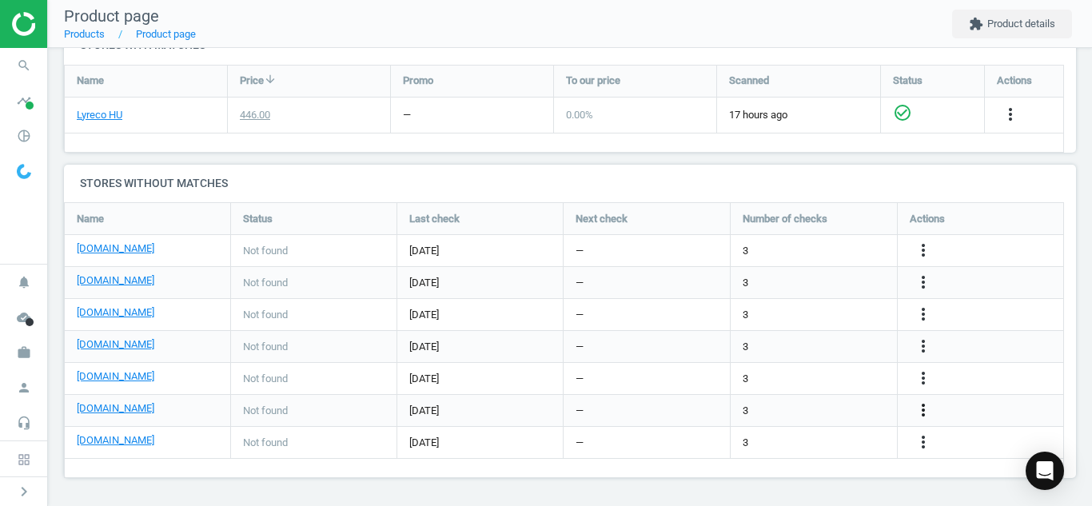
click at [927, 408] on icon "more_vert" at bounding box center [922, 409] width 19 height 19
click at [752, 413] on link "Edit URL/product option" at bounding box center [798, 410] width 219 height 25
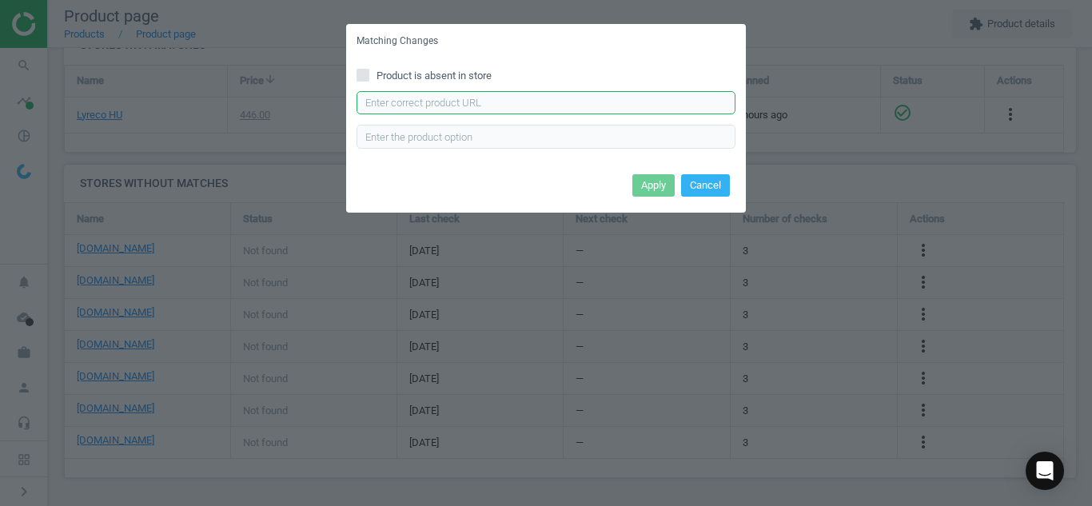
click at [633, 98] on input "text" at bounding box center [545, 103] width 379 height 24
paste input "[URL][DOMAIN_NAME][PERSON_NAME]"
type input "[URL][DOMAIN_NAME][PERSON_NAME]"
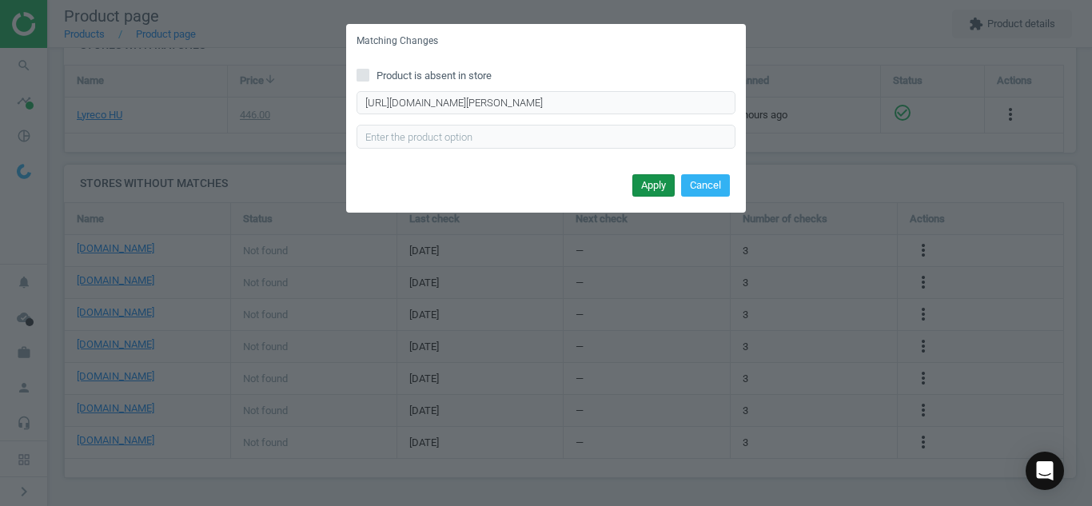
click at [641, 185] on button "Apply" at bounding box center [653, 185] width 42 height 22
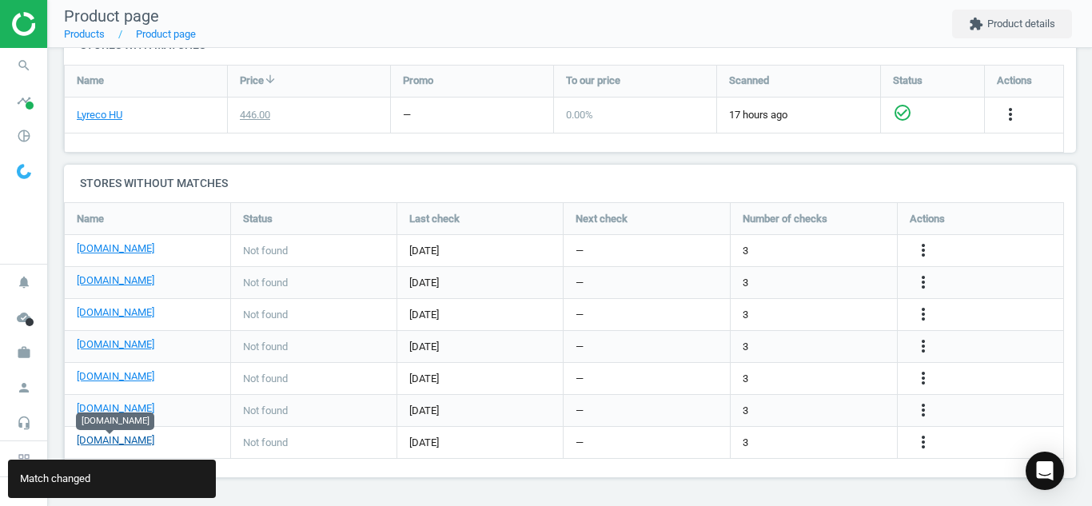
click at [113, 437] on link "[DOMAIN_NAME]" at bounding box center [116, 440] width 78 height 14
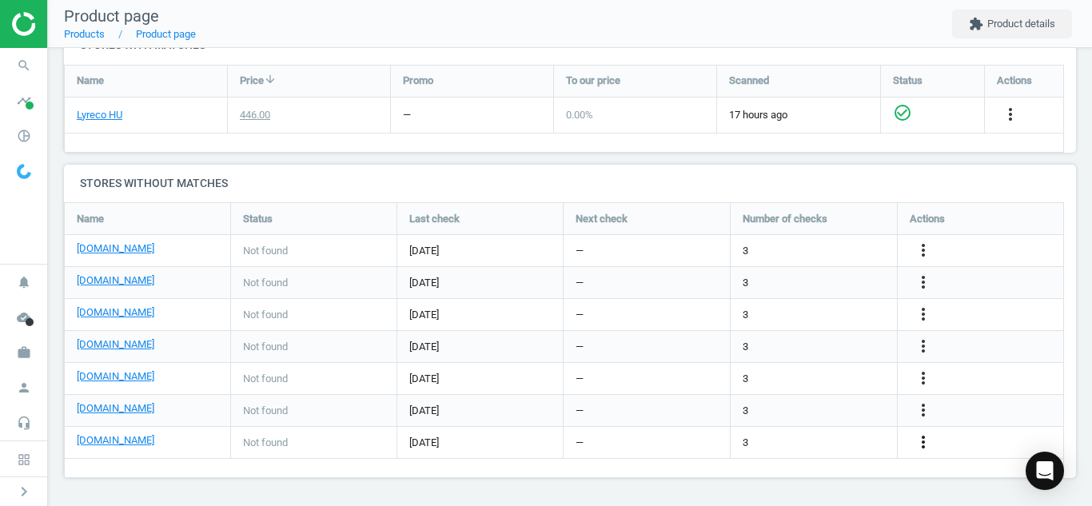
click at [925, 438] on icon "more_vert" at bounding box center [922, 441] width 19 height 19
click at [822, 446] on link "Edit URL/product option" at bounding box center [798, 442] width 219 height 25
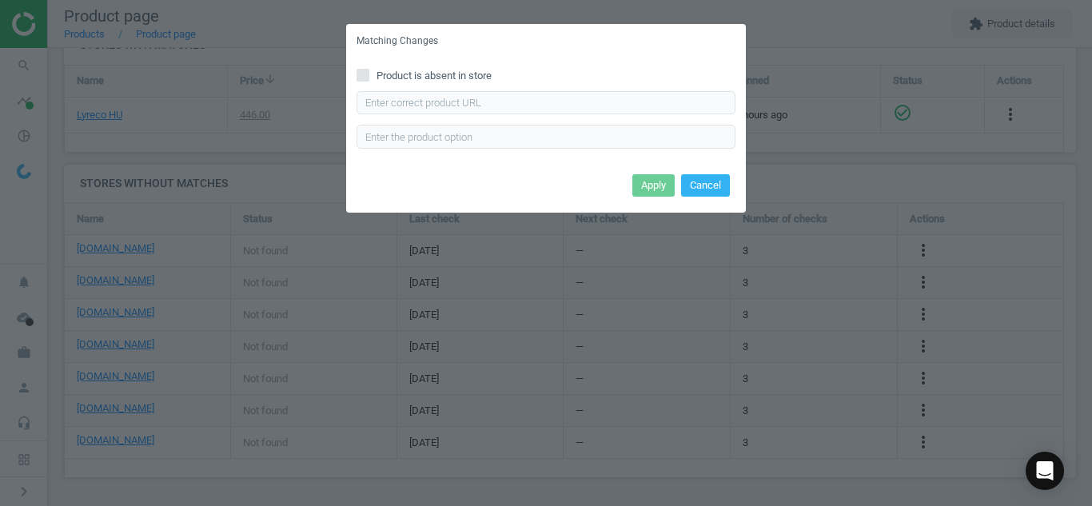
click at [367, 74] on input "Product is absent in store" at bounding box center [363, 75] width 10 height 10
checkbox input "true"
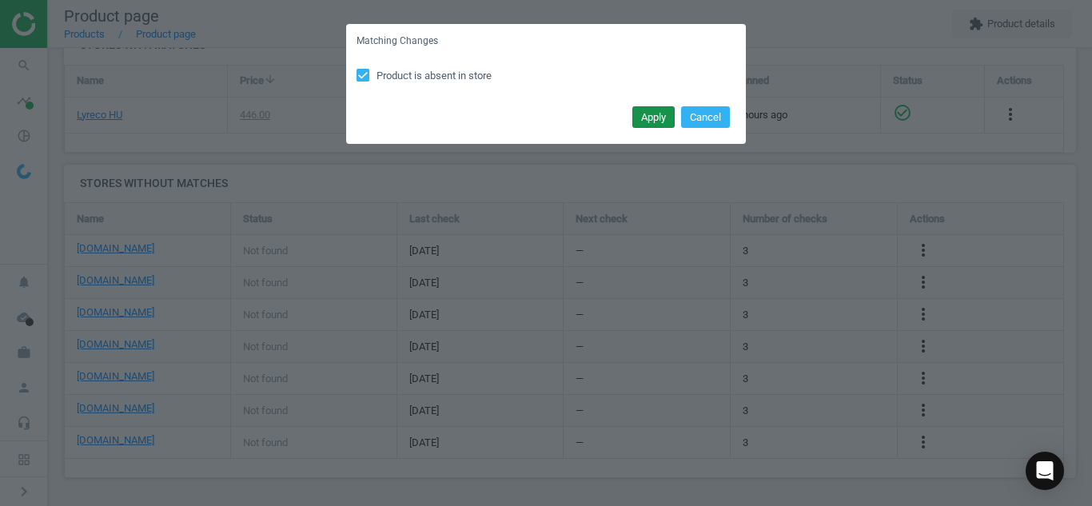
click at [651, 120] on button "Apply" at bounding box center [653, 117] width 42 height 22
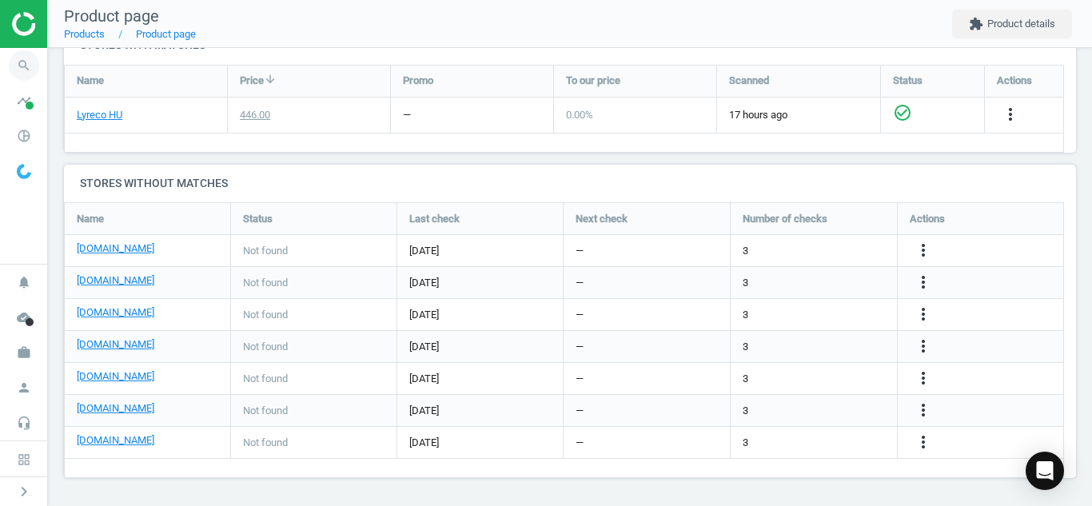
click at [23, 66] on icon "search" at bounding box center [24, 65] width 30 height 30
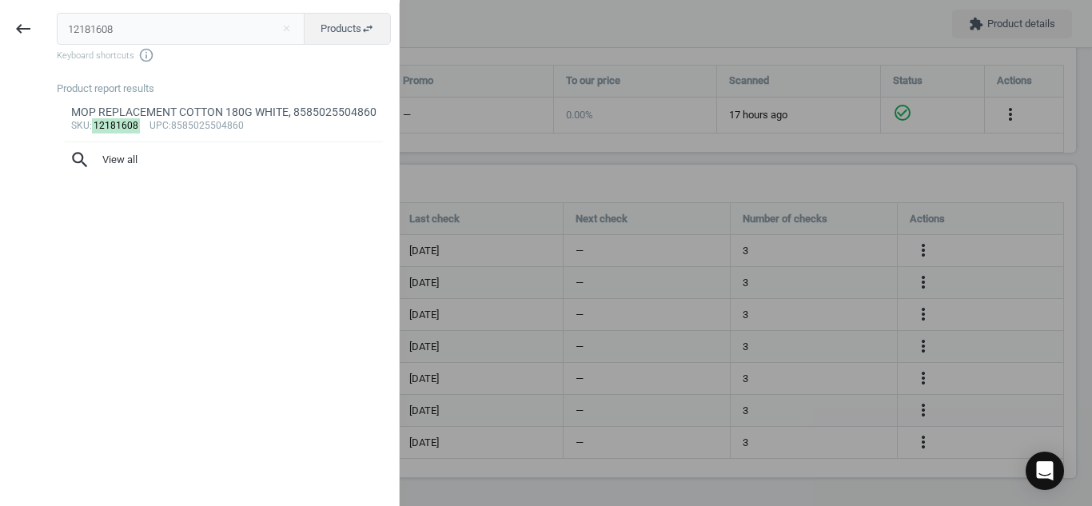
drag, startPoint x: 181, startPoint y: 39, endPoint x: 0, endPoint y: 35, distance: 180.7
click at [0, 35] on div "keyboard_backspace 12181608 close Products swap_horiz Keyboard shortcuts info_o…" at bounding box center [200, 255] width 400 height 506
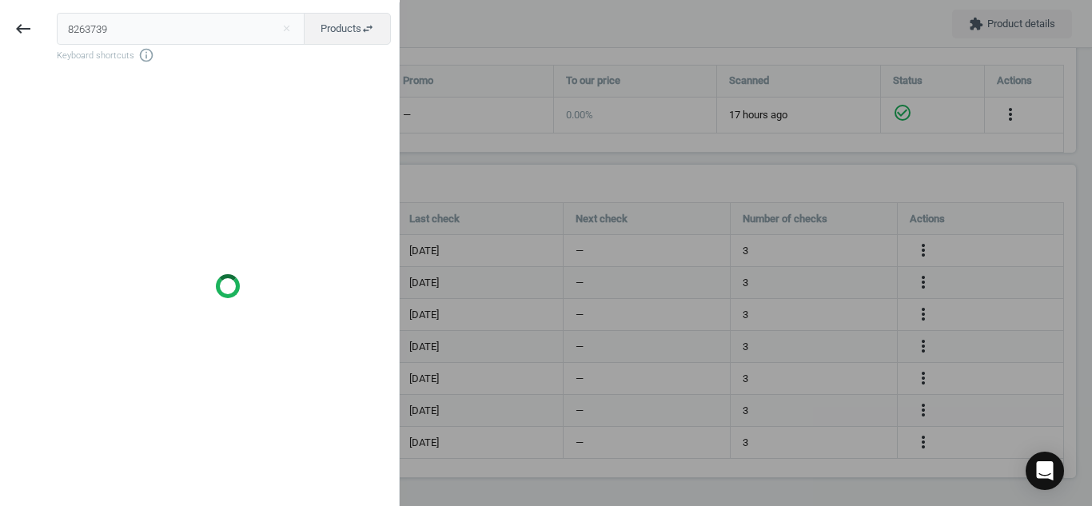
type input "8263739"
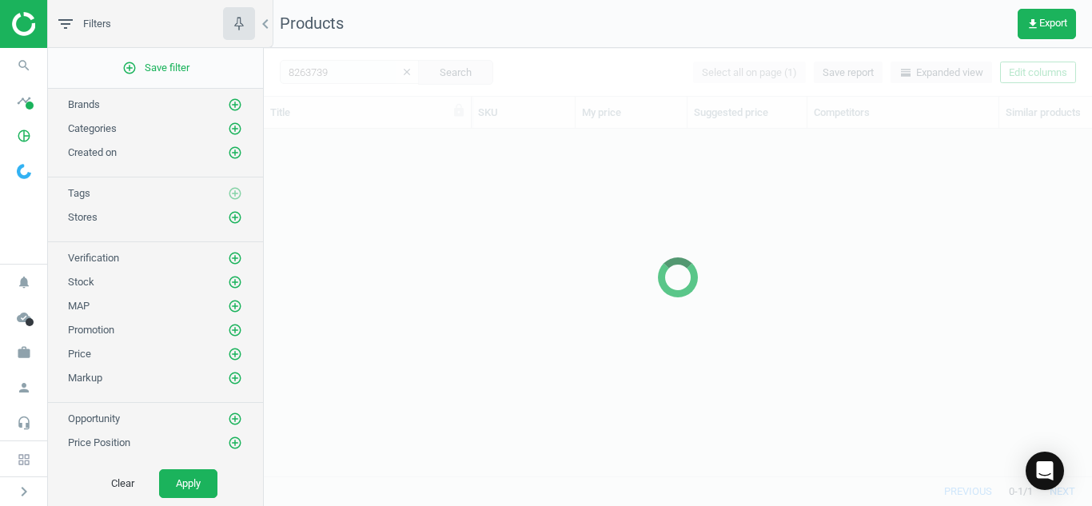
scroll to position [323, 816]
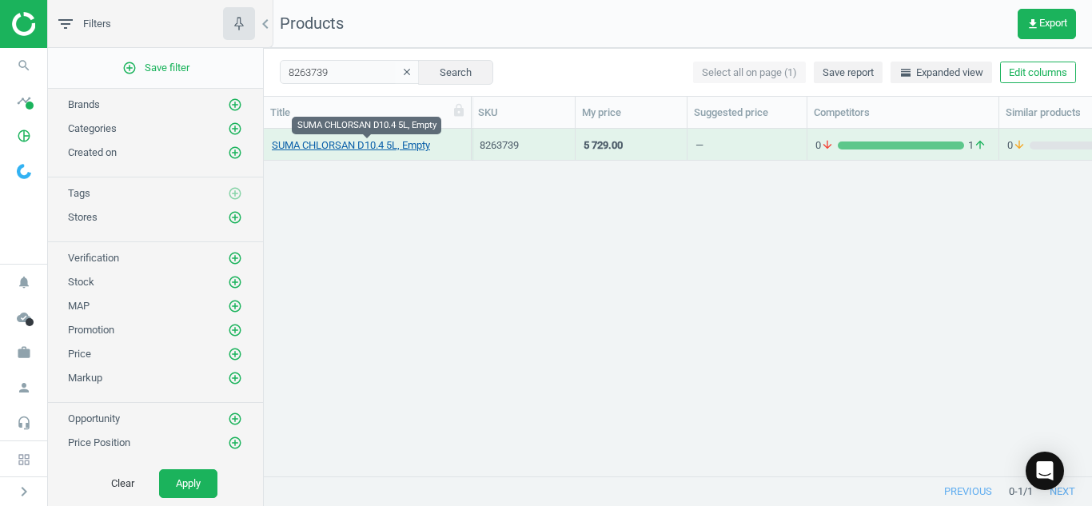
click at [342, 148] on link "SUMA CHLORSAN D10.4 5L, Empty" at bounding box center [351, 145] width 158 height 14
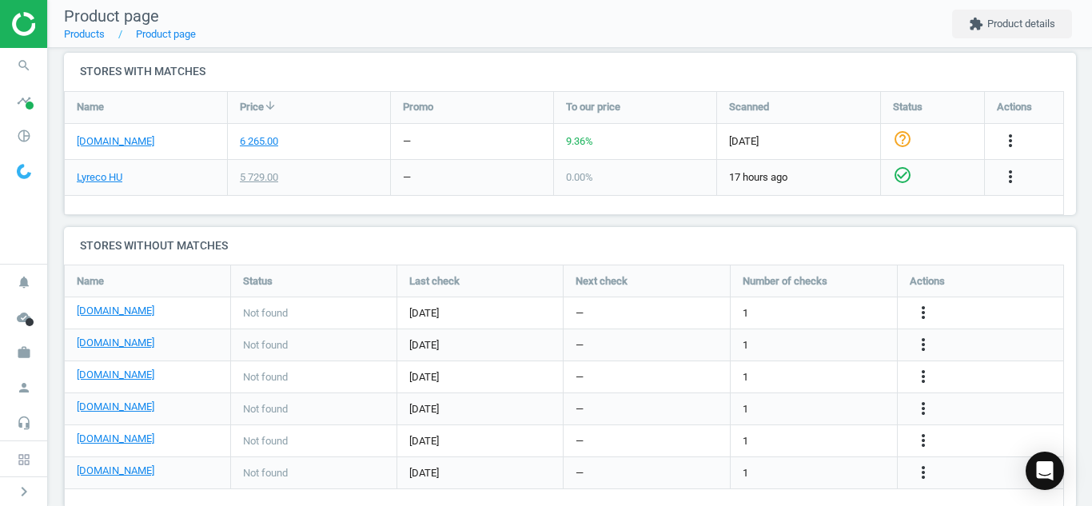
scroll to position [549, 0]
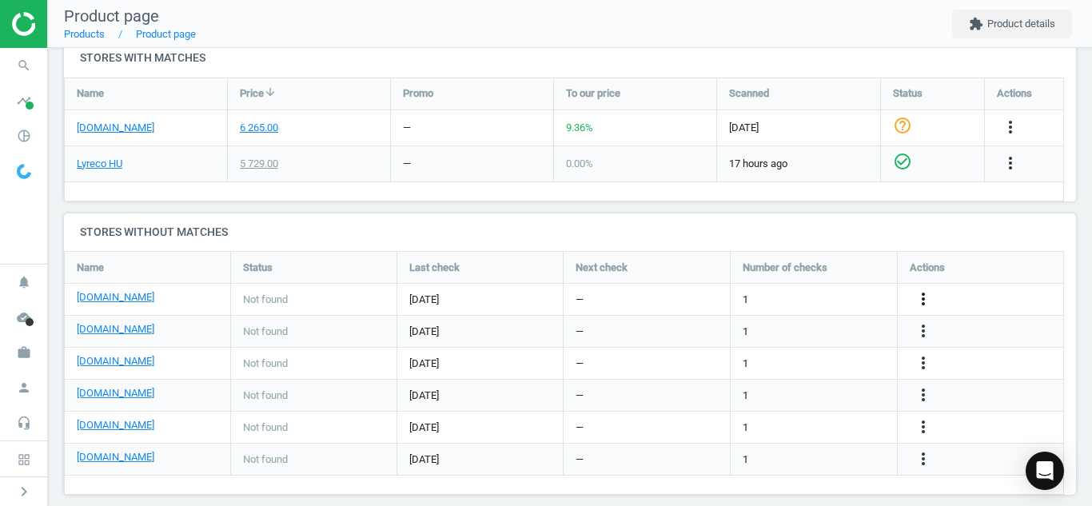
click at [918, 302] on icon "more_vert" at bounding box center [922, 298] width 19 height 19
click at [789, 300] on link "Edit URL/product option" at bounding box center [798, 299] width 219 height 25
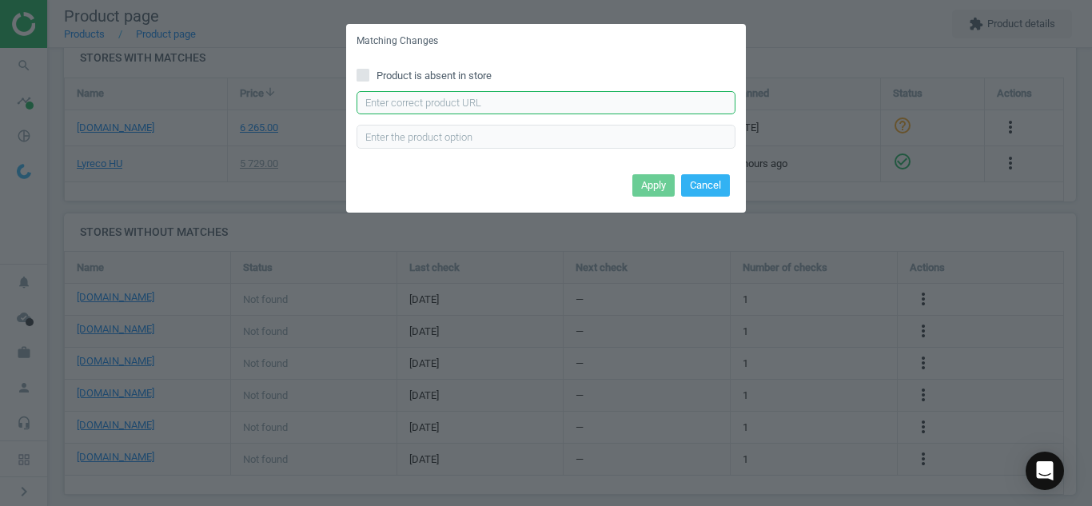
paste input "[URL][DOMAIN_NAME]"
click at [572, 105] on input "[URL][DOMAIN_NAME]" at bounding box center [545, 103] width 379 height 24
type input "[URL][DOMAIN_NAME]"
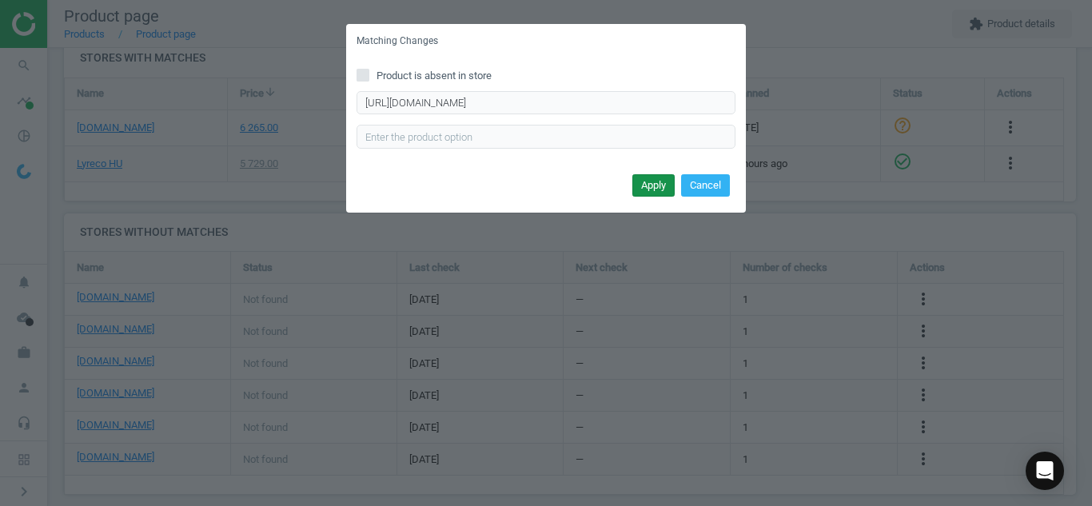
click at [647, 186] on button "Apply" at bounding box center [653, 185] width 42 height 22
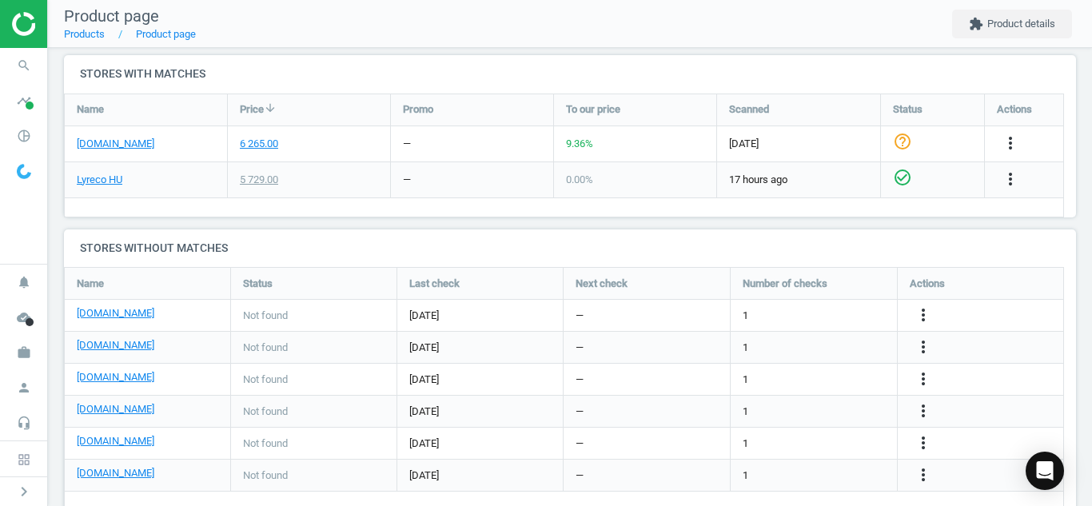
scroll to position [566, 0]
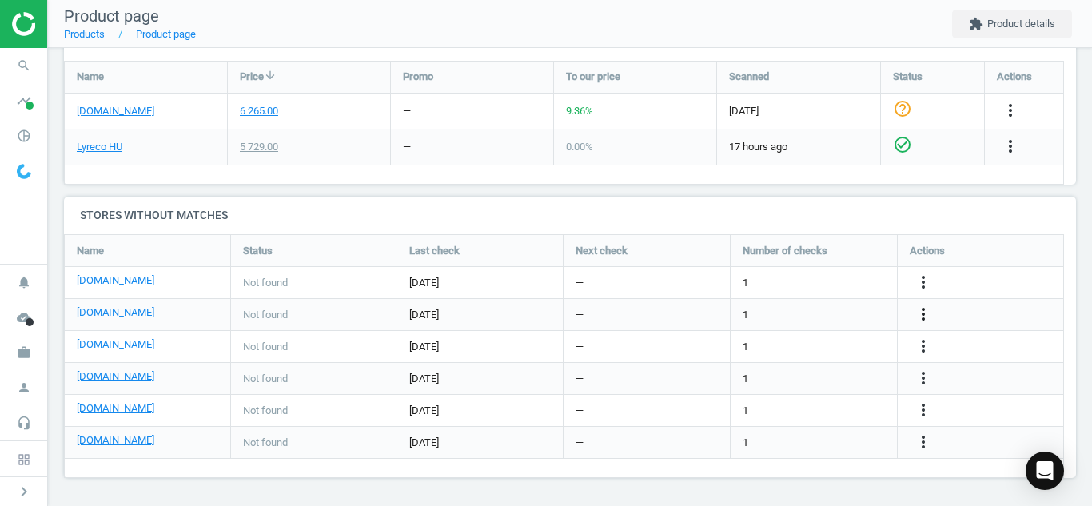
click at [925, 308] on icon "more_vert" at bounding box center [922, 313] width 19 height 19
click at [724, 312] on link "Edit URL/product option" at bounding box center [798, 314] width 219 height 25
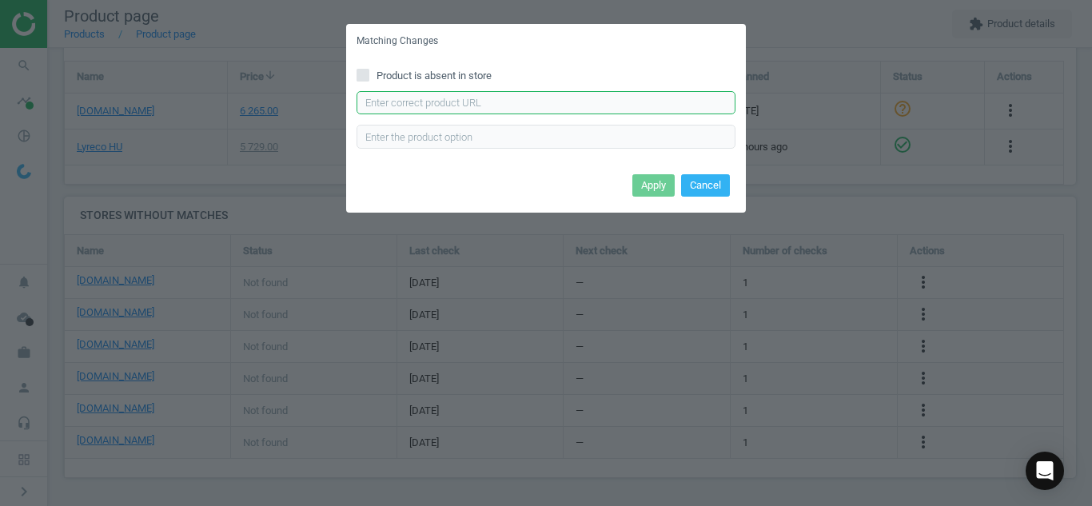
click at [567, 95] on input "text" at bounding box center [545, 103] width 379 height 24
paste input "[URL][DOMAIN_NAME]"
type input "[URL][DOMAIN_NAME]"
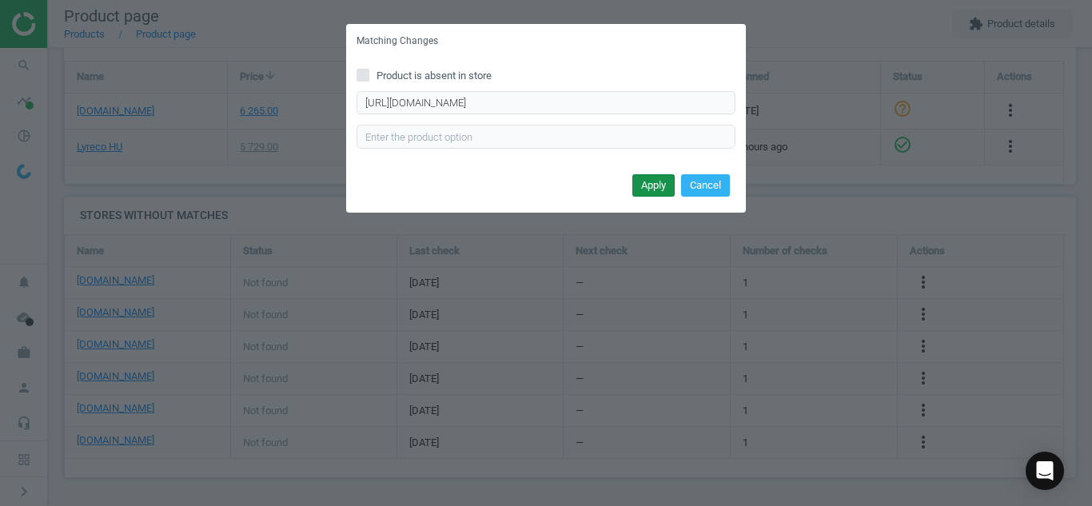
click at [643, 185] on button "Apply" at bounding box center [653, 185] width 42 height 22
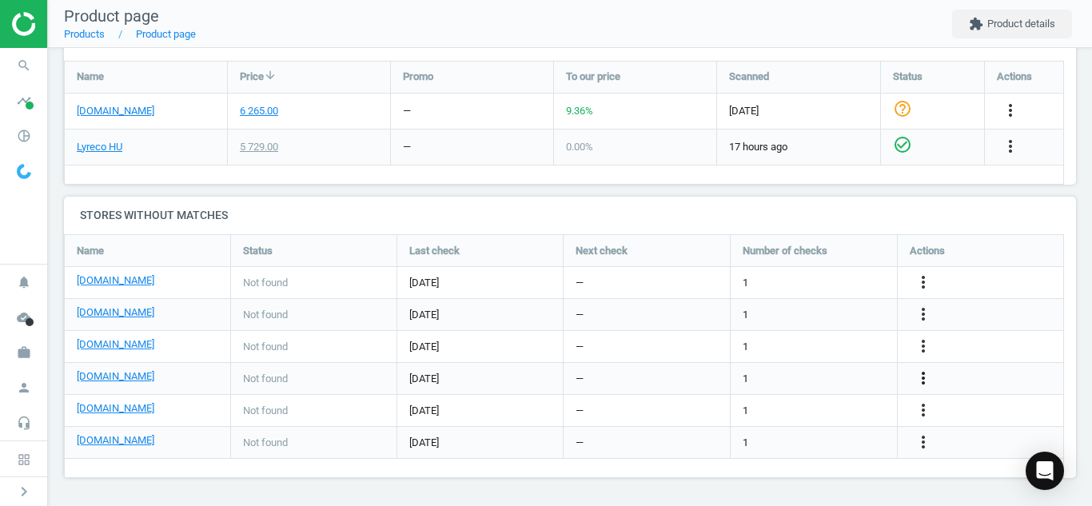
click at [927, 377] on icon "more_vert" at bounding box center [922, 377] width 19 height 19
click at [927, 354] on icon "more_vert" at bounding box center [922, 345] width 19 height 19
click at [875, 345] on link "Edit URL/product option" at bounding box center [798, 346] width 219 height 25
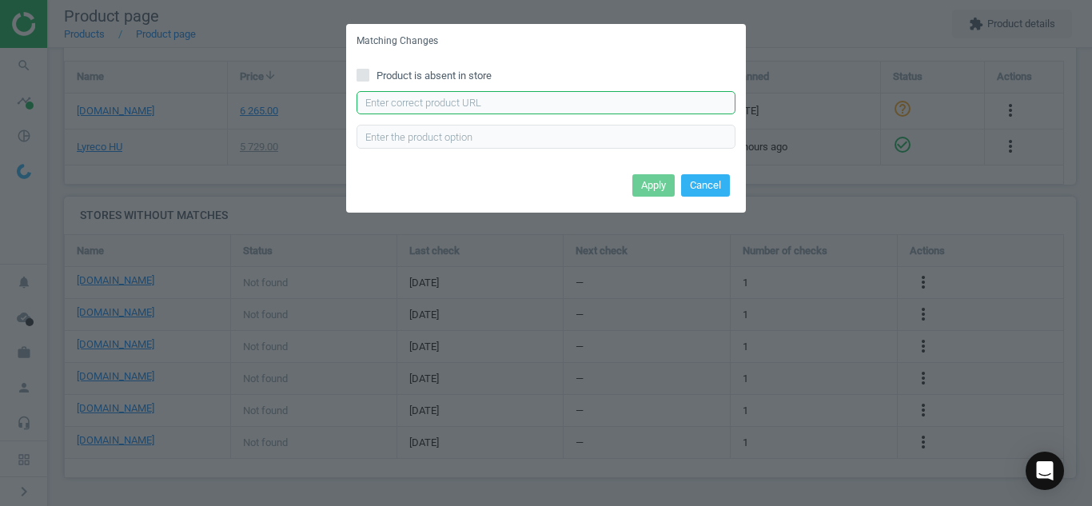
click at [602, 102] on input "text" at bounding box center [545, 103] width 379 height 24
paste input "[URL][DOMAIN_NAME]"
type input "[URL][DOMAIN_NAME]"
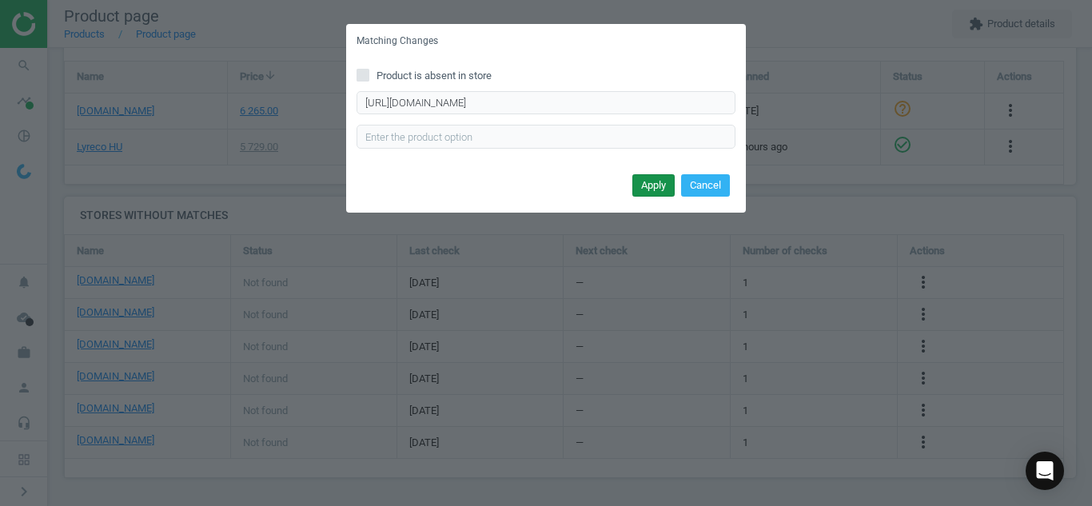
click at [649, 185] on button "Apply" at bounding box center [653, 185] width 42 height 22
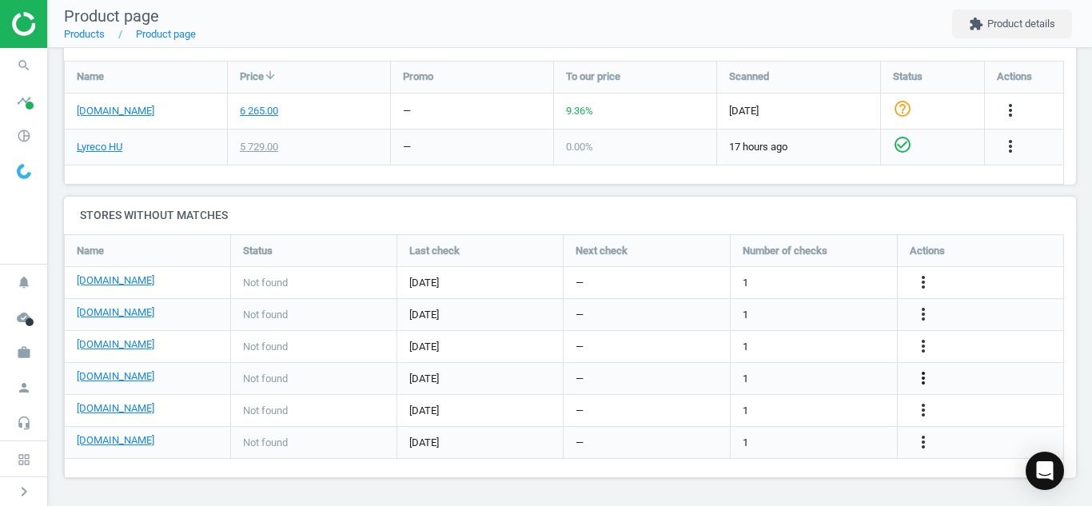
click at [924, 377] on icon "more_vert" at bounding box center [922, 377] width 19 height 19
click at [751, 377] on link "Edit URL/product option" at bounding box center [798, 378] width 219 height 25
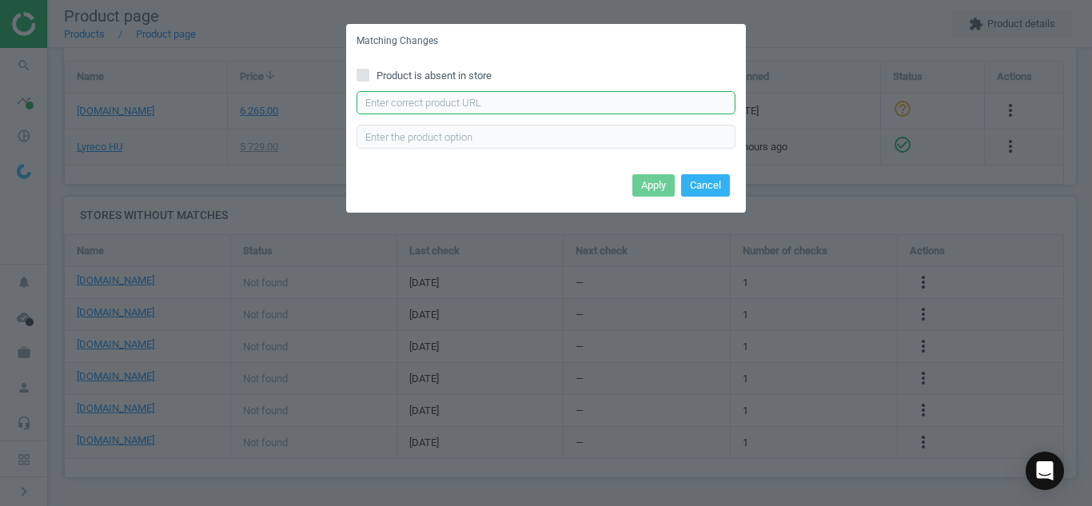
paste input "[URL][DOMAIN_NAME]"
click at [527, 98] on input "[URL][DOMAIN_NAME]" at bounding box center [545, 103] width 379 height 24
type input "[URL][DOMAIN_NAME]"
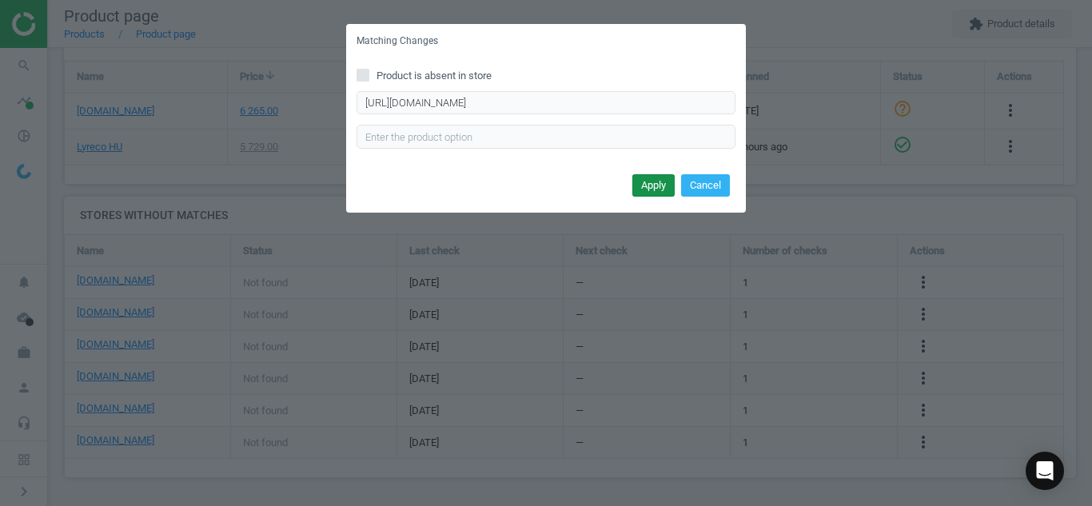
click at [645, 189] on button "Apply" at bounding box center [653, 185] width 42 height 22
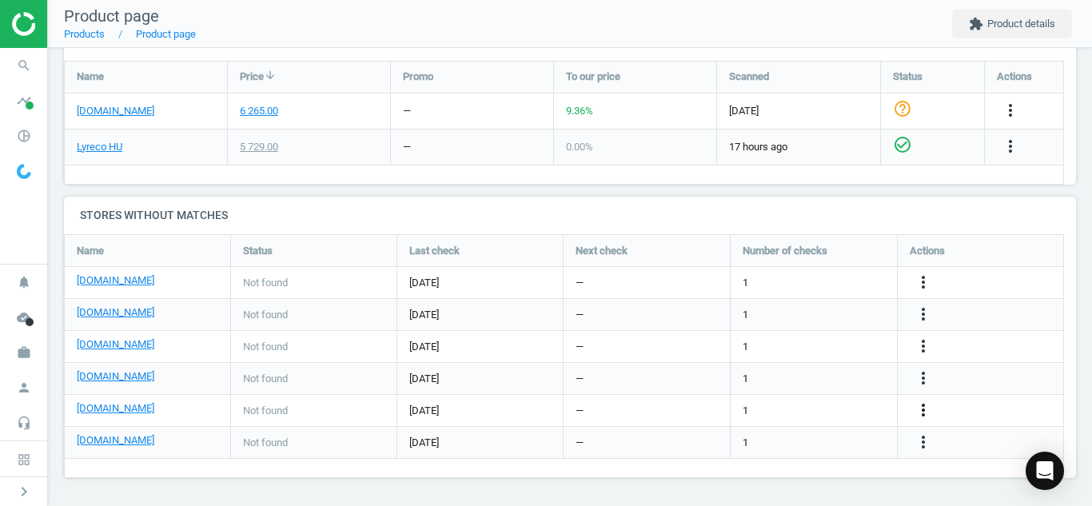
click at [925, 414] on icon "more_vert" at bounding box center [922, 409] width 19 height 19
click at [809, 416] on link "Edit URL/product option" at bounding box center [798, 410] width 219 height 25
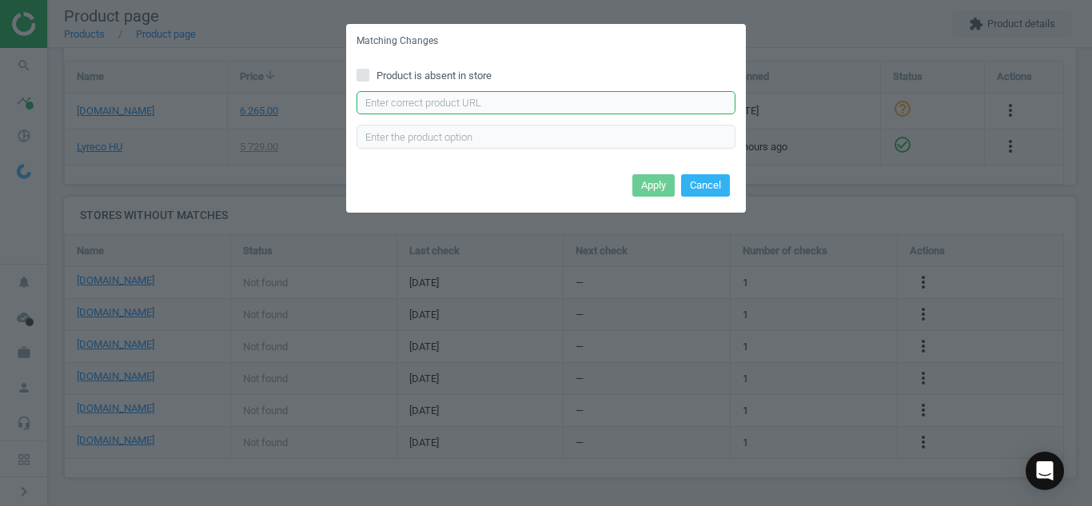
click at [604, 105] on input "text" at bounding box center [545, 103] width 379 height 24
paste input "[URL][DOMAIN_NAME]"
type input "[URL][DOMAIN_NAME]"
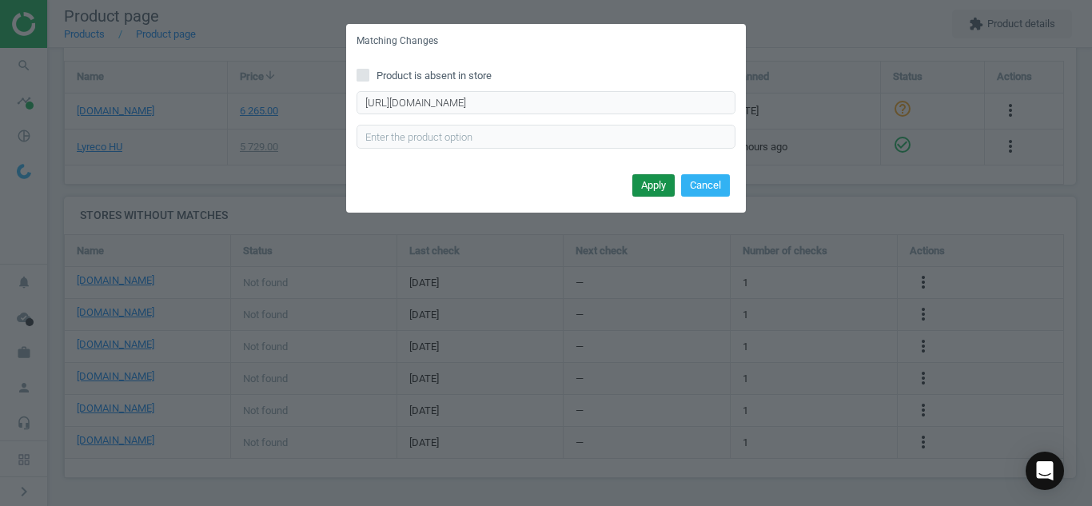
click at [647, 183] on button "Apply" at bounding box center [653, 185] width 42 height 22
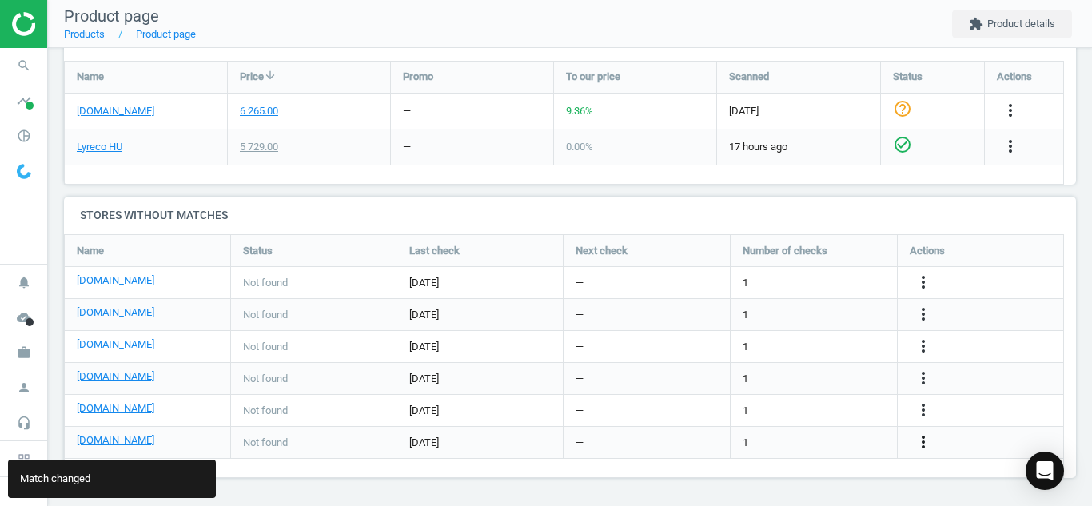
click at [921, 440] on icon "more_vert" at bounding box center [922, 441] width 19 height 19
click at [872, 438] on link "Edit URL/product option" at bounding box center [798, 442] width 219 height 25
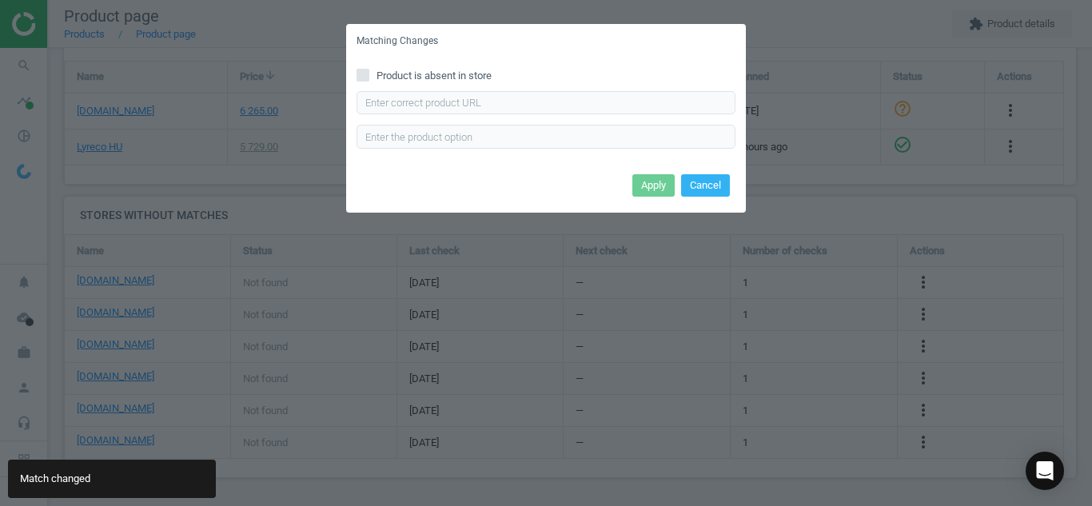
click at [366, 72] on input "Product is absent in store" at bounding box center [363, 75] width 10 height 10
checkbox input "true"
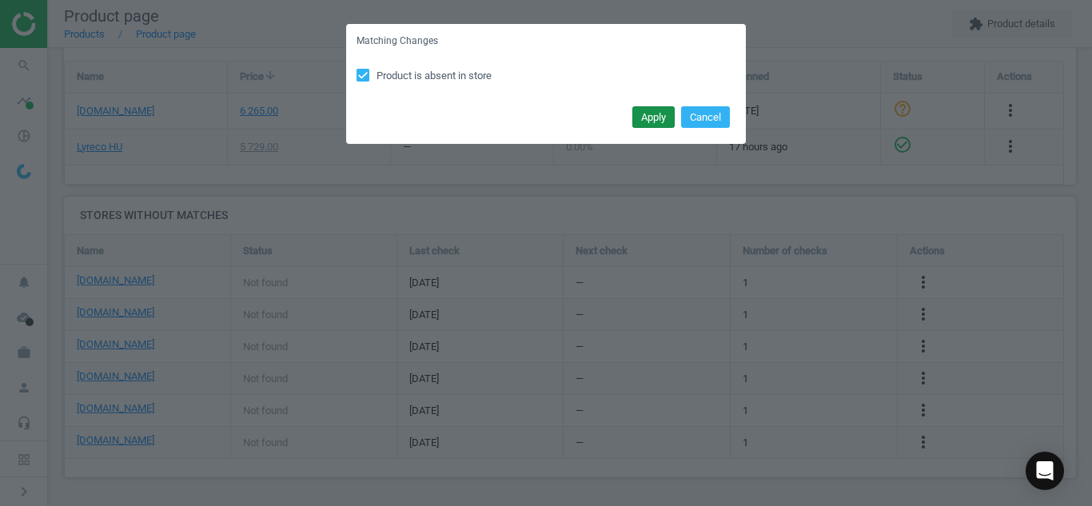
click at [652, 118] on button "Apply" at bounding box center [653, 117] width 42 height 22
